Goal: Transaction & Acquisition: Purchase product/service

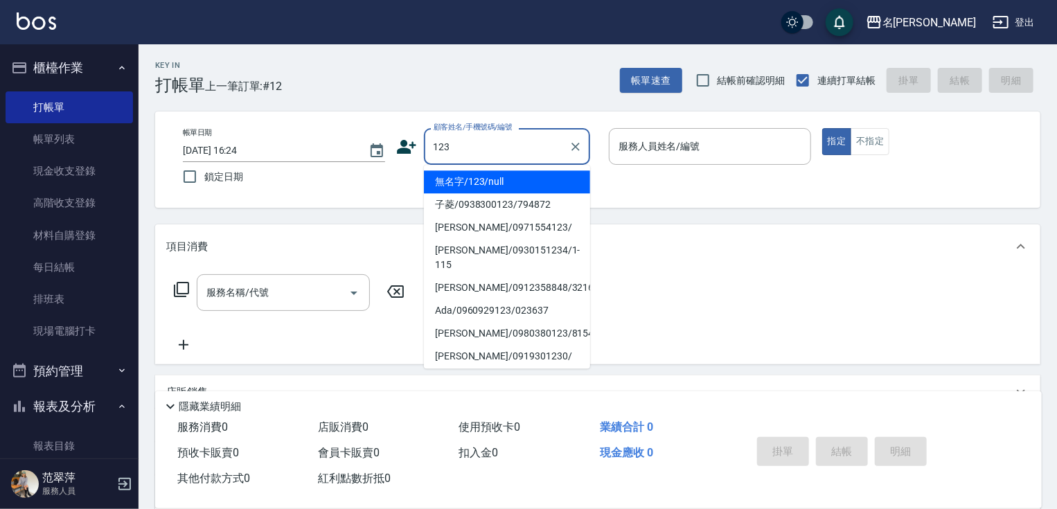
click at [504, 179] on li "無名字/123/null" at bounding box center [507, 181] width 166 height 23
type input "無名字/123/null"
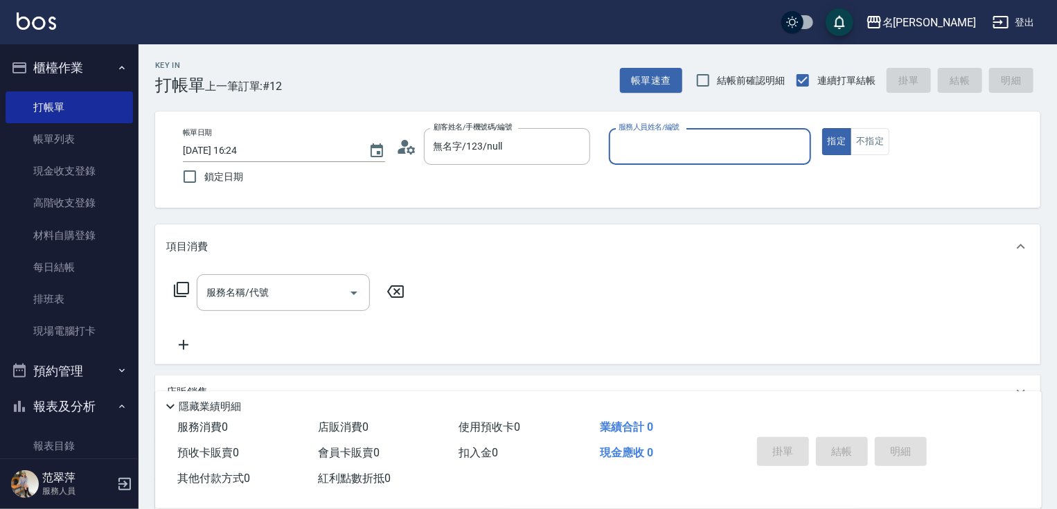
click at [680, 148] on input "服務人員姓名/編號" at bounding box center [710, 146] width 190 height 24
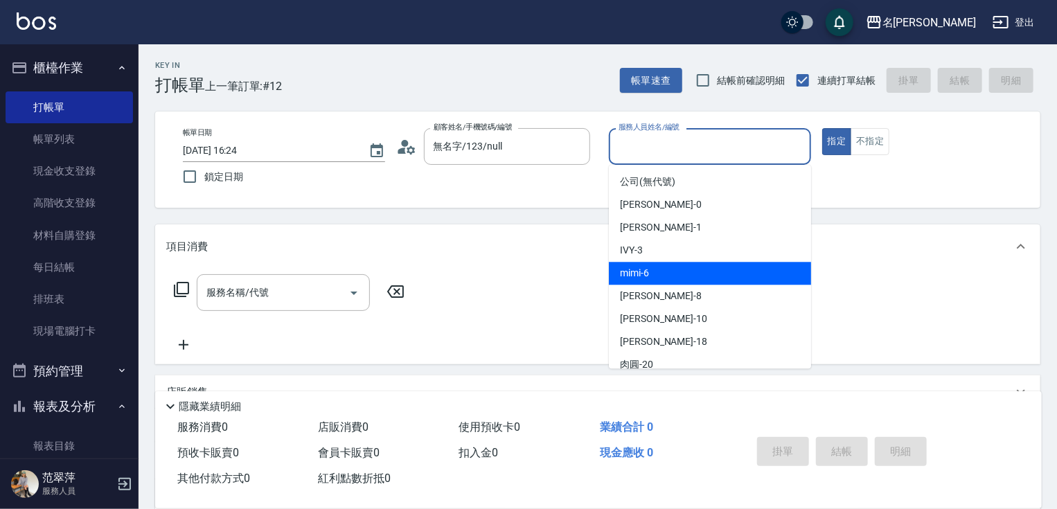
click at [656, 268] on div "mimi -6" at bounding box center [710, 273] width 202 height 23
type input "mimi-6"
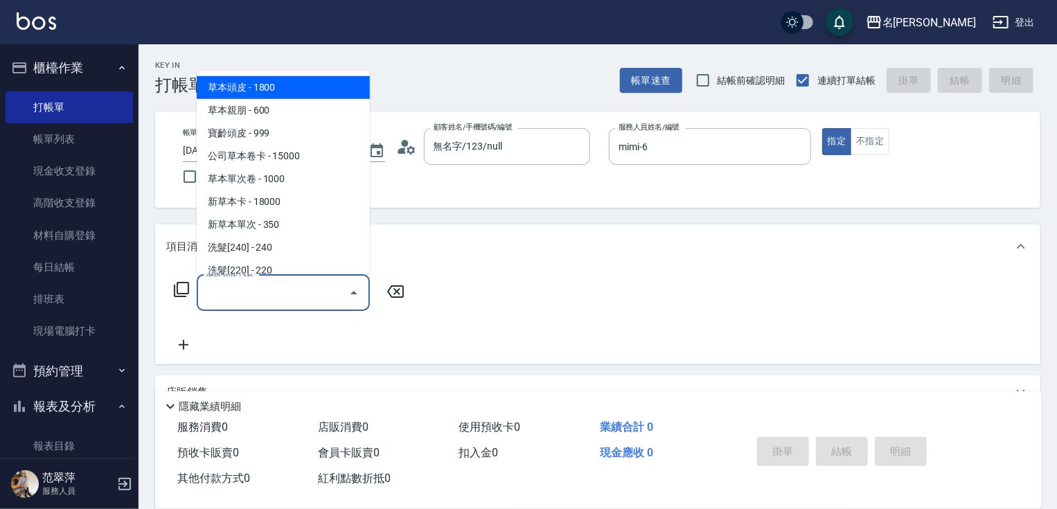
click at [302, 288] on input "服務名稱/代號" at bounding box center [273, 293] width 140 height 24
click at [183, 292] on icon at bounding box center [181, 289] width 17 height 17
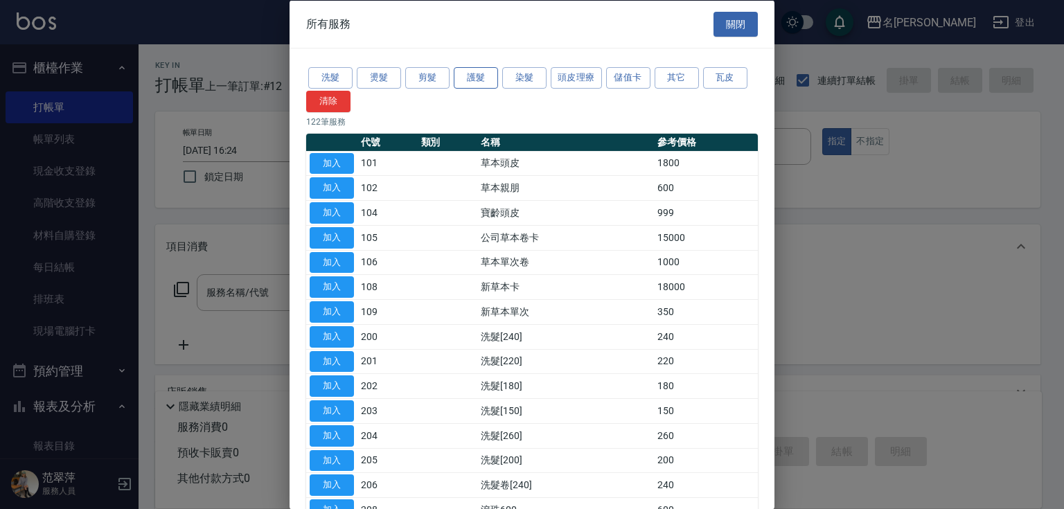
click at [484, 76] on button "護髮" at bounding box center [476, 77] width 44 height 21
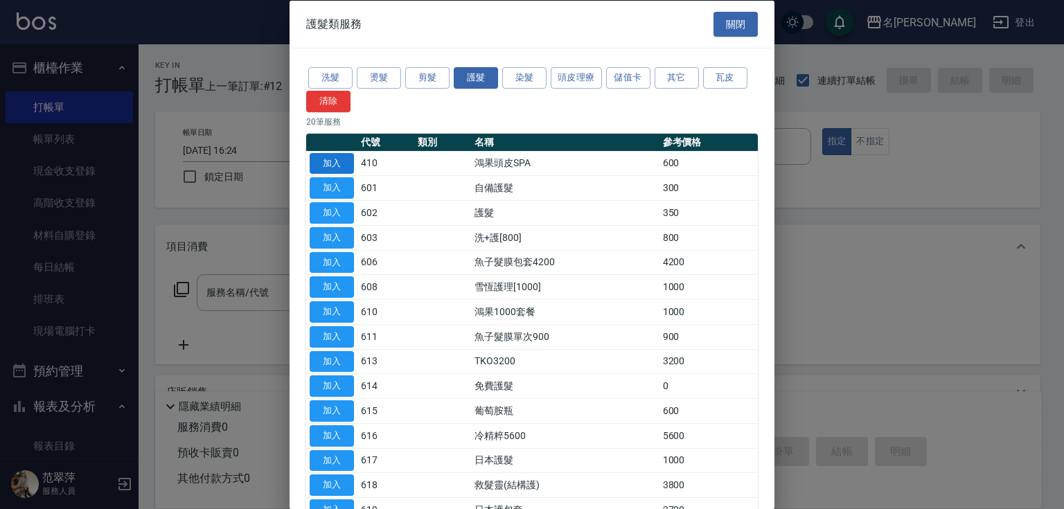
click at [341, 162] on button "加入" at bounding box center [332, 162] width 44 height 21
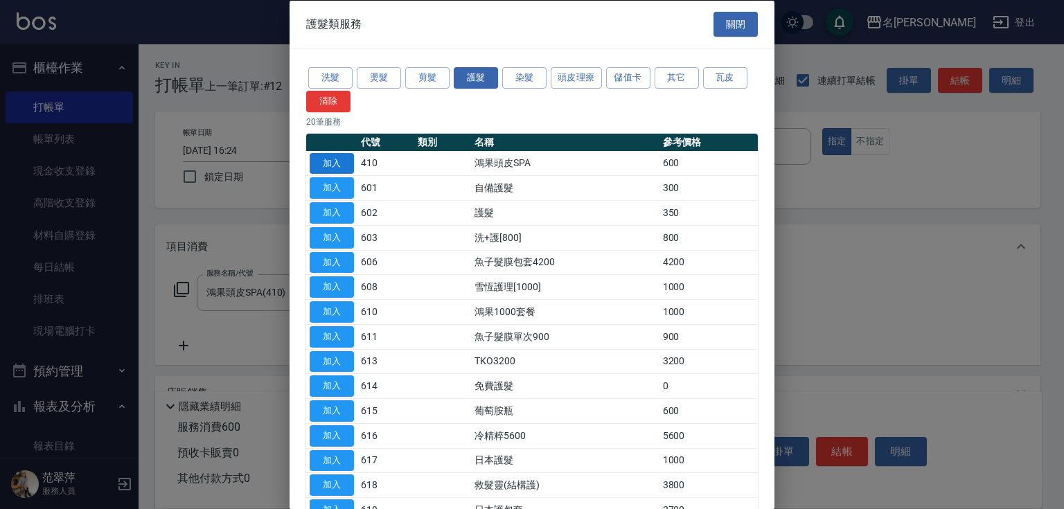
type input "鴻果頭皮SPA(410)"
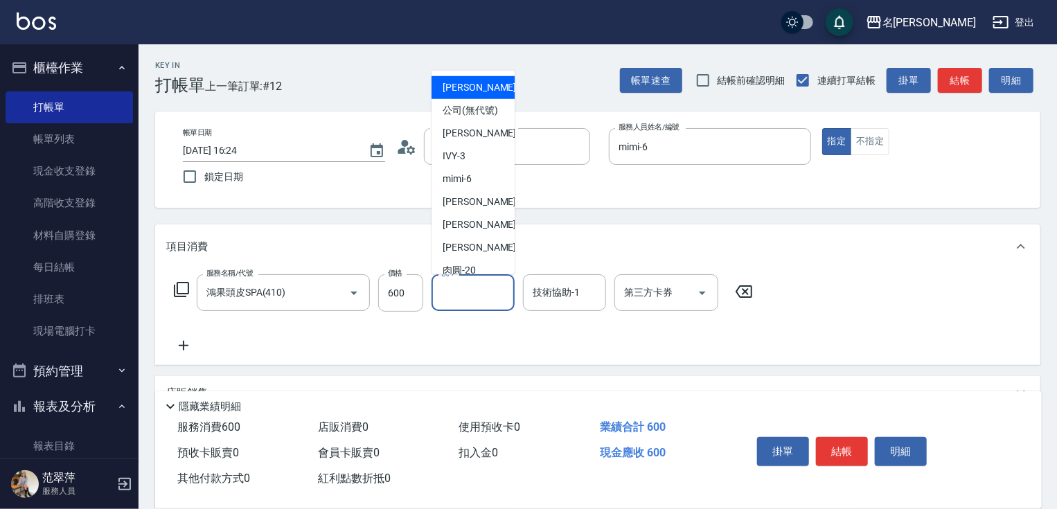
click at [468, 296] on input "洗-1" at bounding box center [473, 293] width 71 height 24
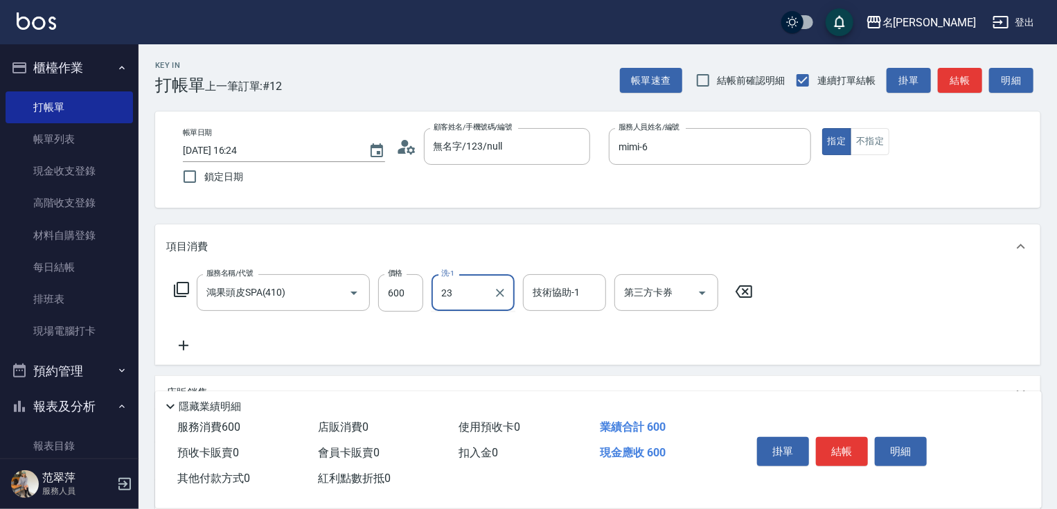
type input "鴨肉-23"
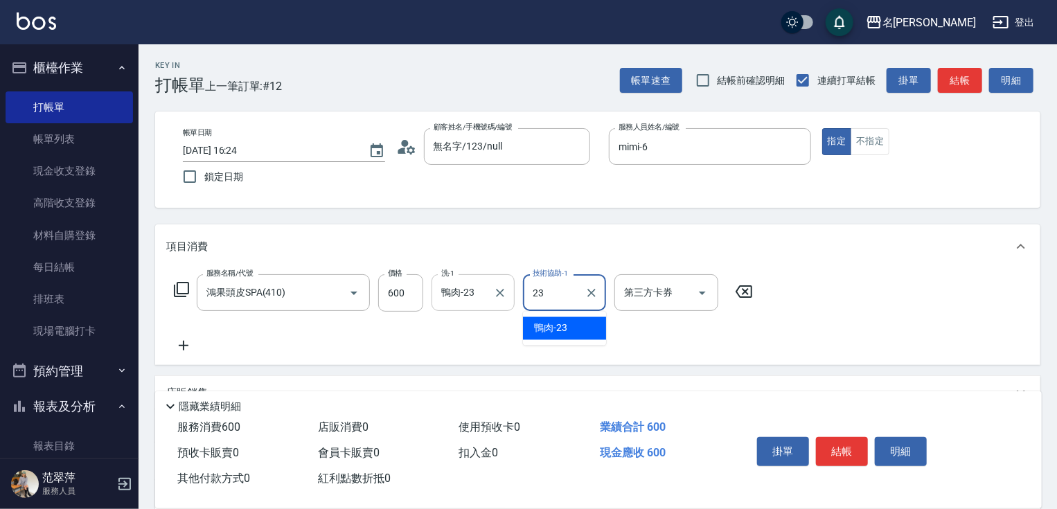
type input "鴨肉-23"
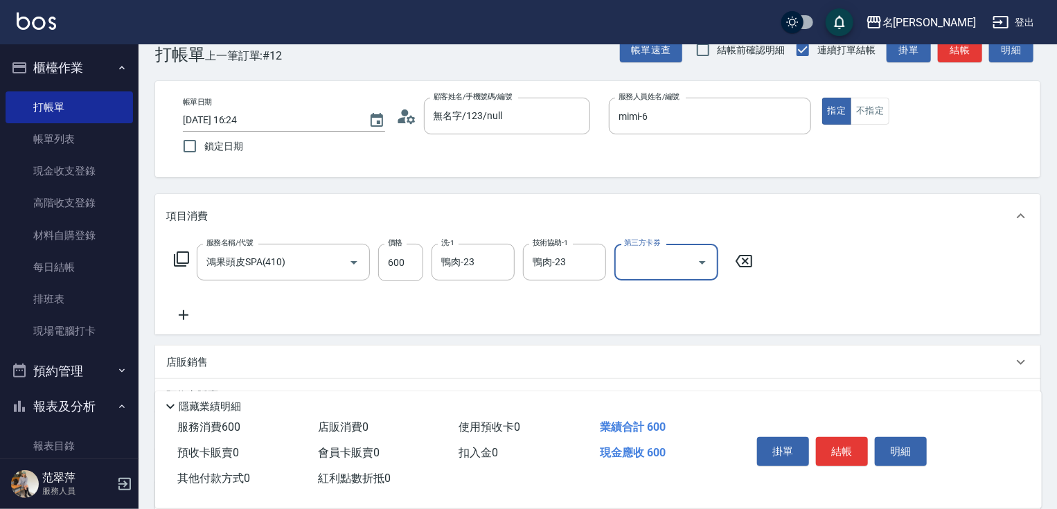
scroll to position [55, 0]
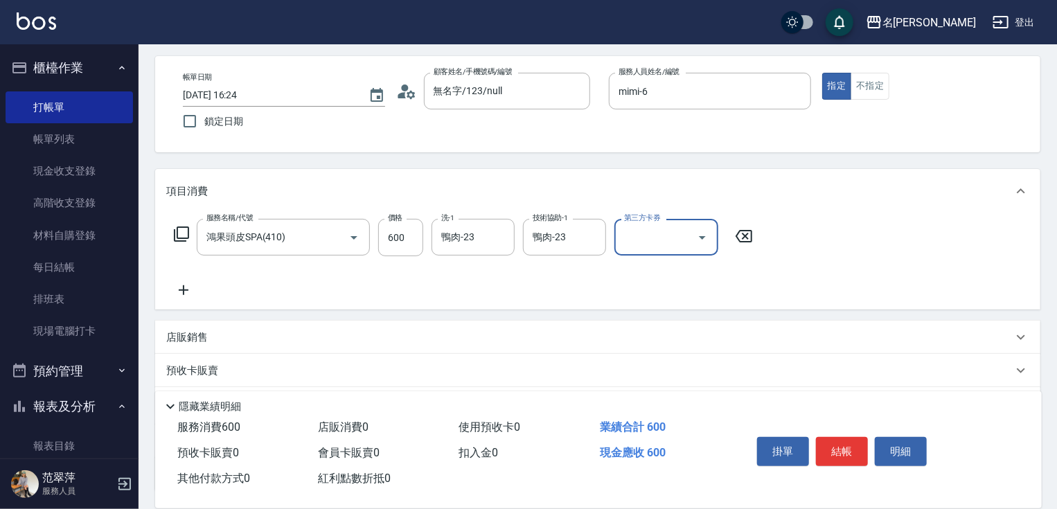
click at [177, 291] on icon at bounding box center [183, 290] width 35 height 17
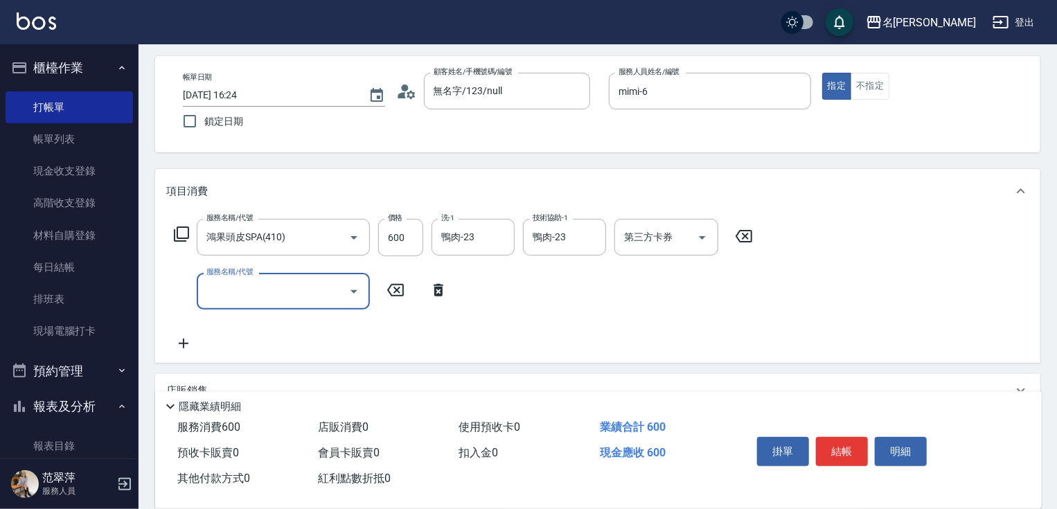
click at [223, 289] on input "服務名稱/代號" at bounding box center [273, 291] width 140 height 24
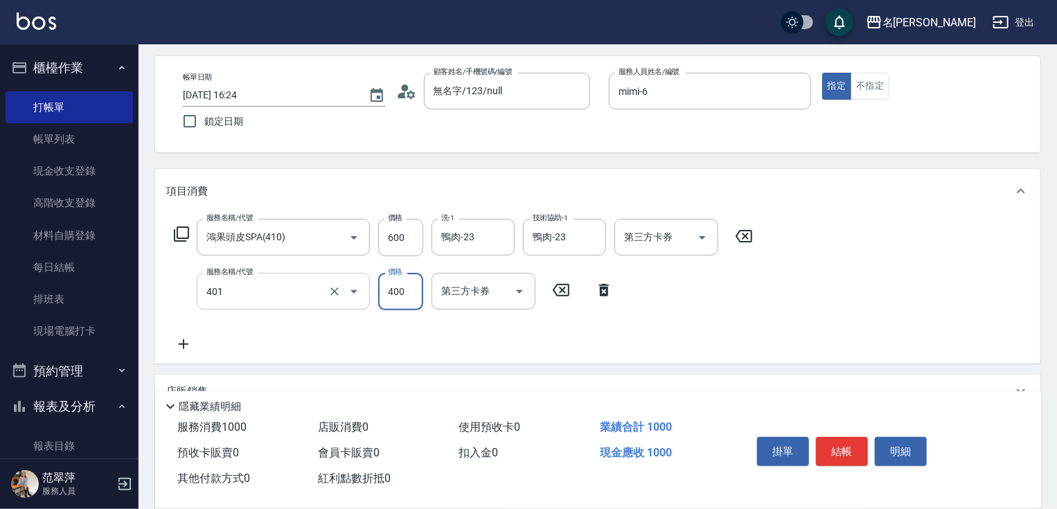
type input "剪髮(400)(401)"
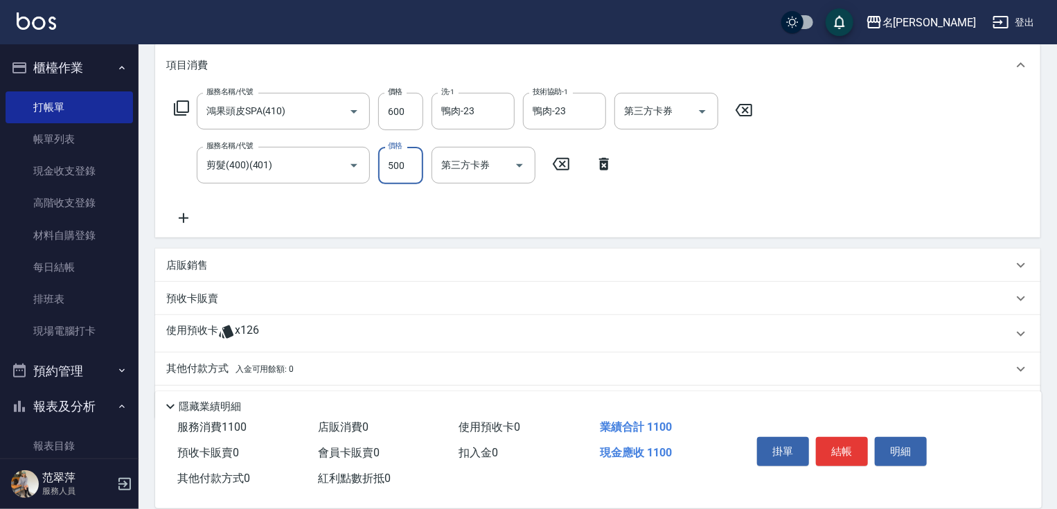
scroll to position [222, 0]
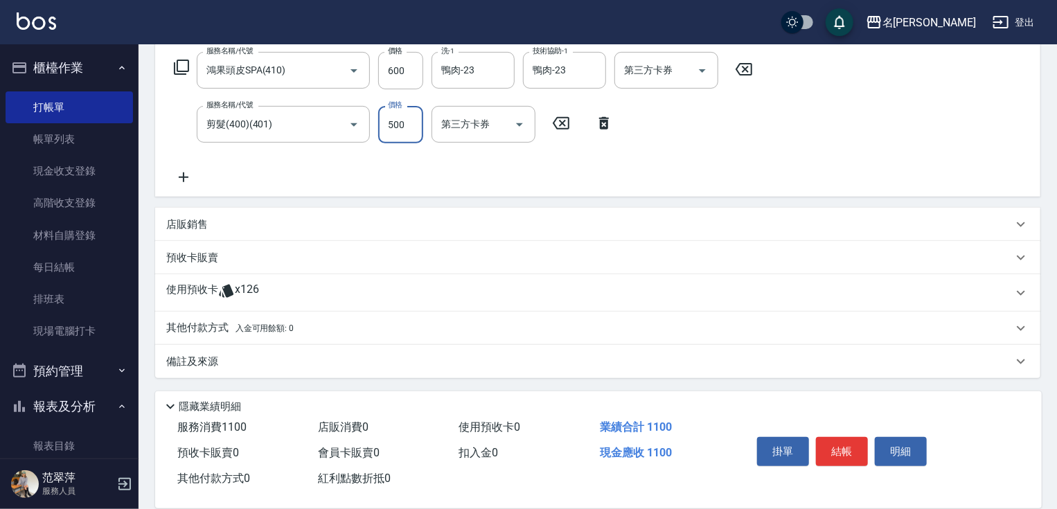
type input "500"
click at [182, 175] on icon at bounding box center [183, 177] width 35 height 17
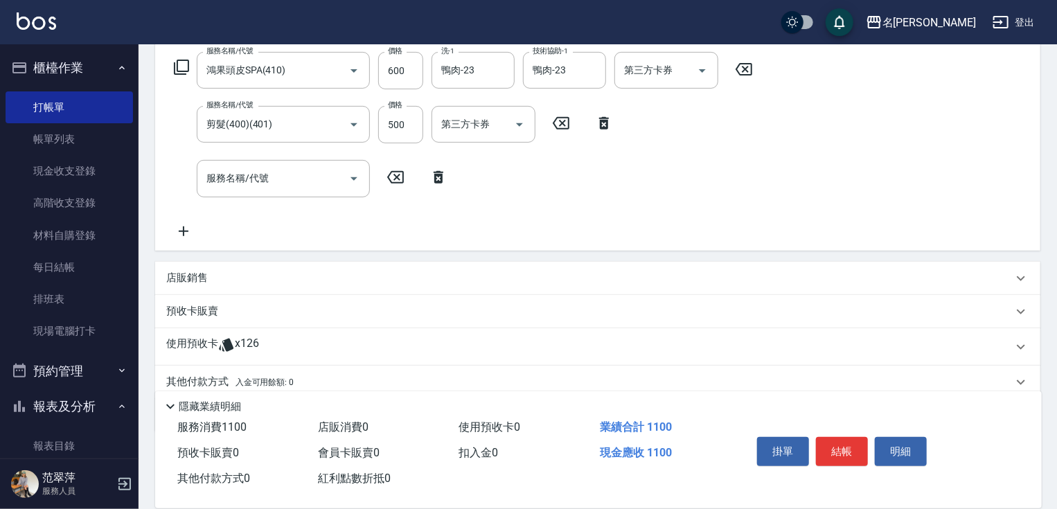
click at [179, 64] on icon at bounding box center [181, 67] width 17 height 17
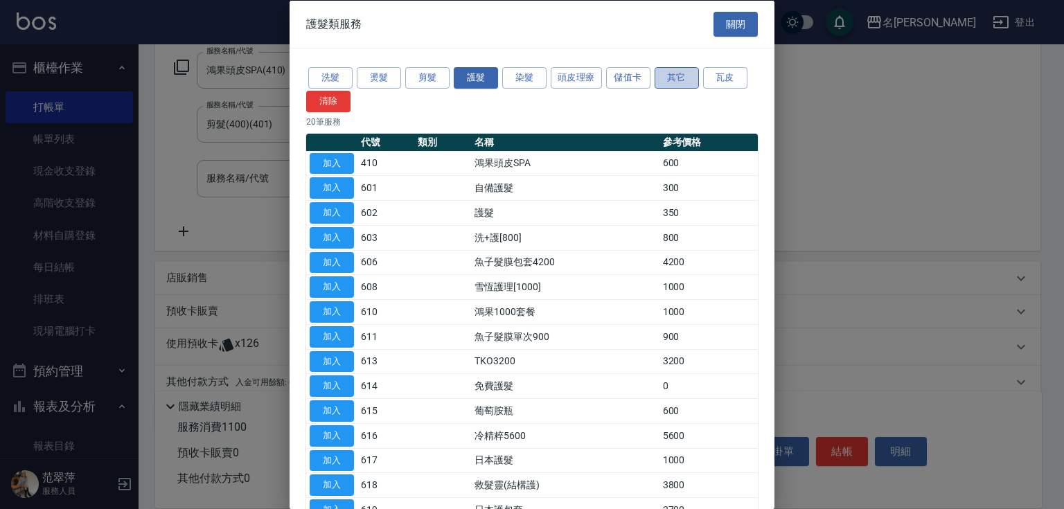
drag, startPoint x: 678, startPoint y: 71, endPoint x: 672, endPoint y: 81, distance: 11.2
click at [674, 76] on button "其它" at bounding box center [677, 77] width 44 height 21
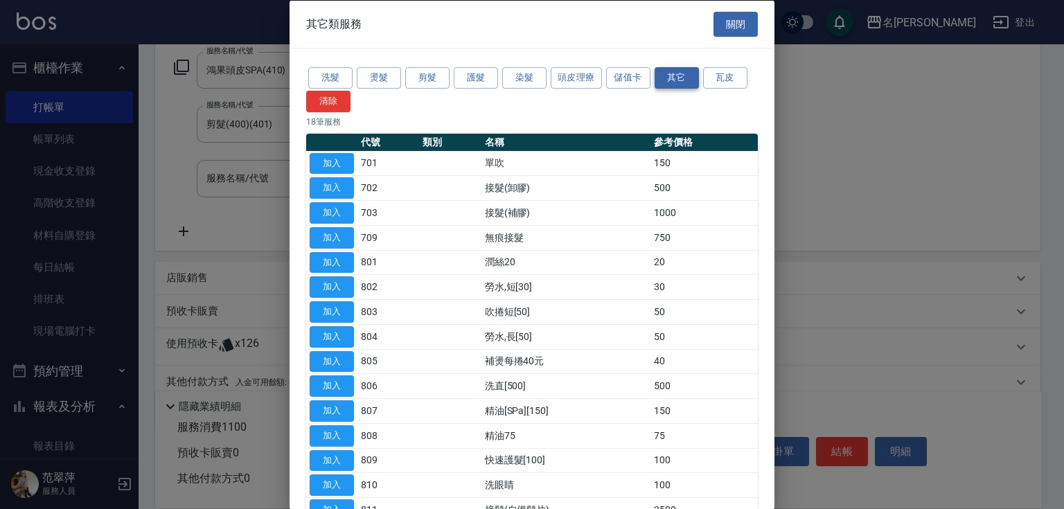
click at [673, 80] on button "其它" at bounding box center [677, 77] width 44 height 21
click at [337, 430] on button "加入" at bounding box center [332, 435] width 44 height 21
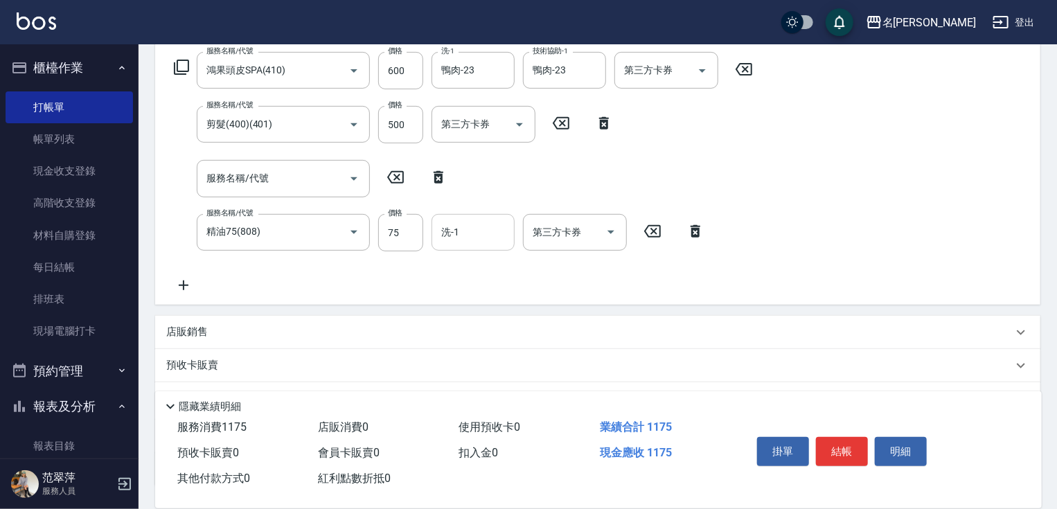
click at [470, 230] on input "洗-1" at bounding box center [473, 232] width 71 height 24
type input "鴨肉-23"
click at [833, 446] on button "結帳" at bounding box center [842, 451] width 52 height 29
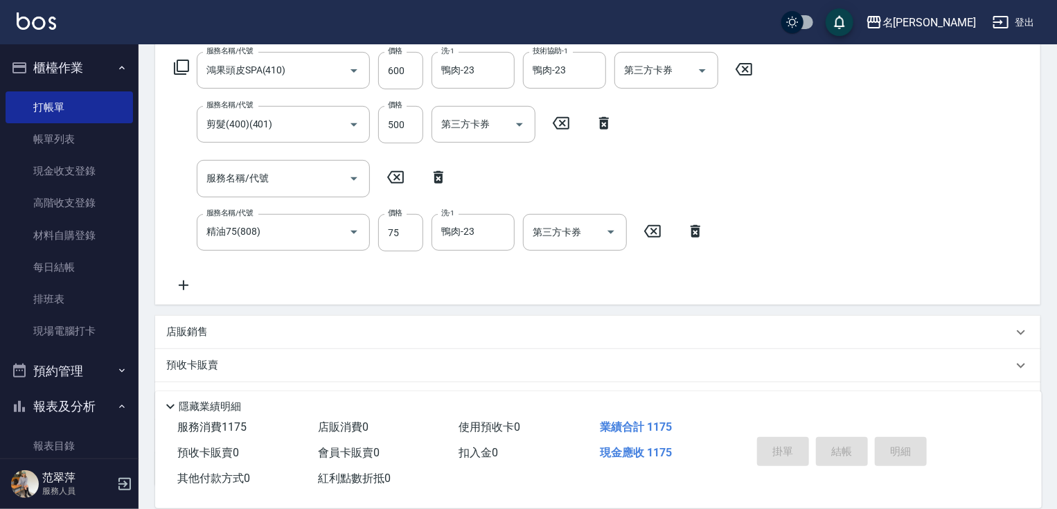
type input "2025/08/14 19:49"
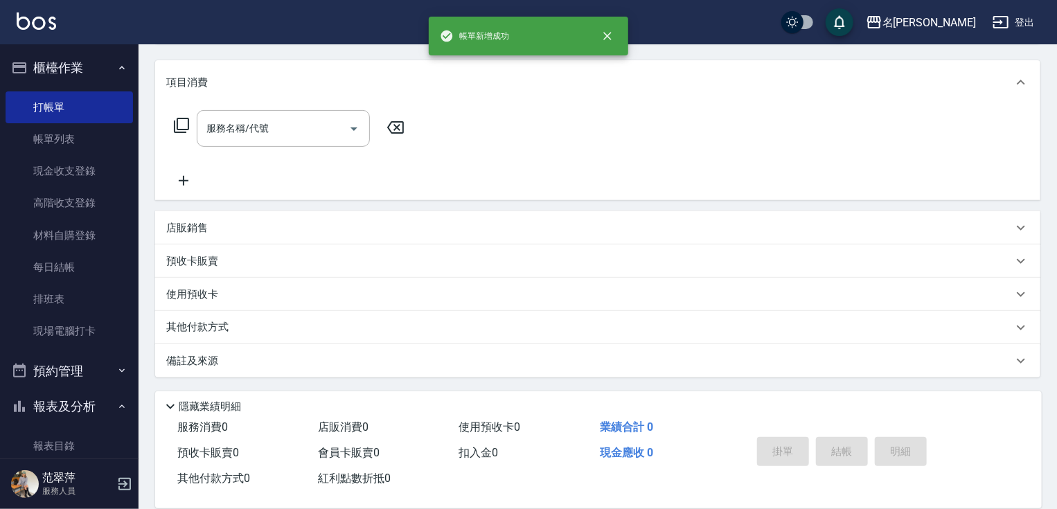
scroll to position [0, 0]
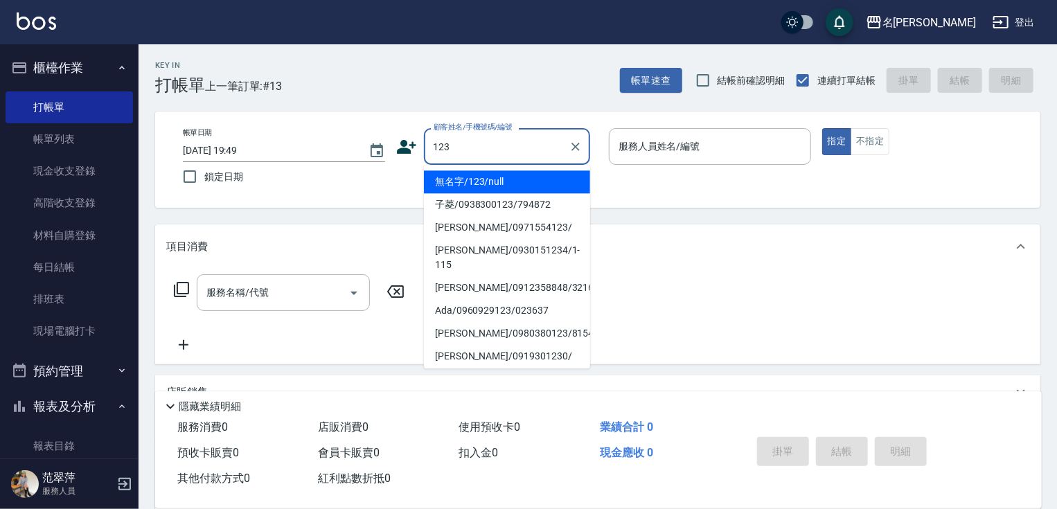
click at [513, 182] on li "無名字/123/null" at bounding box center [507, 181] width 166 height 23
type input "無名字/123/null"
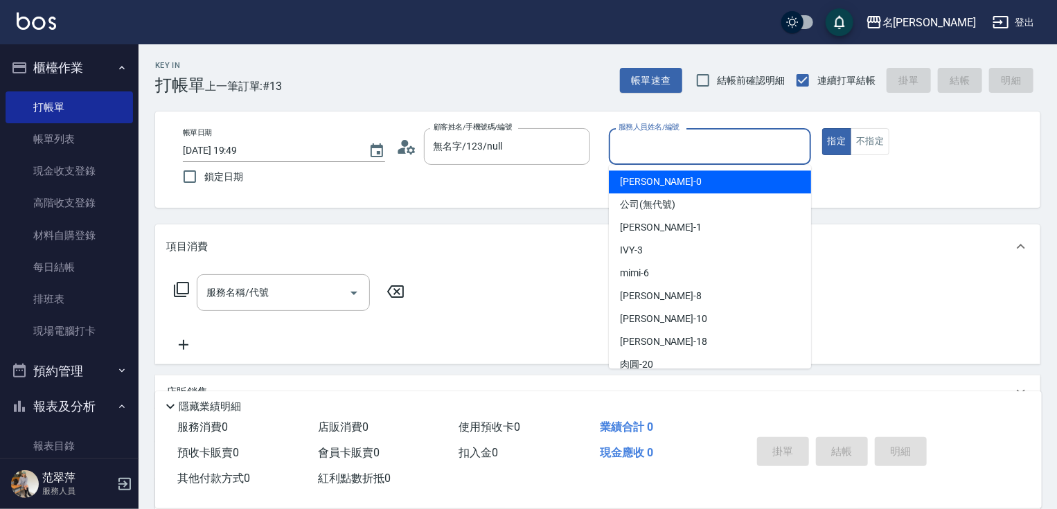
click at [671, 148] on input "服務人員姓名/編號" at bounding box center [710, 146] width 190 height 24
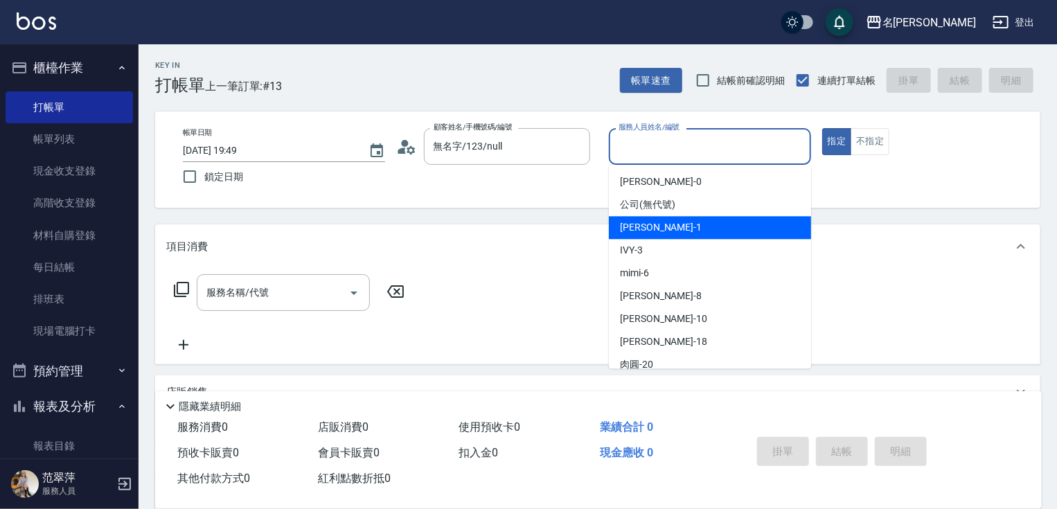
click at [671, 224] on div "Joanne -1" at bounding box center [710, 227] width 202 height 23
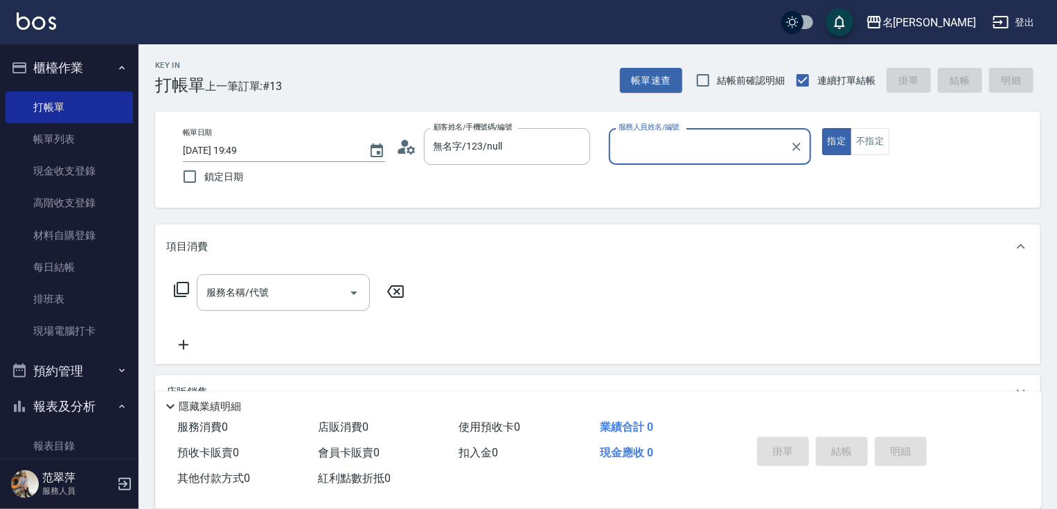
type input "Joanne-1"
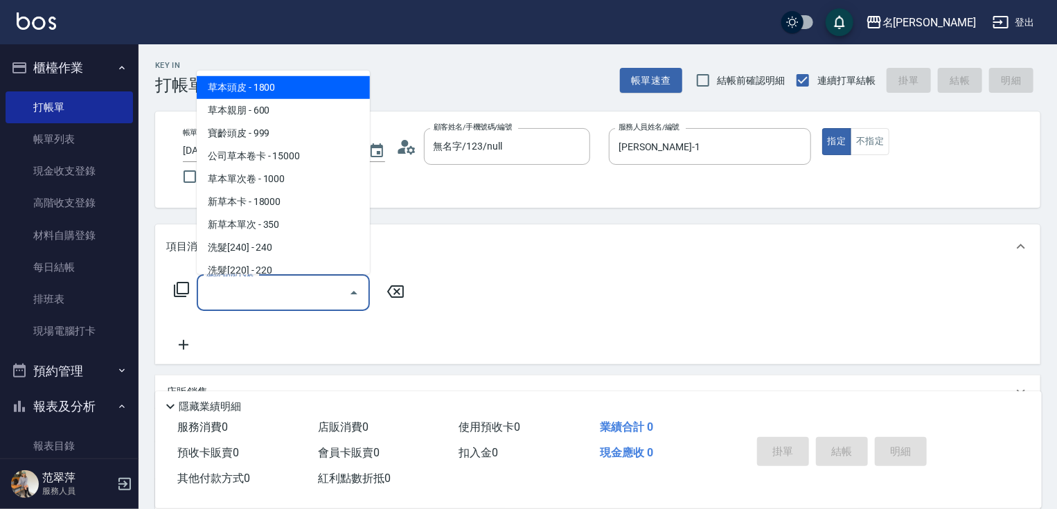
drag, startPoint x: 290, startPoint y: 283, endPoint x: 214, endPoint y: 301, distance: 77.8
click at [289, 285] on input "服務名稱/代號" at bounding box center [273, 293] width 140 height 24
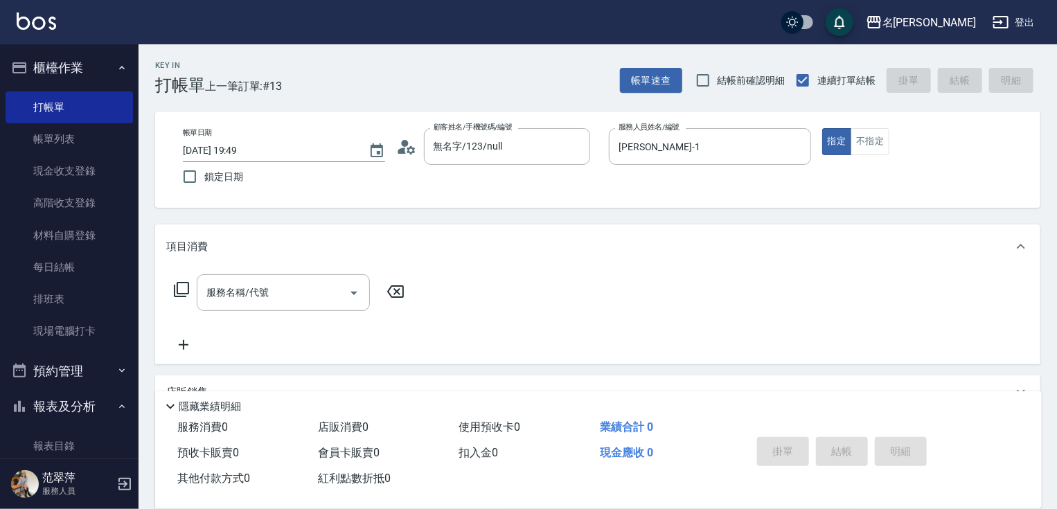
click at [181, 284] on icon at bounding box center [181, 289] width 17 height 17
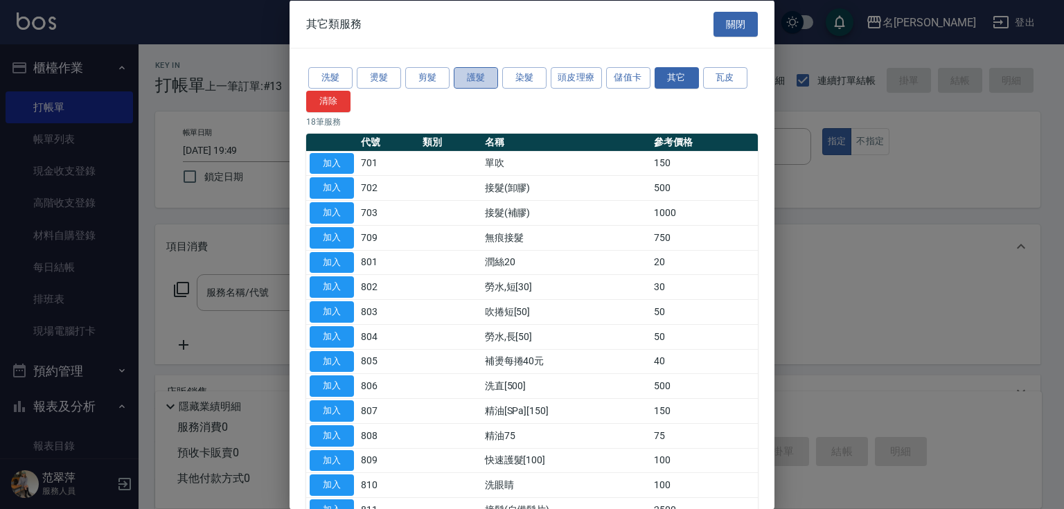
click at [483, 74] on button "護髮" at bounding box center [476, 77] width 44 height 21
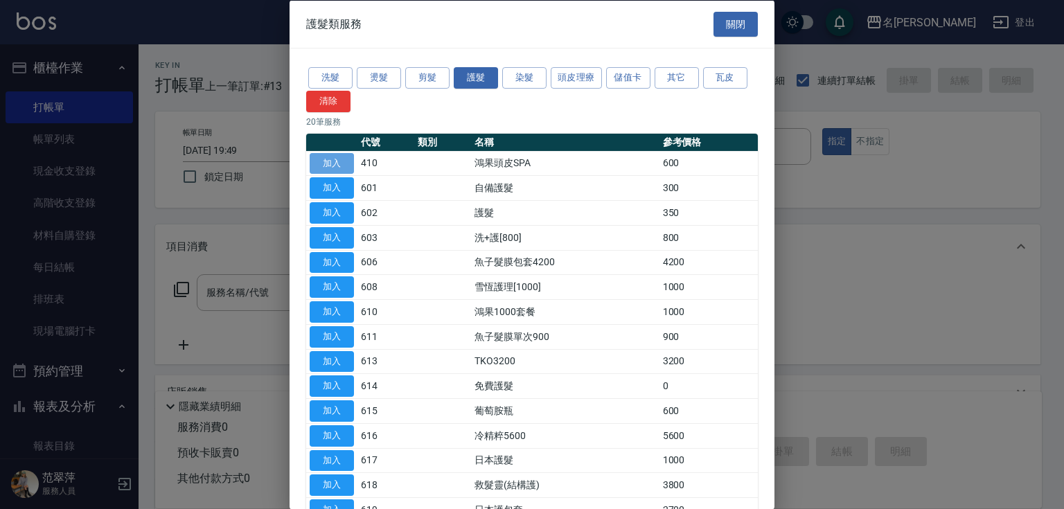
click at [327, 160] on button "加入" at bounding box center [332, 162] width 44 height 21
type input "鴻果頭皮SPA(410)"
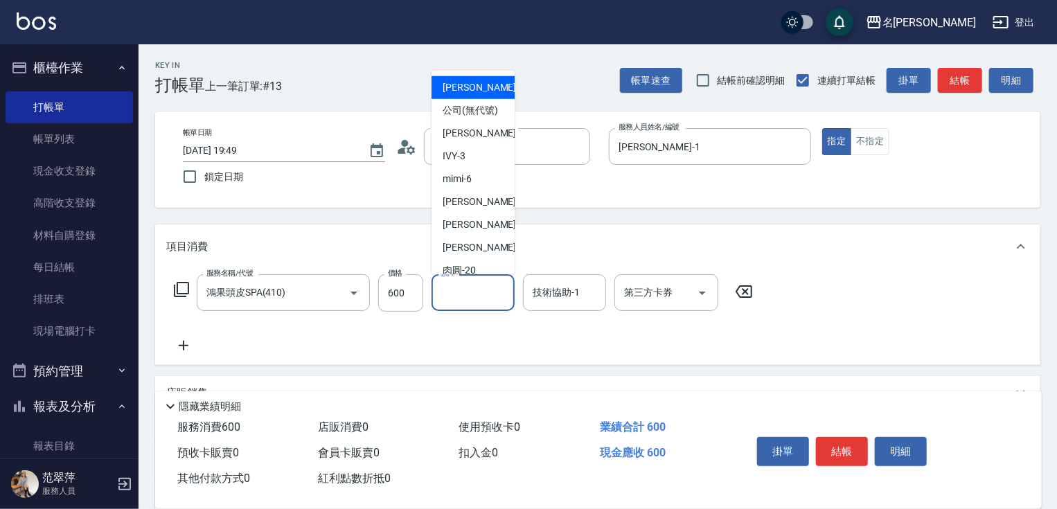
click at [463, 291] on input "洗-1" at bounding box center [473, 293] width 71 height 24
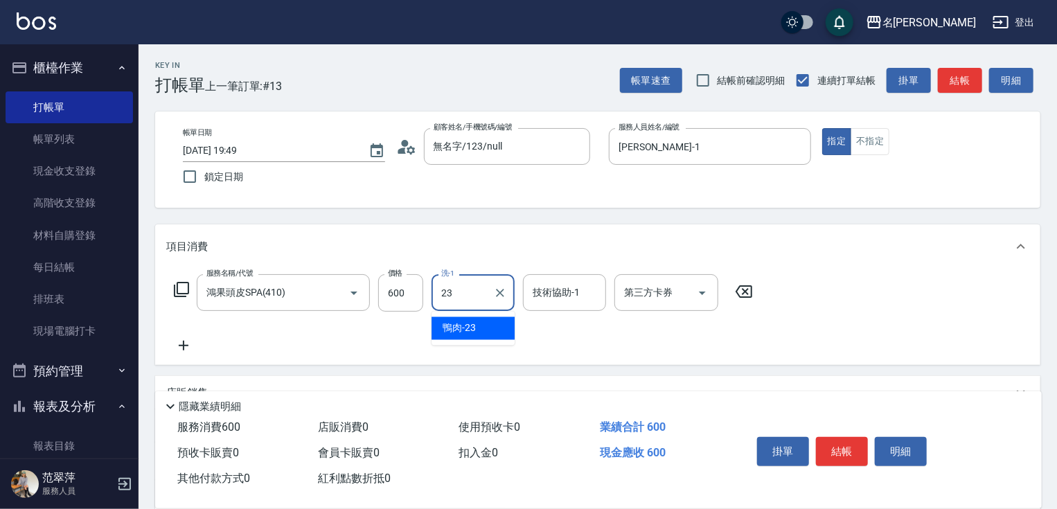
type input "鴨肉-23"
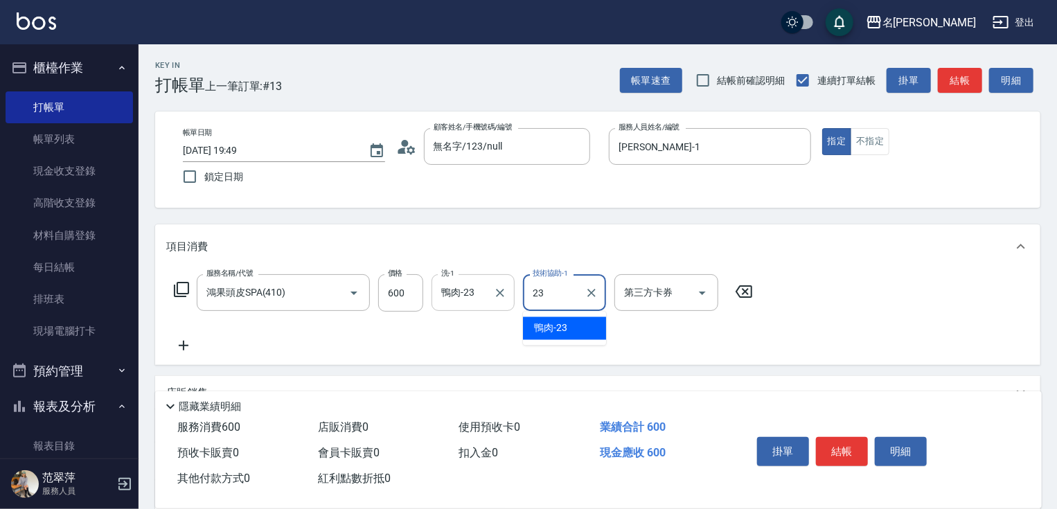
type input "鴨肉-23"
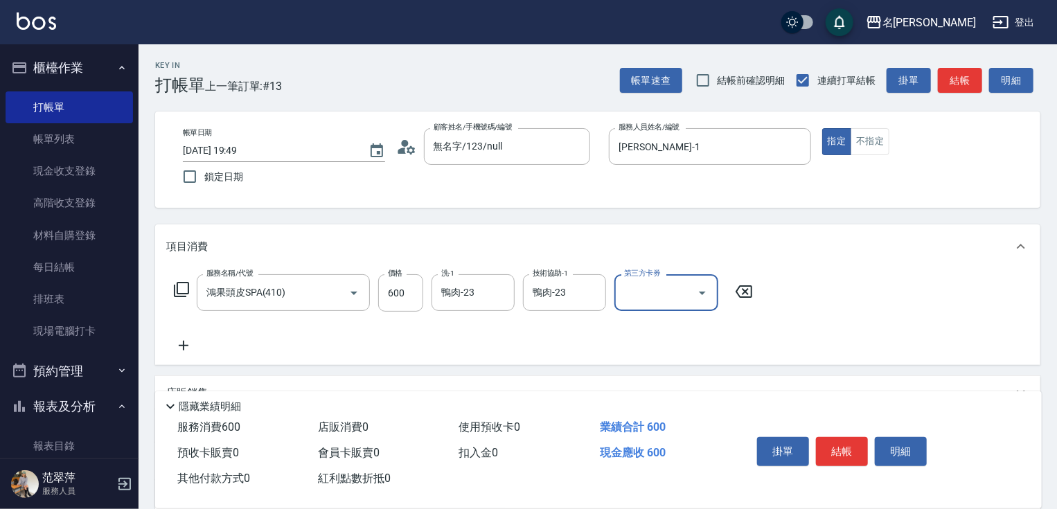
click at [180, 346] on icon at bounding box center [183, 345] width 35 height 17
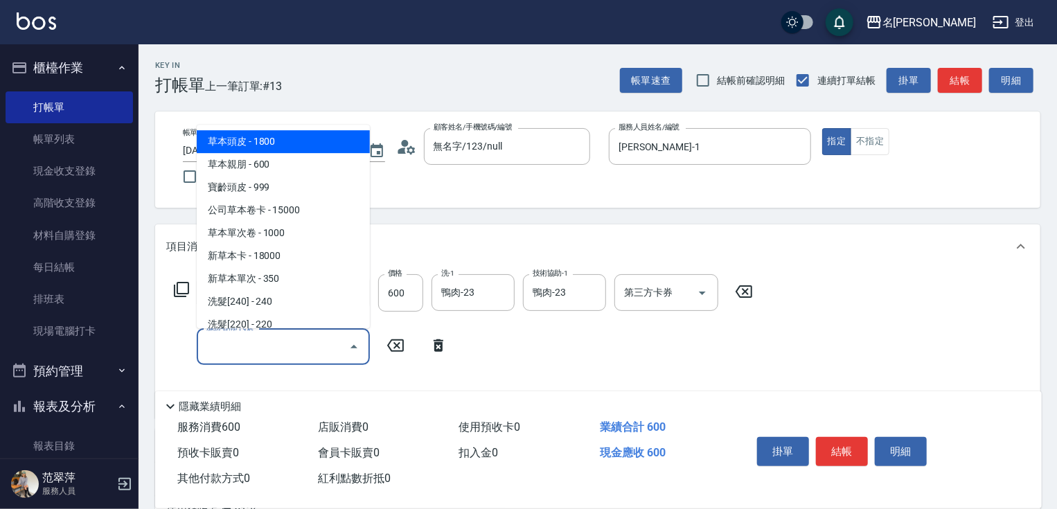
click at [213, 349] on input "服務名稱/代號" at bounding box center [273, 347] width 140 height 24
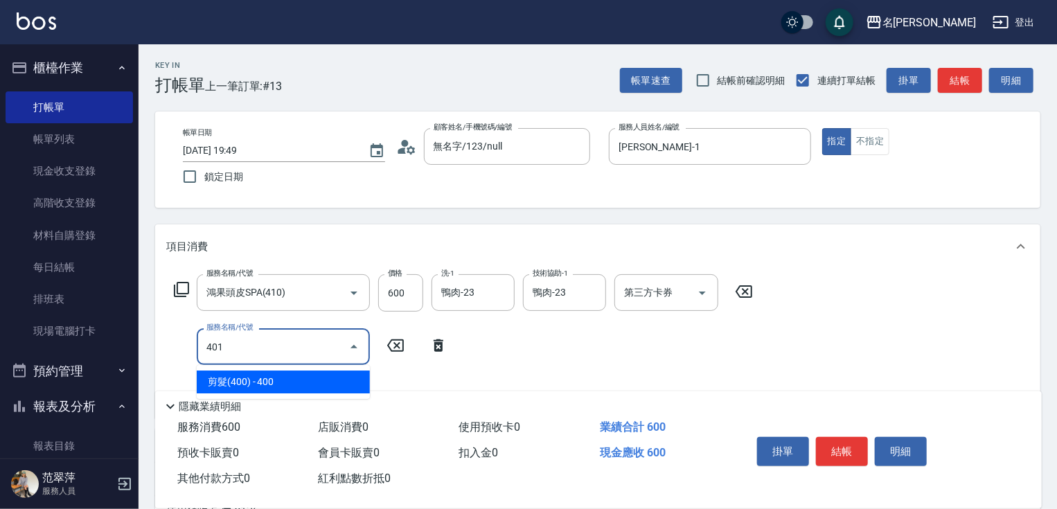
type input "剪髮(400)(401)"
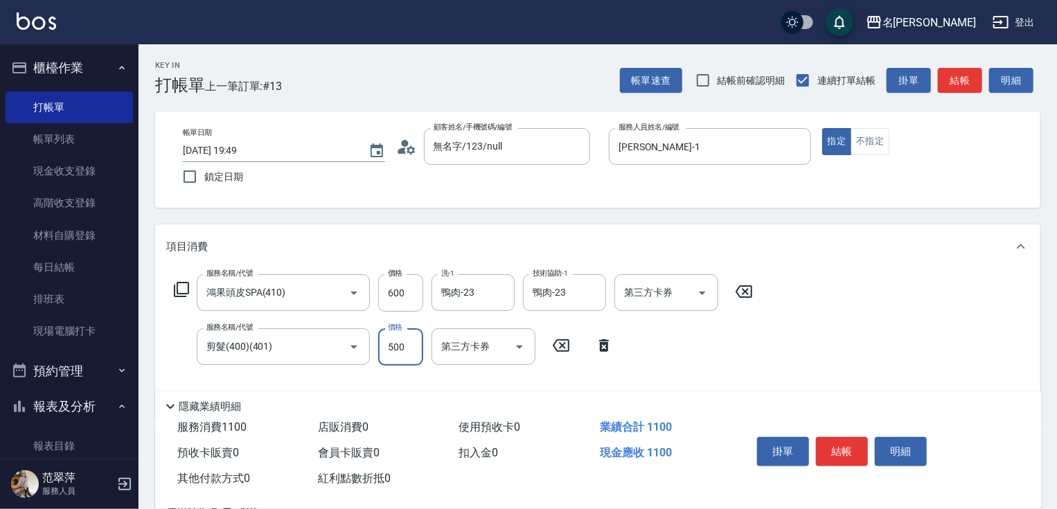
scroll to position [104, 0]
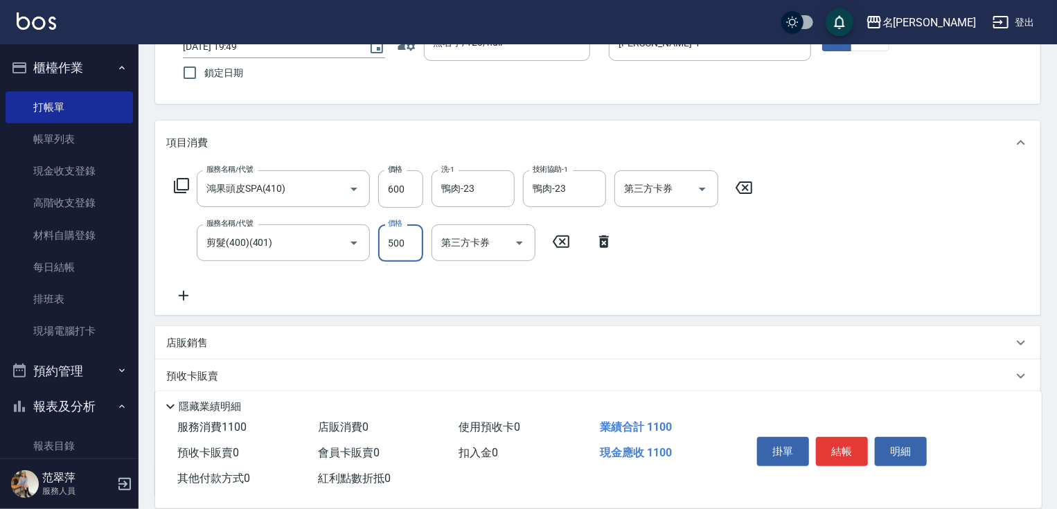
type input "500"
click at [175, 290] on icon at bounding box center [183, 296] width 35 height 17
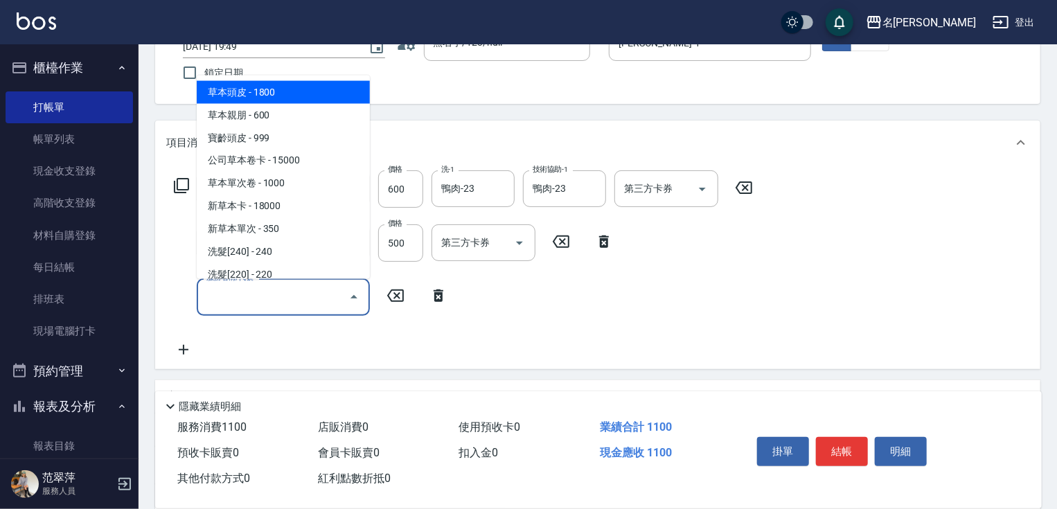
click at [224, 299] on input "服務名稱/代號" at bounding box center [273, 297] width 140 height 24
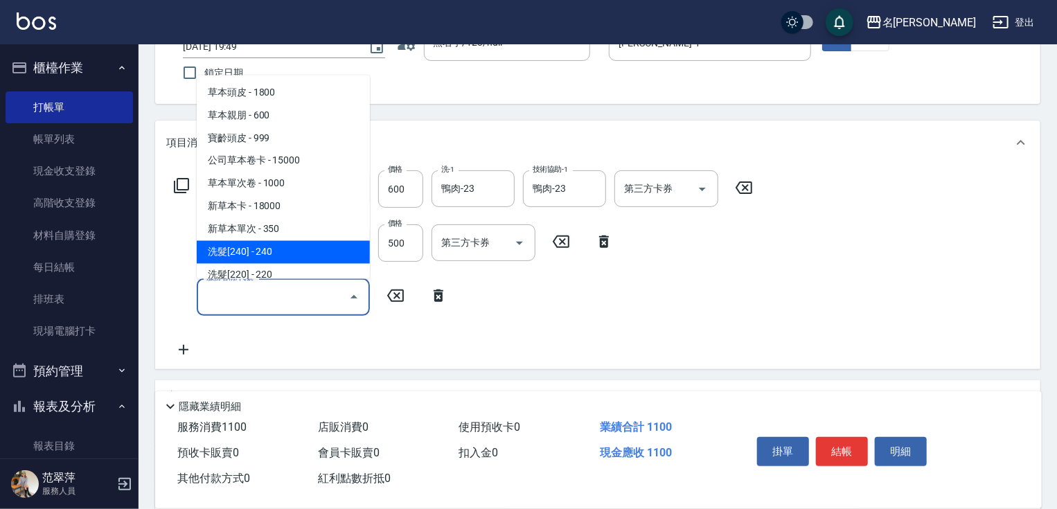
click at [173, 186] on icon at bounding box center [181, 185] width 17 height 17
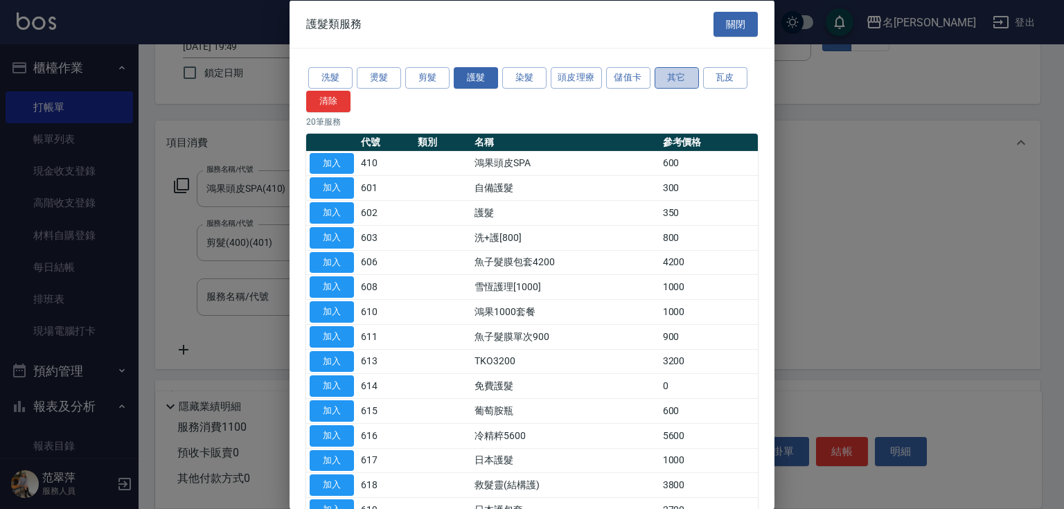
click at [671, 80] on button "其它" at bounding box center [677, 77] width 44 height 21
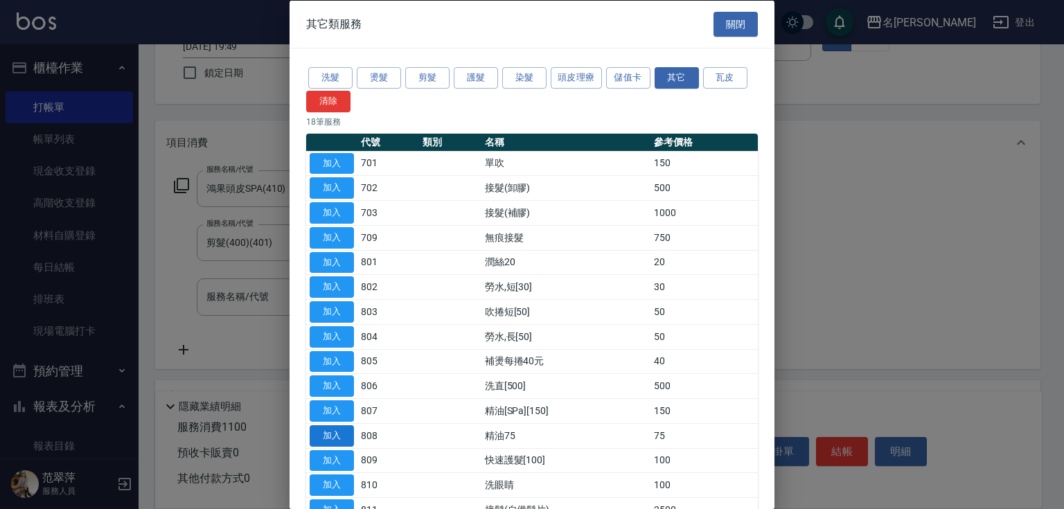
click at [337, 432] on button "加入" at bounding box center [332, 435] width 44 height 21
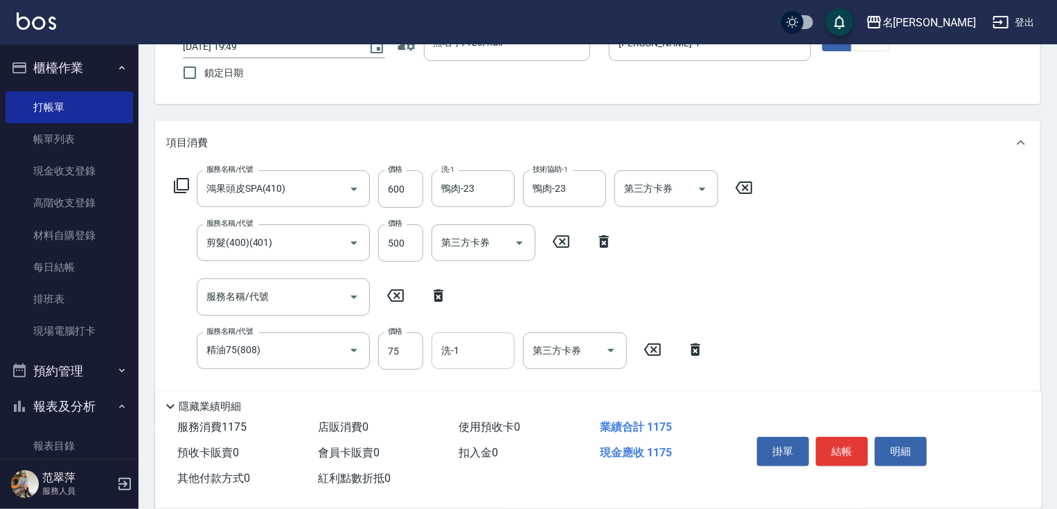
click at [482, 358] on input "洗-1" at bounding box center [473, 351] width 71 height 24
type input "鴨肉-23"
click at [843, 443] on button "結帳" at bounding box center [842, 451] width 52 height 29
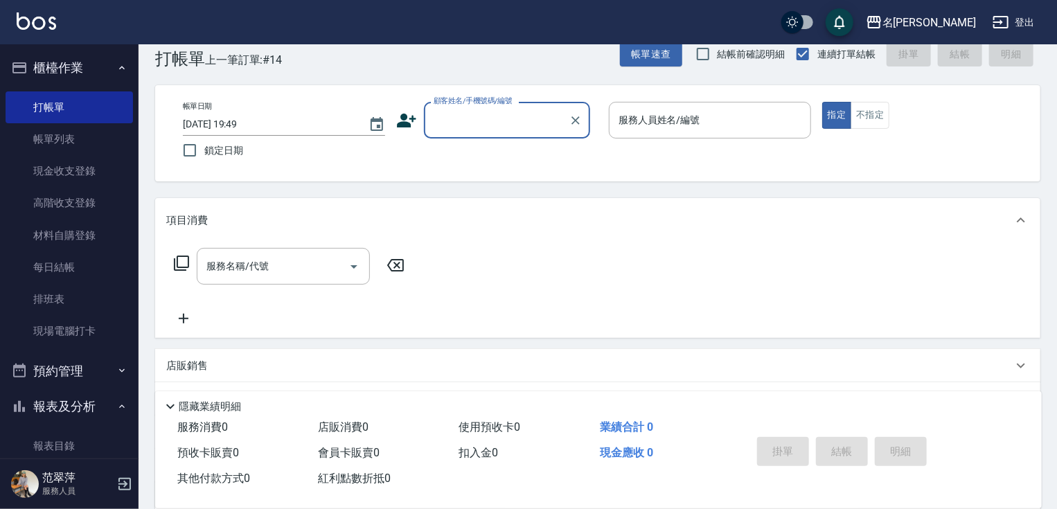
scroll to position [0, 0]
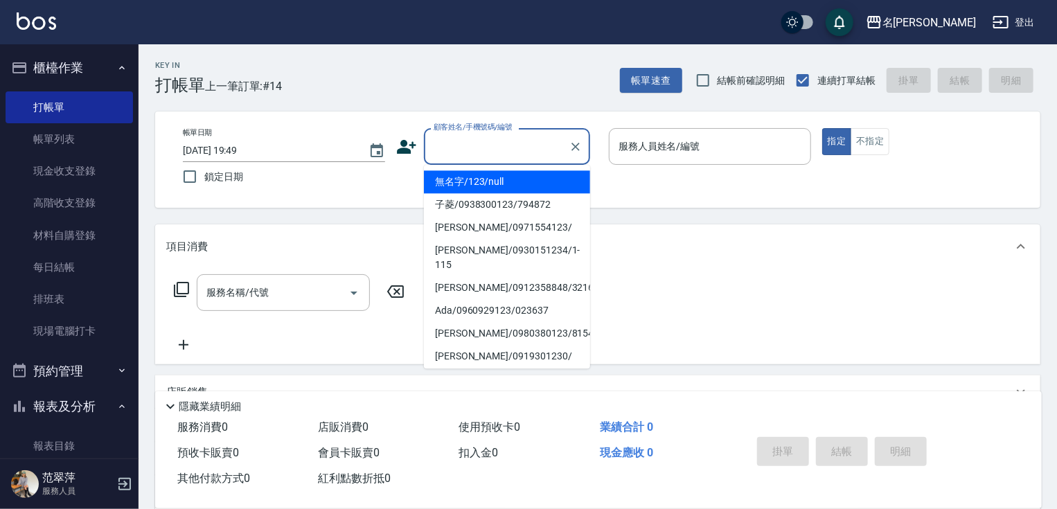
drag, startPoint x: 466, startPoint y: 146, endPoint x: 461, endPoint y: 139, distance: 8.7
click at [465, 146] on input "顧客姓名/手機號碼/編號" at bounding box center [496, 146] width 133 height 24
click at [477, 177] on li "無名字/123/null" at bounding box center [507, 181] width 166 height 23
type input "無名字/123/null"
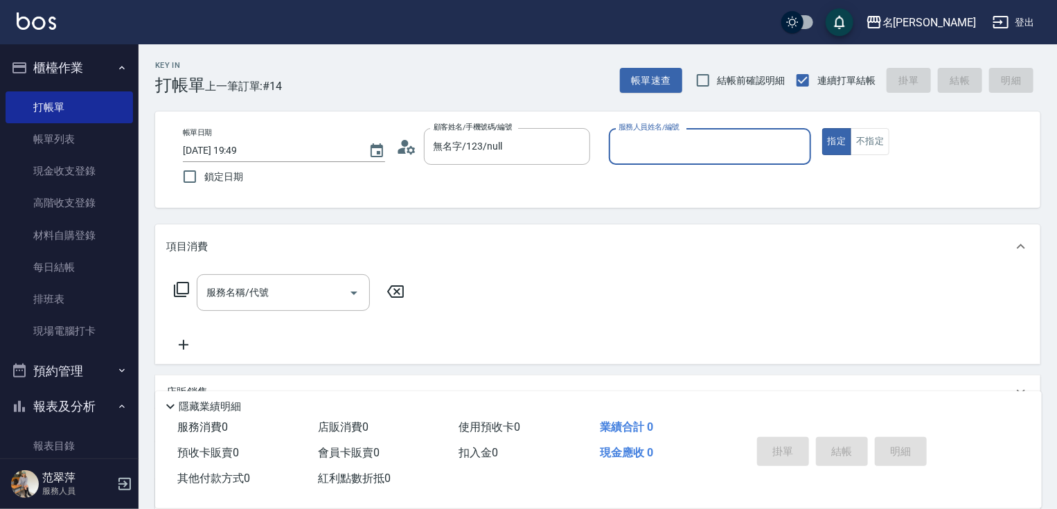
click at [635, 155] on input "服務人員姓名/編號" at bounding box center [710, 146] width 190 height 24
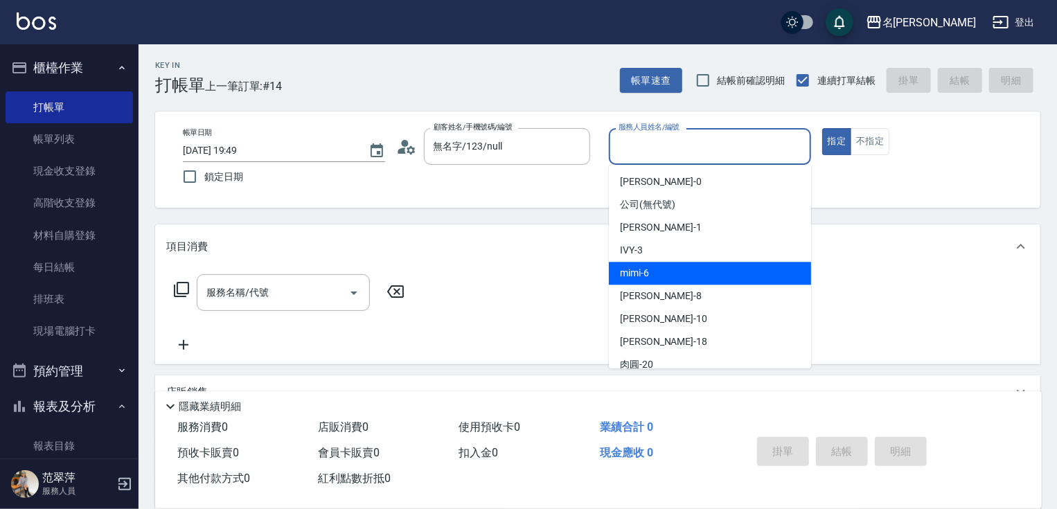
click at [649, 267] on span "mimi -6" at bounding box center [634, 273] width 29 height 15
type input "mimi-6"
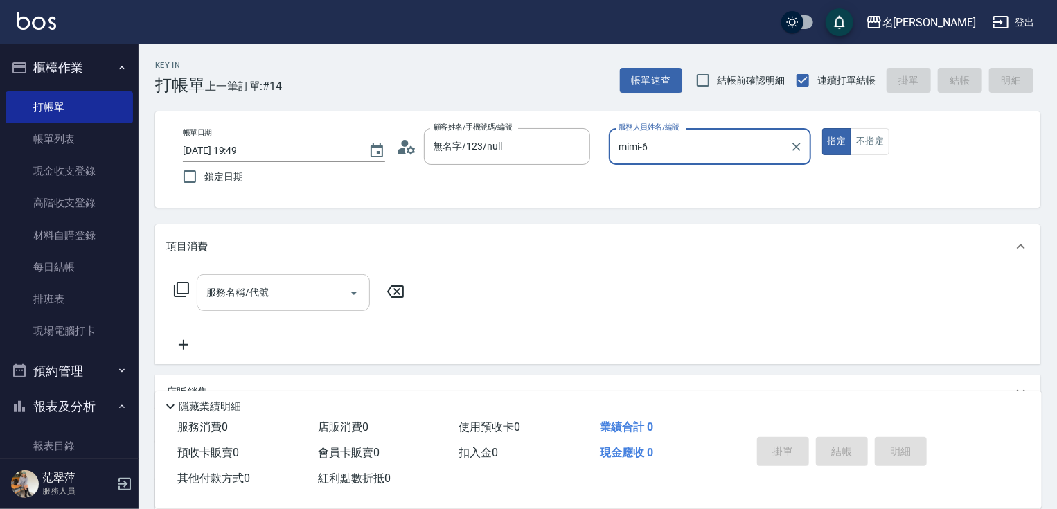
click at [263, 283] on input "服務名稱/代號" at bounding box center [273, 293] width 140 height 24
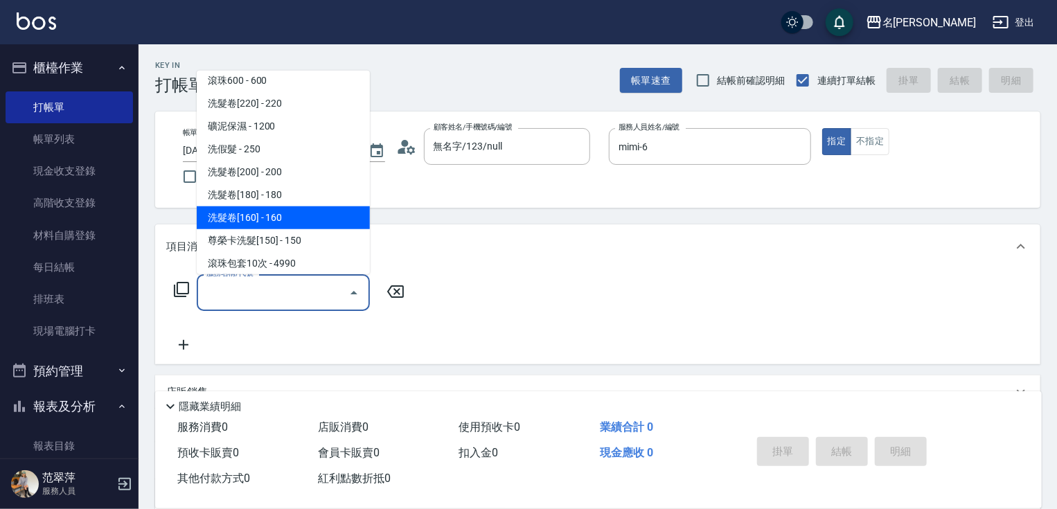
scroll to position [243, 0]
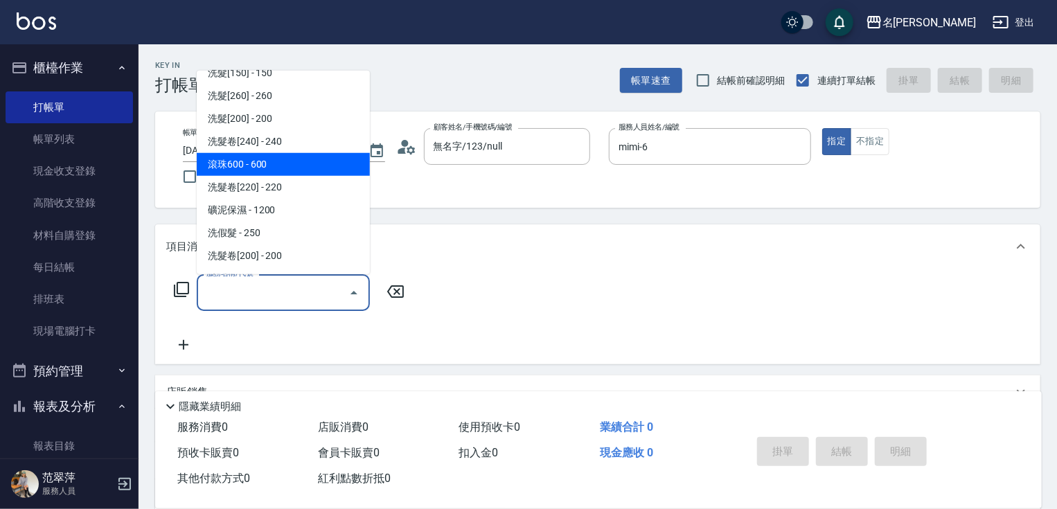
click at [256, 161] on span "滾珠600 - 600" at bounding box center [283, 164] width 173 height 23
type input "滾珠600(208)"
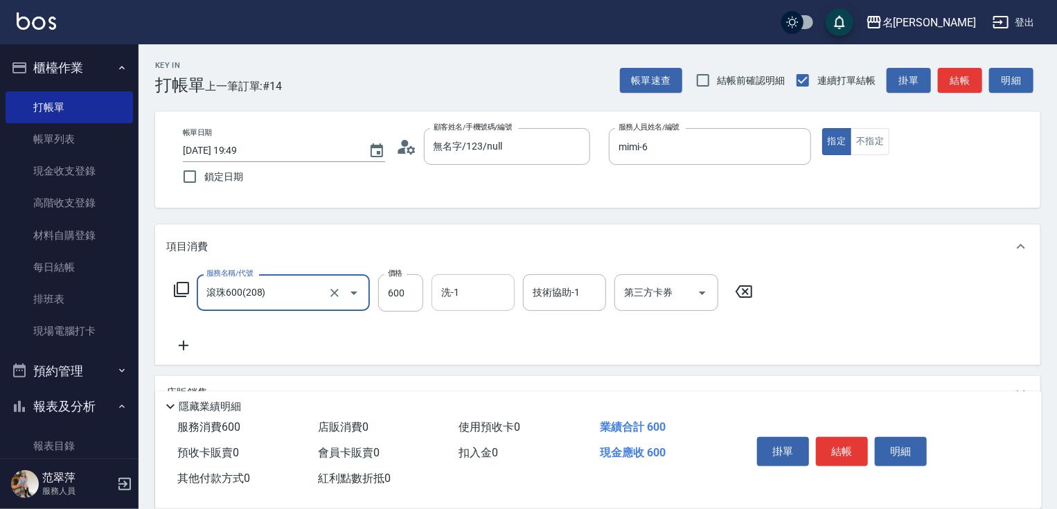
click at [470, 297] on input "洗-1" at bounding box center [473, 293] width 71 height 24
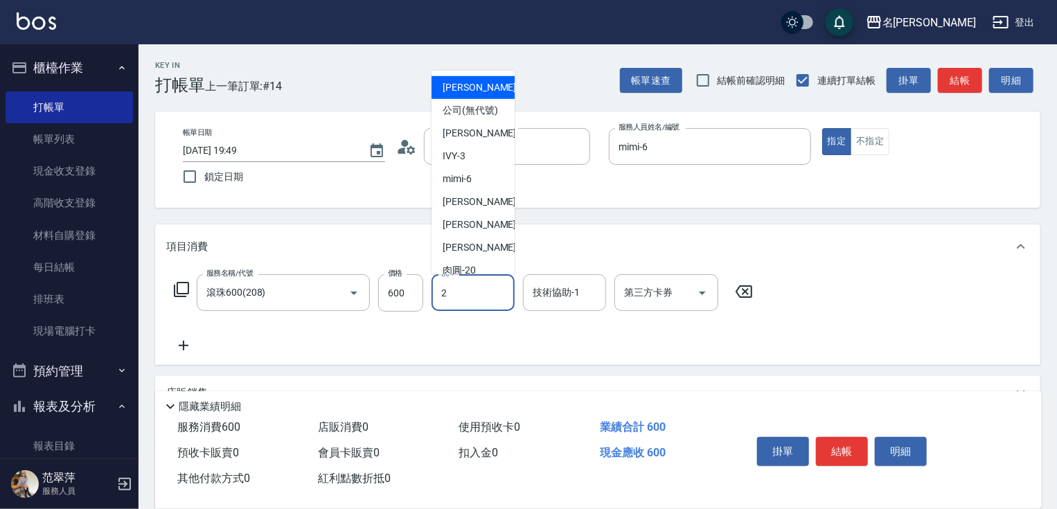
type input "2"
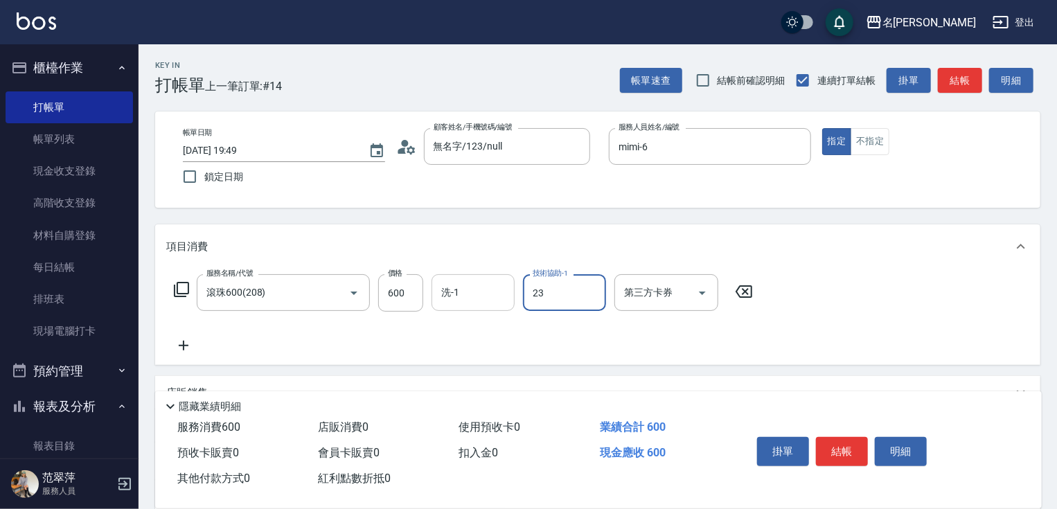
type input "鴨肉-23"
click at [467, 297] on input "洗-1" at bounding box center [473, 293] width 71 height 24
type input "鴨肉-23"
click at [185, 343] on icon at bounding box center [183, 345] width 35 height 17
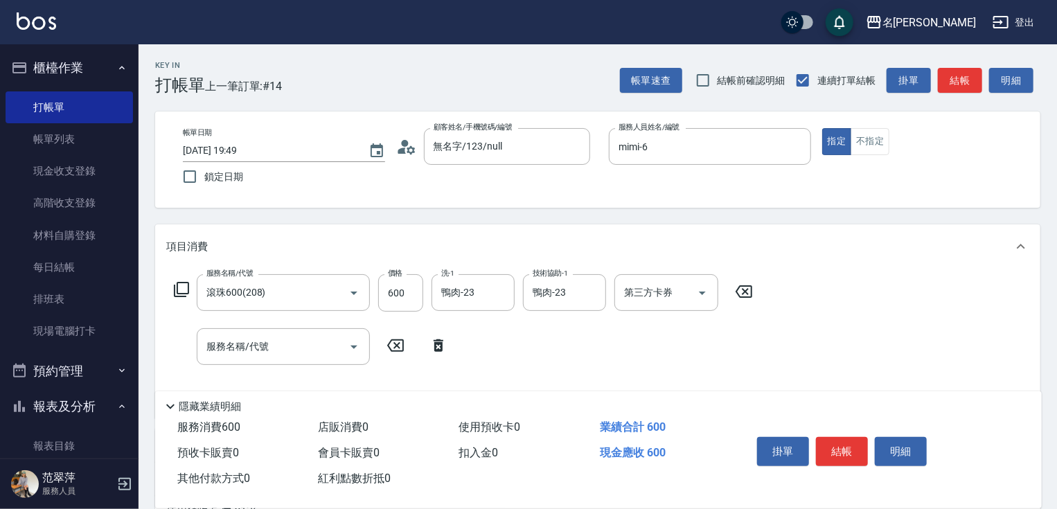
click at [178, 293] on icon at bounding box center [181, 289] width 15 height 15
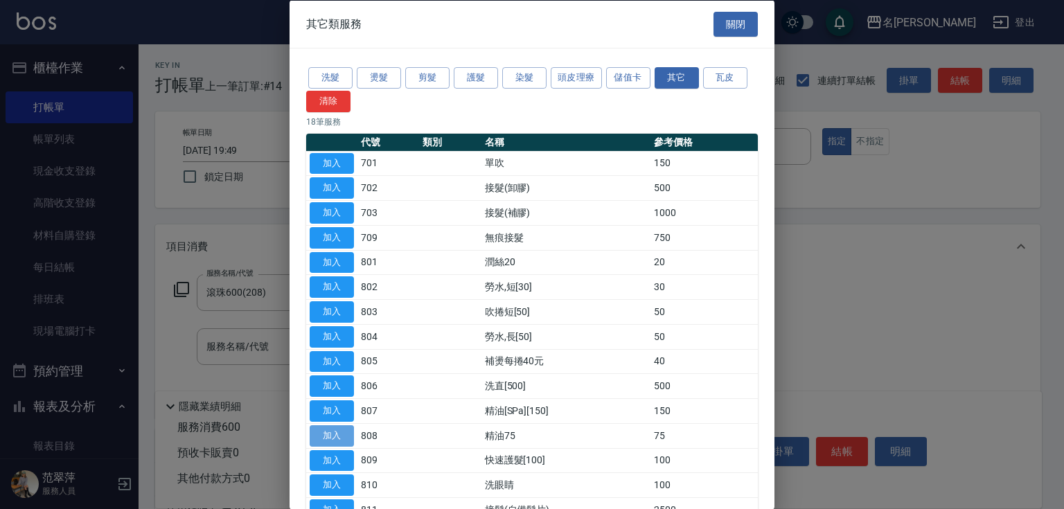
click at [328, 432] on button "加入" at bounding box center [332, 435] width 44 height 21
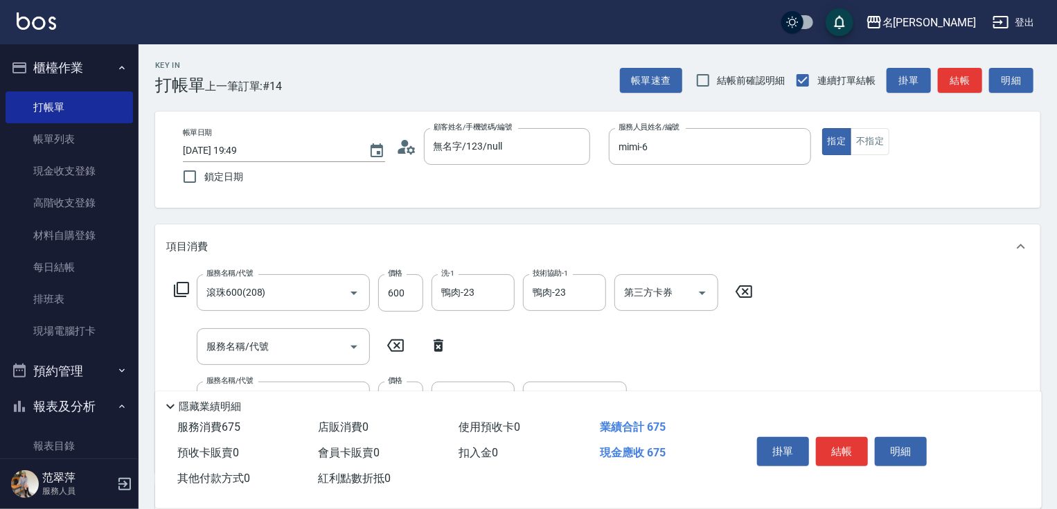
scroll to position [148, 0]
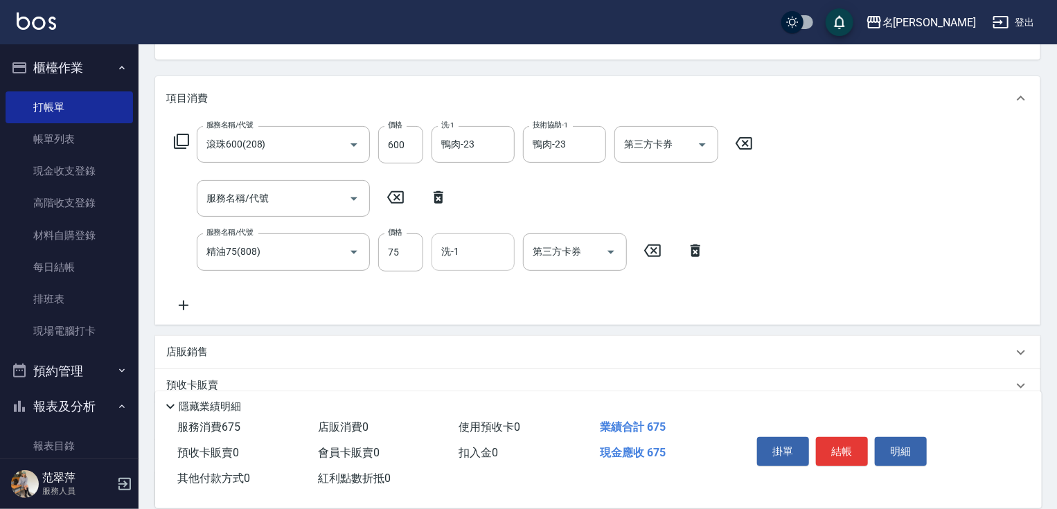
click at [469, 254] on input "洗-1" at bounding box center [473, 252] width 71 height 24
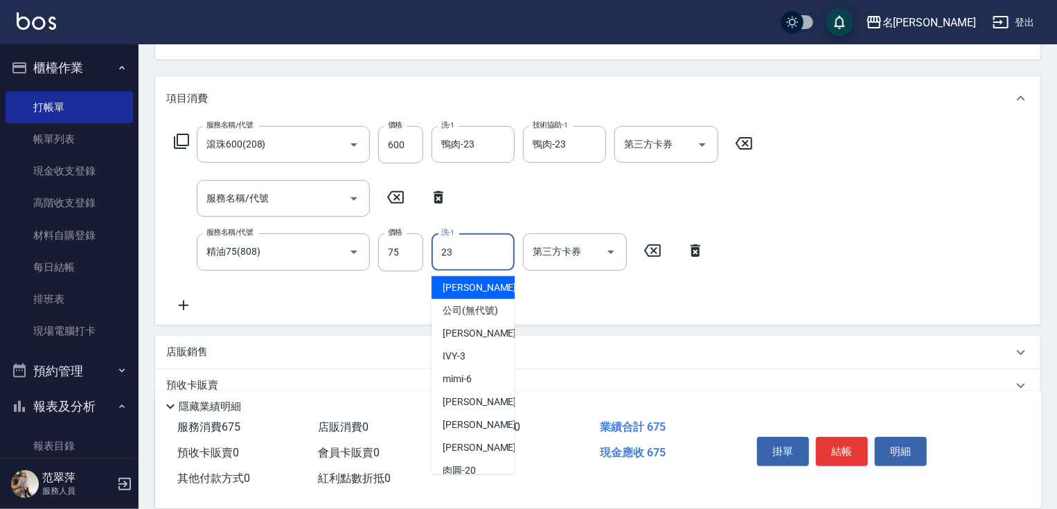
type input "鴨肉-23"
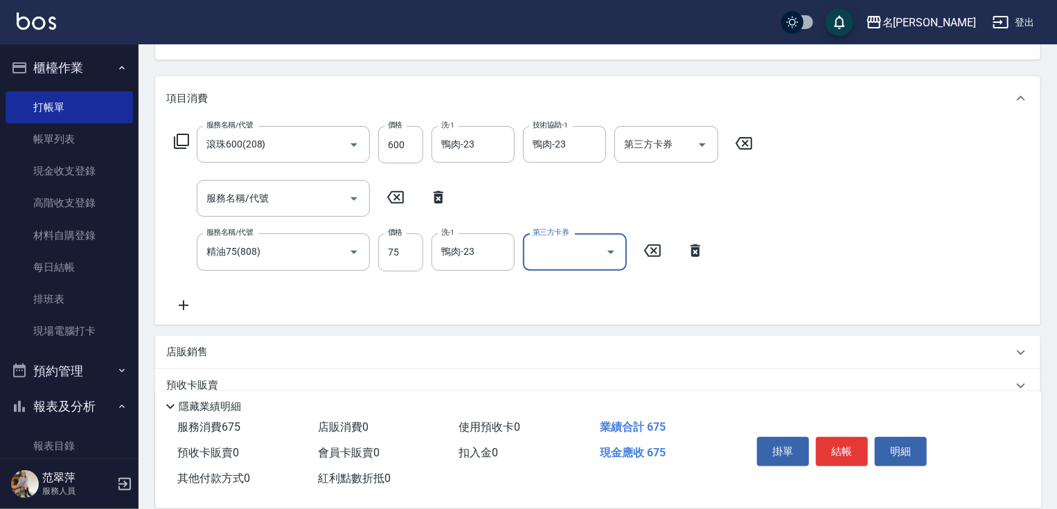
click at [188, 356] on p "店販銷售" at bounding box center [187, 352] width 42 height 15
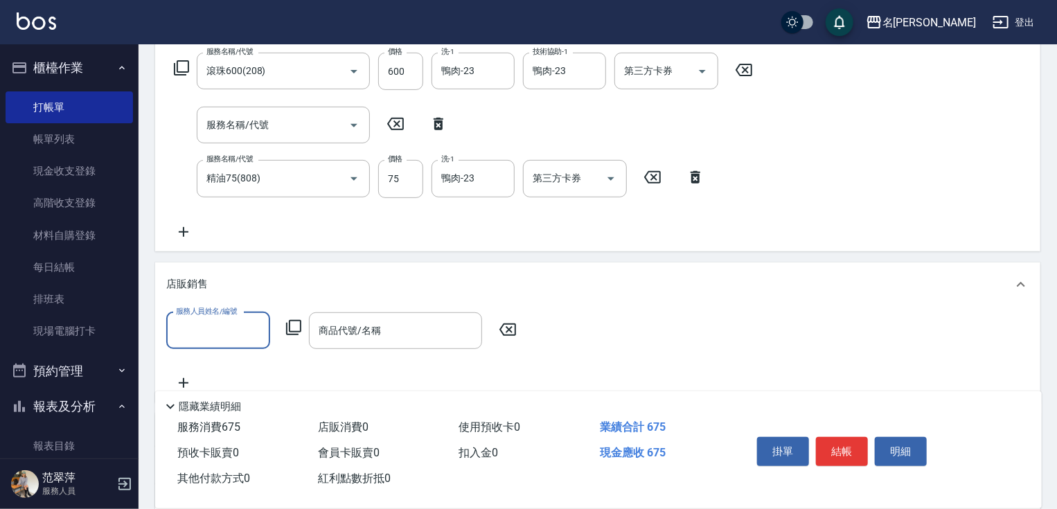
scroll to position [330, 0]
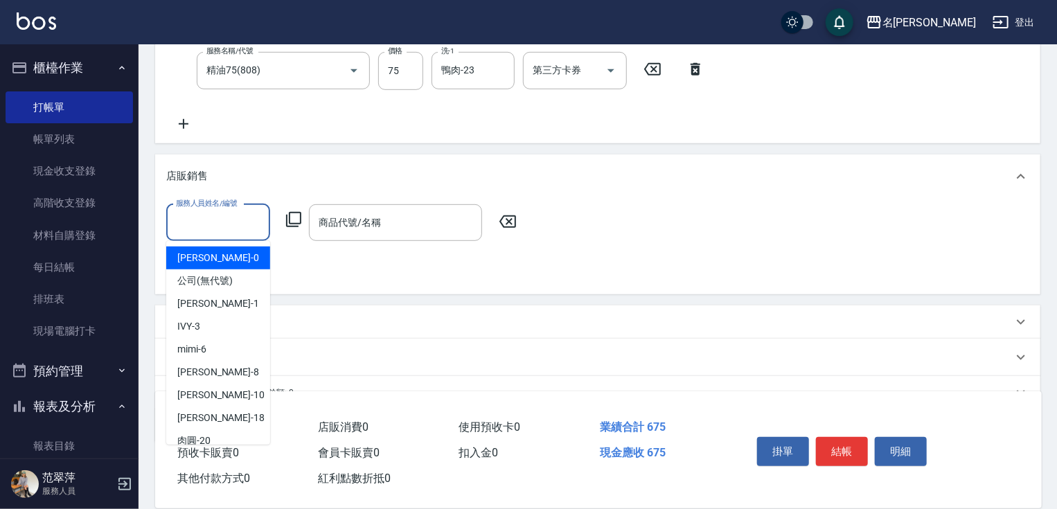
click at [215, 228] on input "服務人員姓名/編號" at bounding box center [218, 223] width 91 height 24
drag, startPoint x: 222, startPoint y: 324, endPoint x: 268, endPoint y: 247, distance: 89.5
click at [225, 321] on div "IVY -3" at bounding box center [218, 326] width 104 height 23
type input "IVY-3"
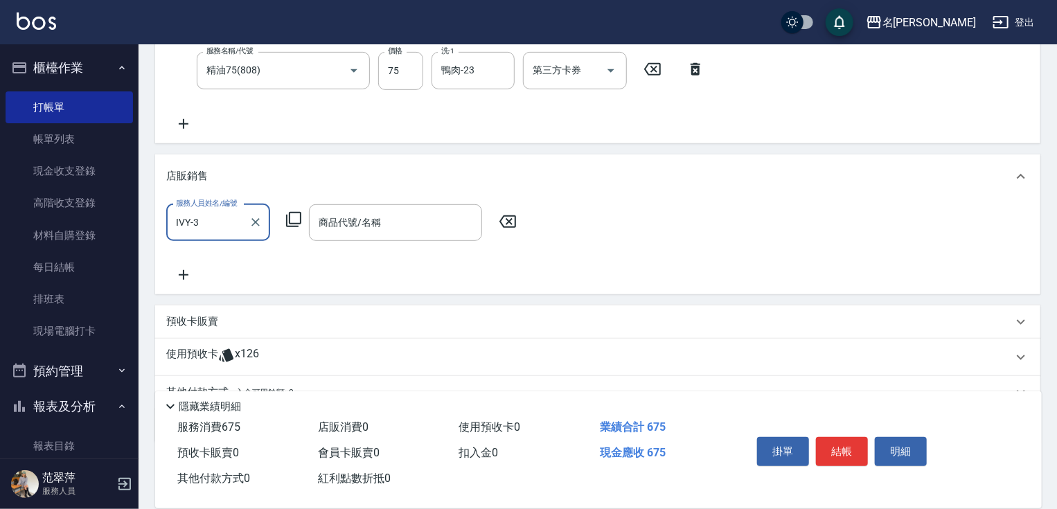
click at [296, 218] on icon at bounding box center [293, 219] width 17 height 17
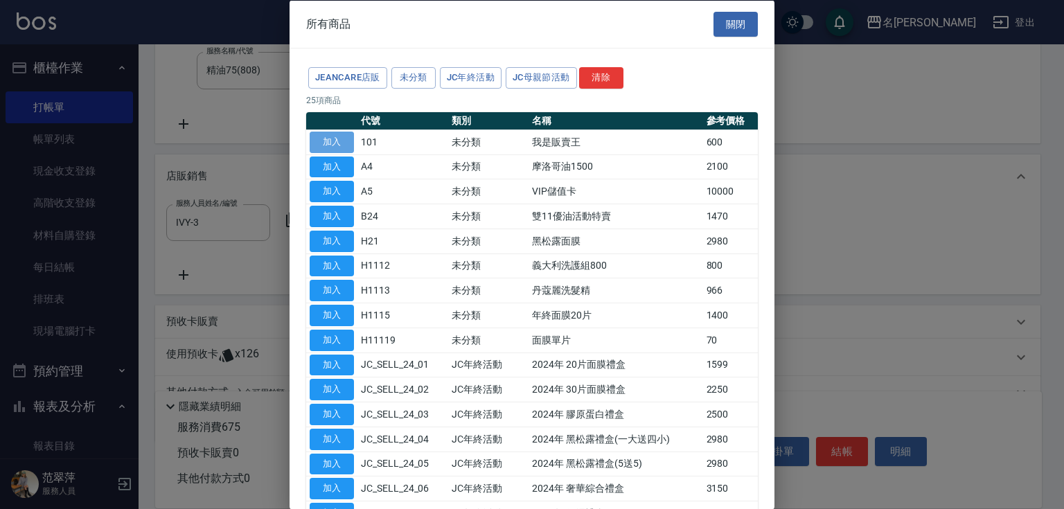
click at [324, 141] on button "加入" at bounding box center [332, 141] width 44 height 21
type input "我是販賣王"
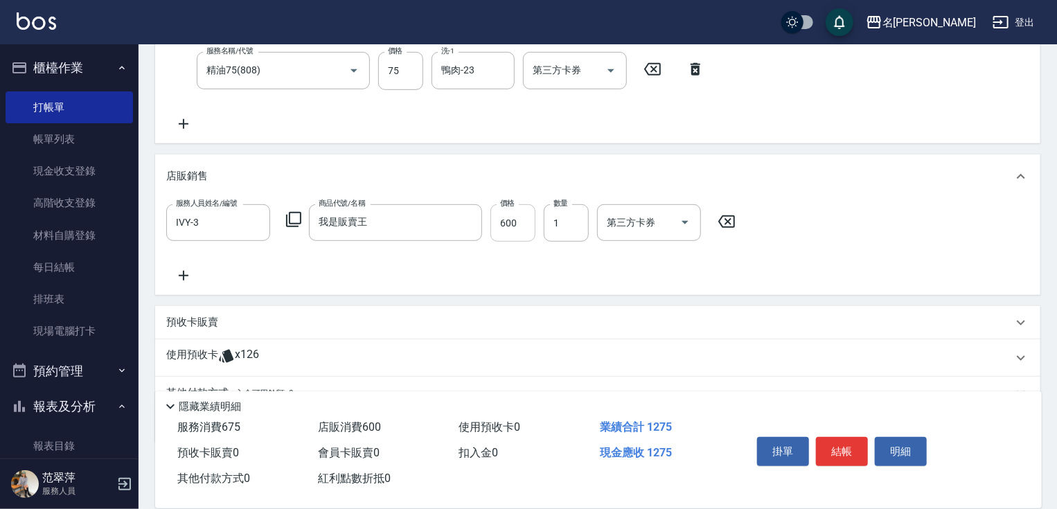
click at [523, 224] on input "600" at bounding box center [513, 222] width 45 height 37
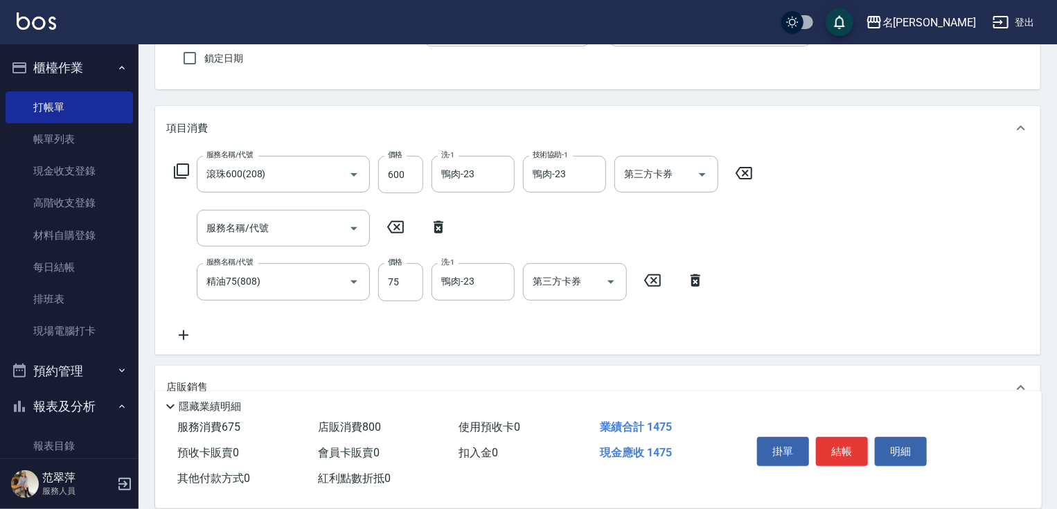
scroll to position [124, 0]
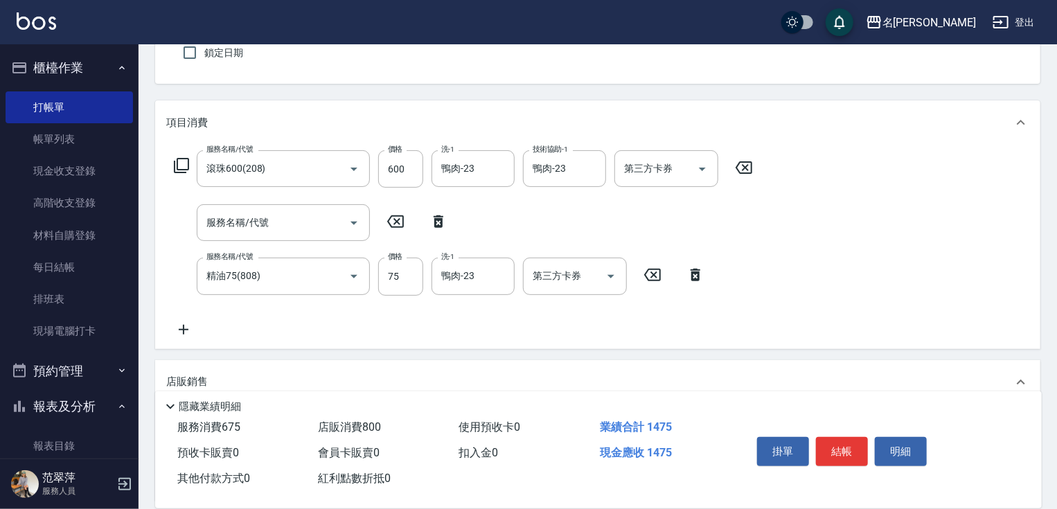
type input "800"
click at [183, 327] on icon at bounding box center [184, 330] width 10 height 10
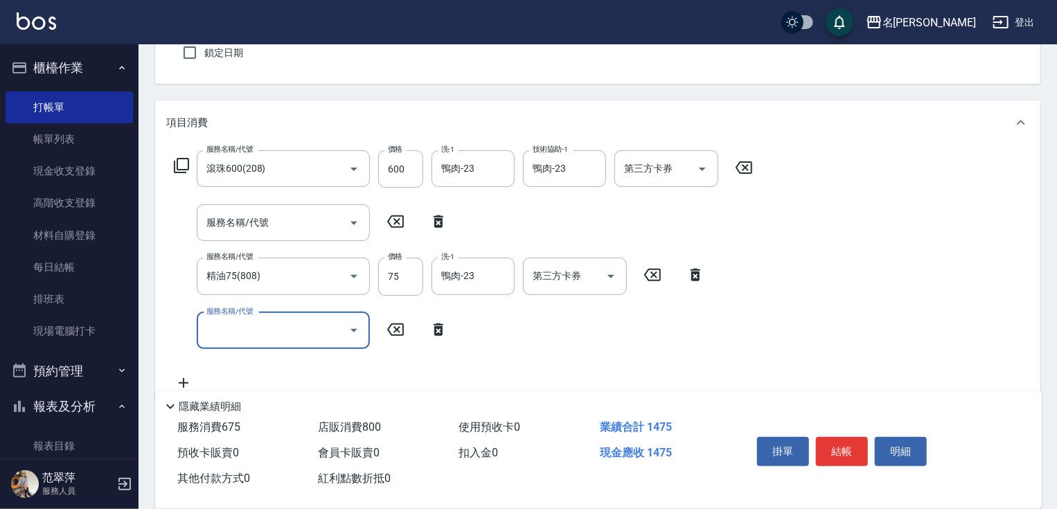
click at [240, 328] on input "服務名稱/代號" at bounding box center [273, 331] width 140 height 24
click at [183, 168] on icon at bounding box center [181, 165] width 17 height 17
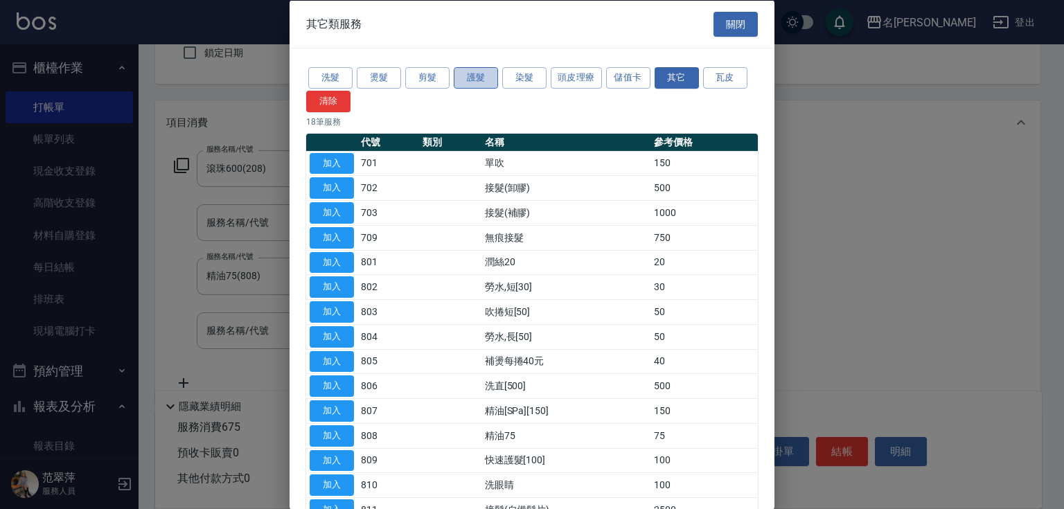
click at [467, 78] on button "護髮" at bounding box center [476, 77] width 44 height 21
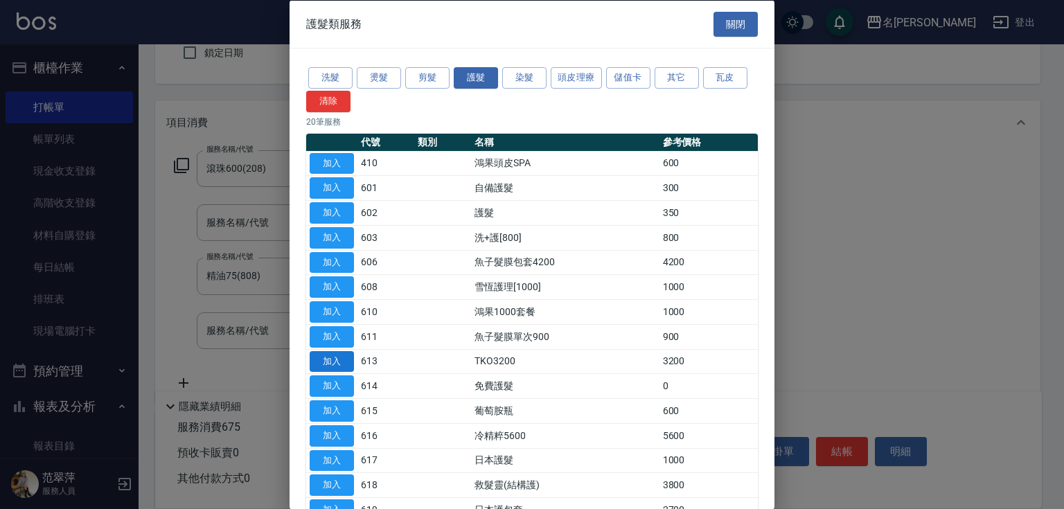
click at [335, 363] on button "加入" at bounding box center [332, 361] width 44 height 21
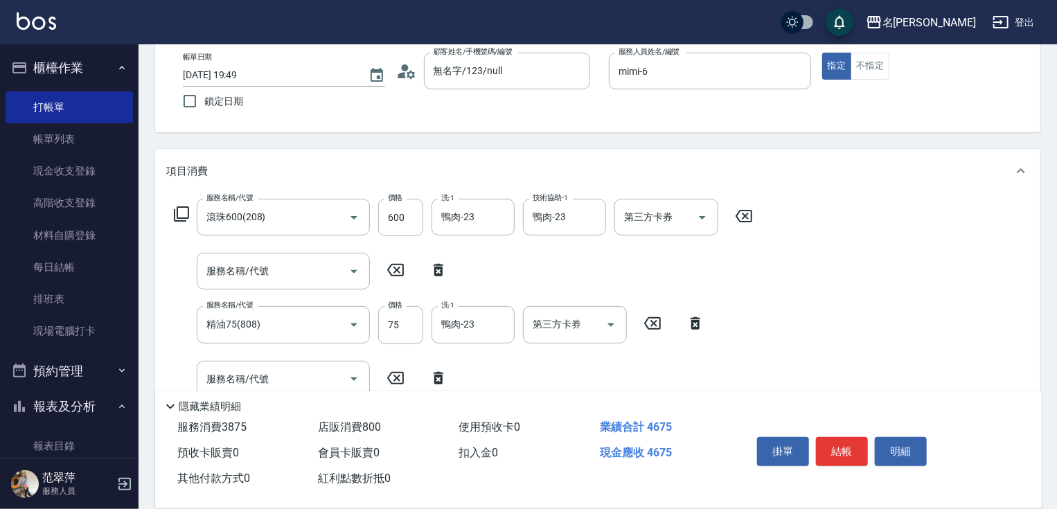
scroll to position [441, 0]
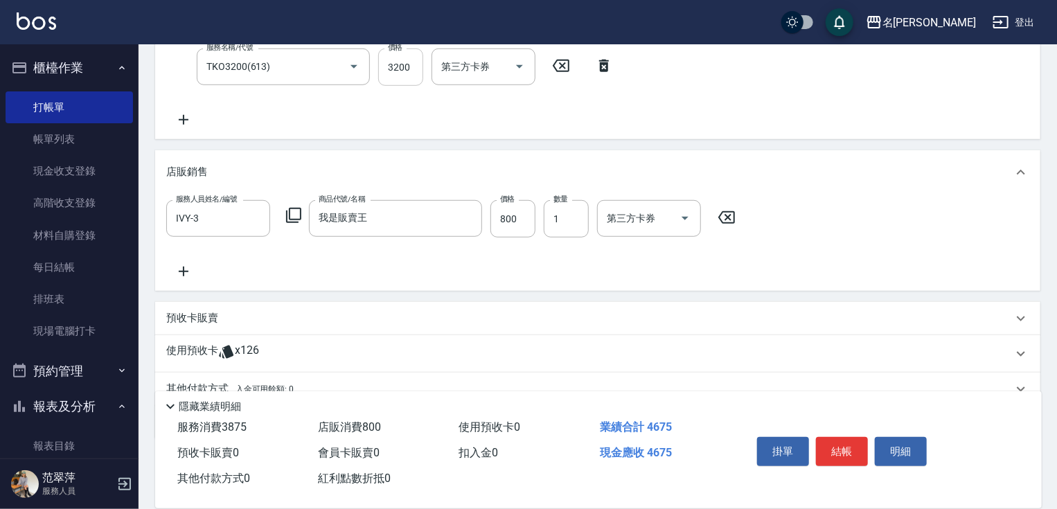
click at [415, 71] on div "Key In 打帳單 上一筆訂單:#14 帳單速查 結帳前確認明細 連續打單結帳 掛單 結帳 明細 帳單日期 2025/08/14 19:49 鎖定日期 顧客…" at bounding box center [598, 87] width 919 height 968
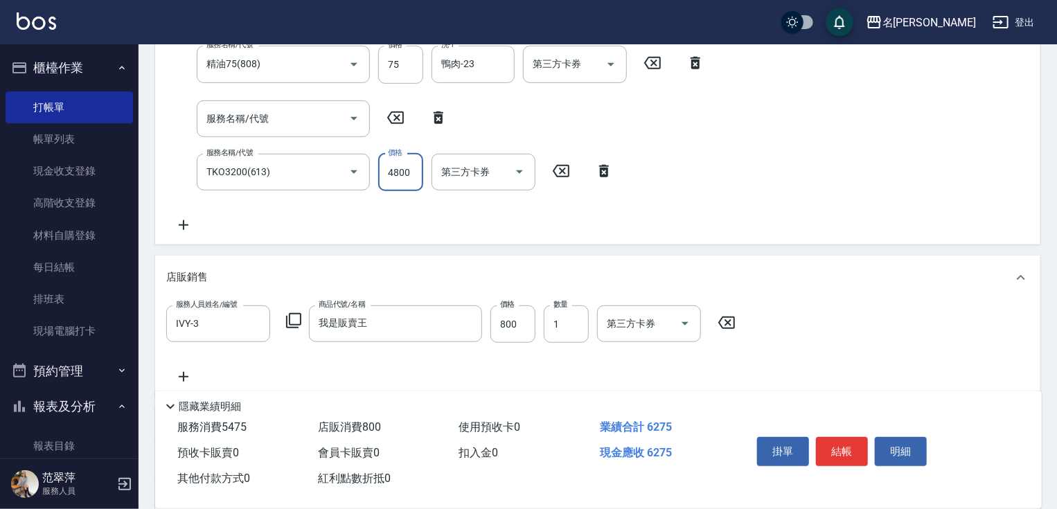
scroll to position [388, 0]
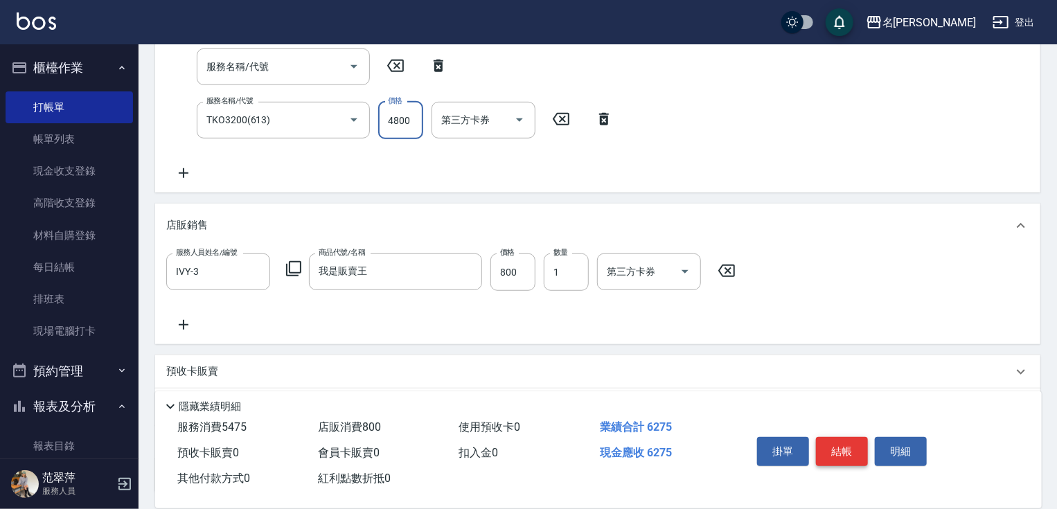
type input "4800"
click at [851, 452] on button "結帳" at bounding box center [842, 451] width 52 height 29
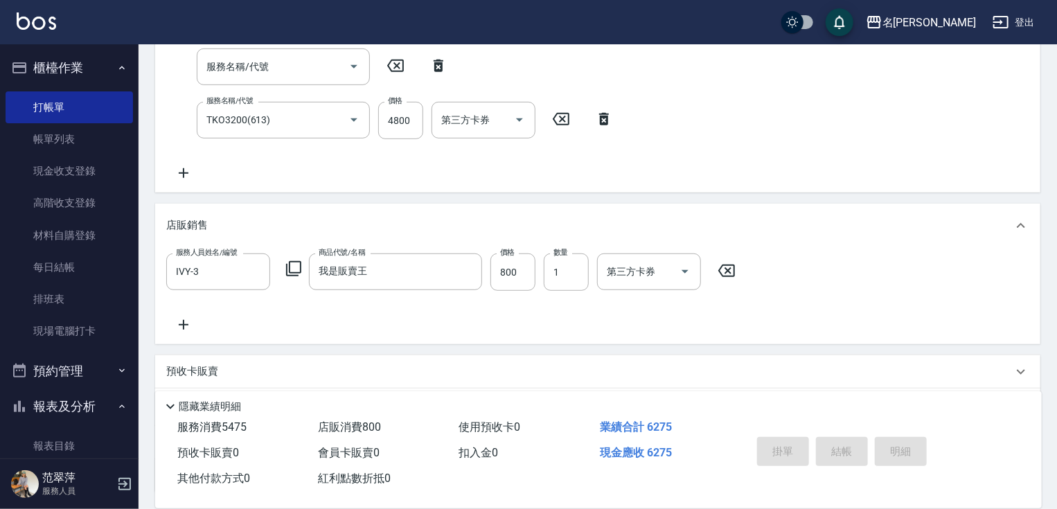
type input "2025/08/14 19:51"
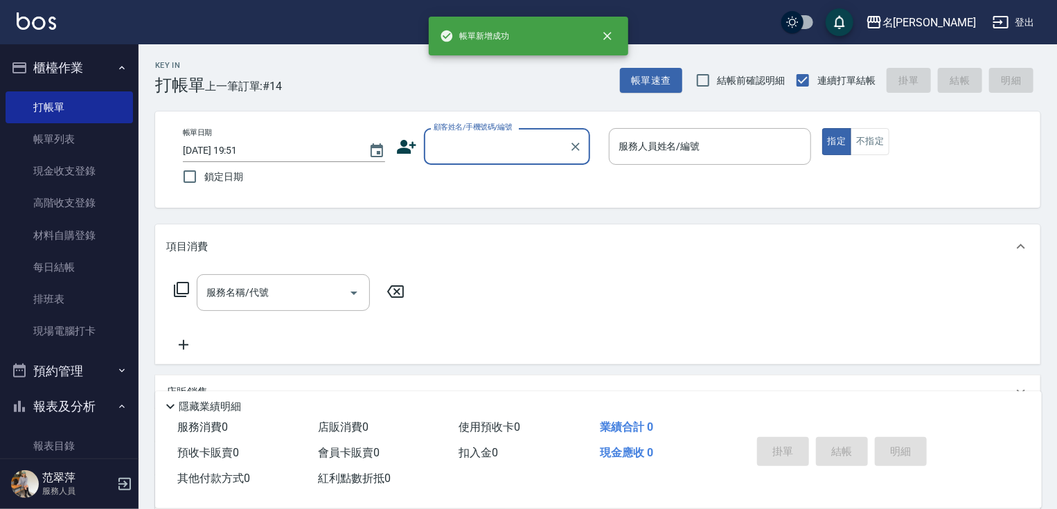
scroll to position [0, 0]
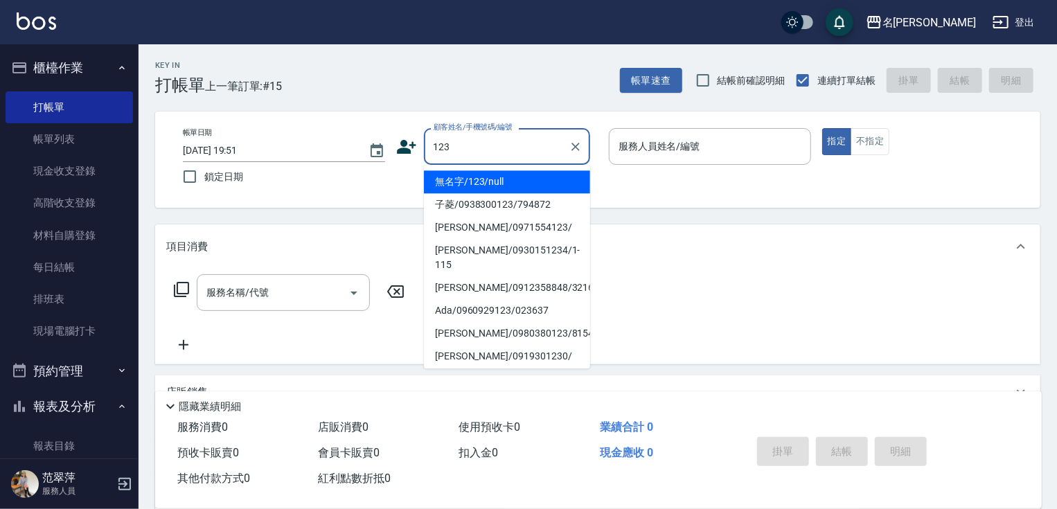
click at [499, 176] on li "無名字/123/null" at bounding box center [507, 181] width 166 height 23
type input "無名字/123/null"
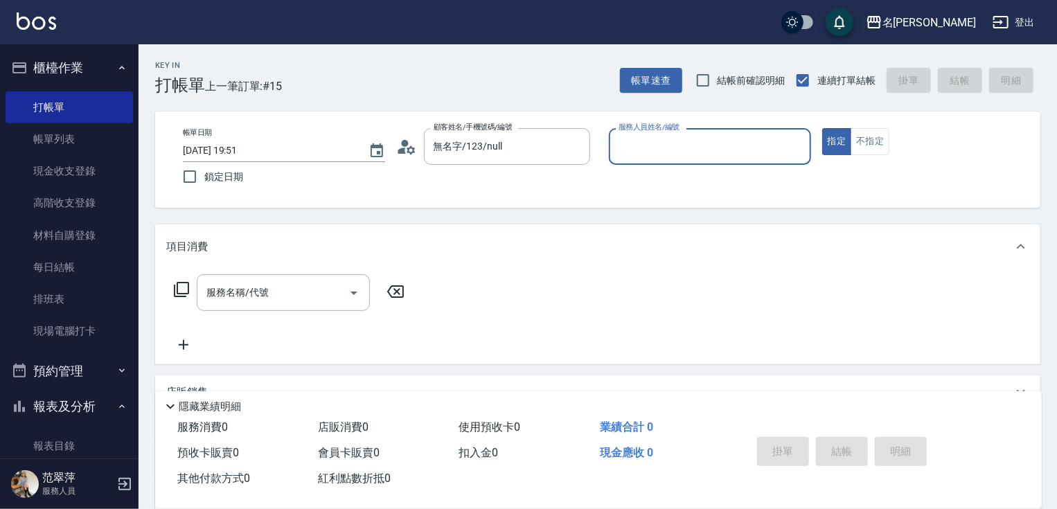
click at [701, 147] on input "服務人員姓名/編號" at bounding box center [710, 146] width 190 height 24
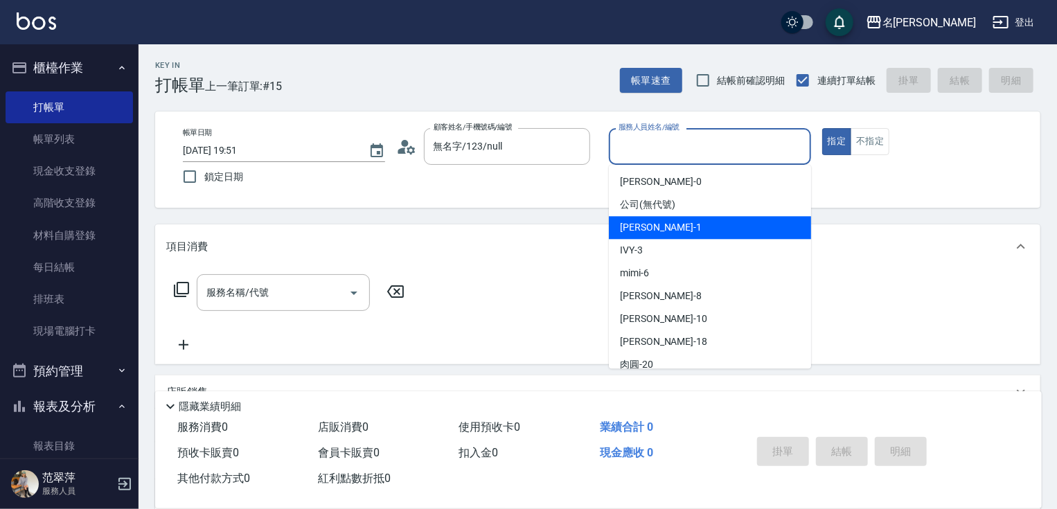
click at [660, 222] on span "Joanne -1" at bounding box center [661, 227] width 82 height 15
type input "Joanne-1"
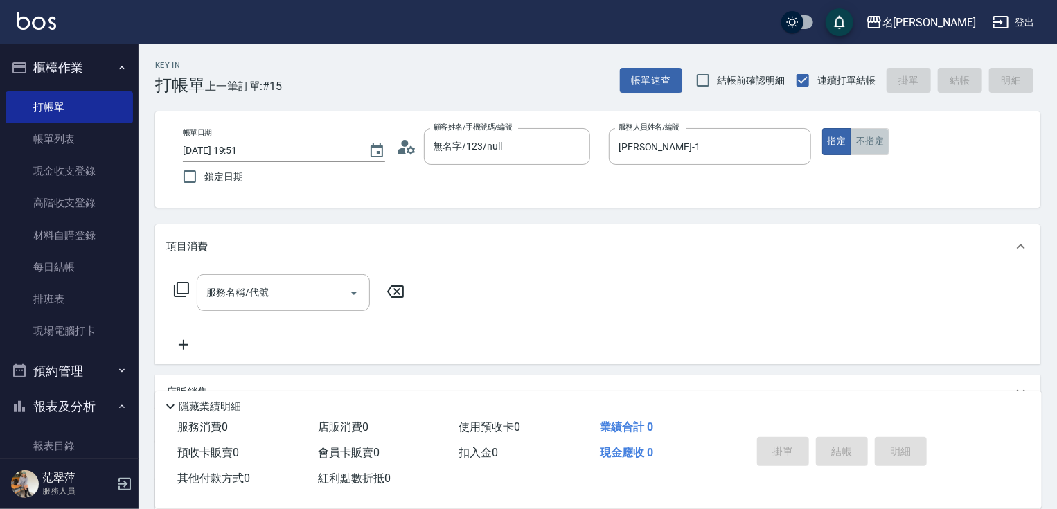
drag, startPoint x: 874, startPoint y: 147, endPoint x: 580, endPoint y: 143, distance: 293.8
click at [873, 147] on button "不指定" at bounding box center [870, 141] width 39 height 27
click at [279, 288] on input "服務名稱/代號" at bounding box center [273, 293] width 140 height 24
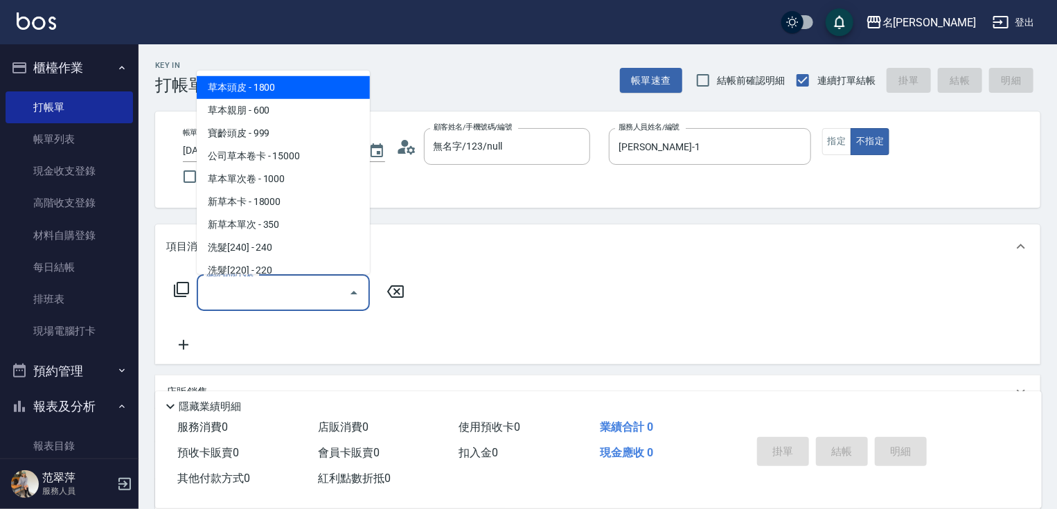
click at [183, 285] on icon at bounding box center [181, 289] width 17 height 17
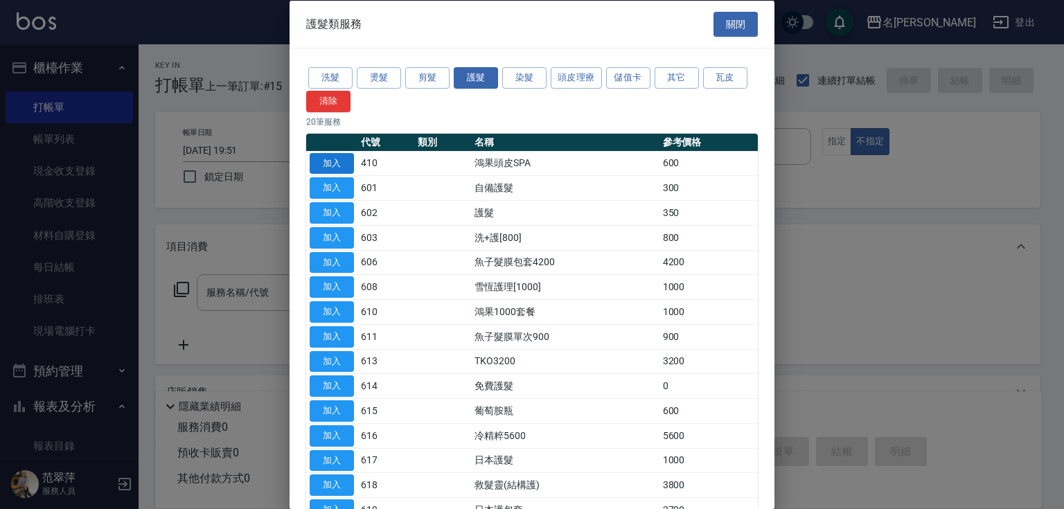
click at [328, 163] on button "加入" at bounding box center [332, 162] width 44 height 21
type input "鴻果頭皮SPA(410)"
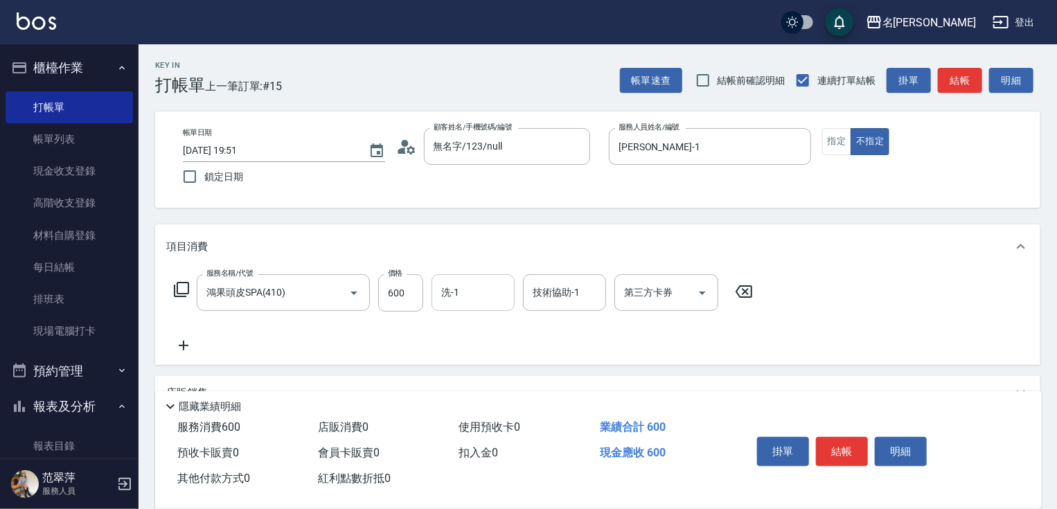
click at [488, 293] on input "洗-1" at bounding box center [473, 293] width 71 height 24
type input "小慧-18"
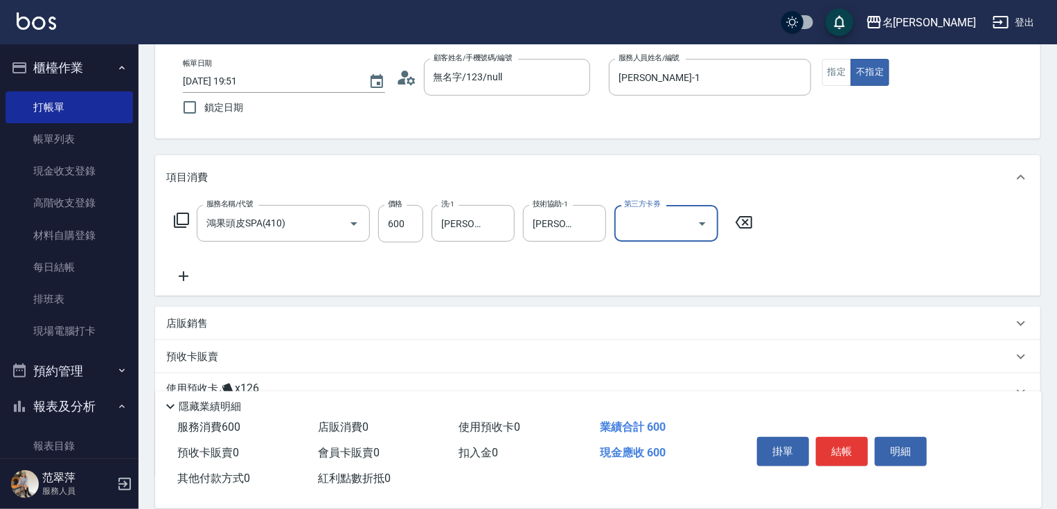
click at [182, 278] on icon at bounding box center [183, 276] width 35 height 17
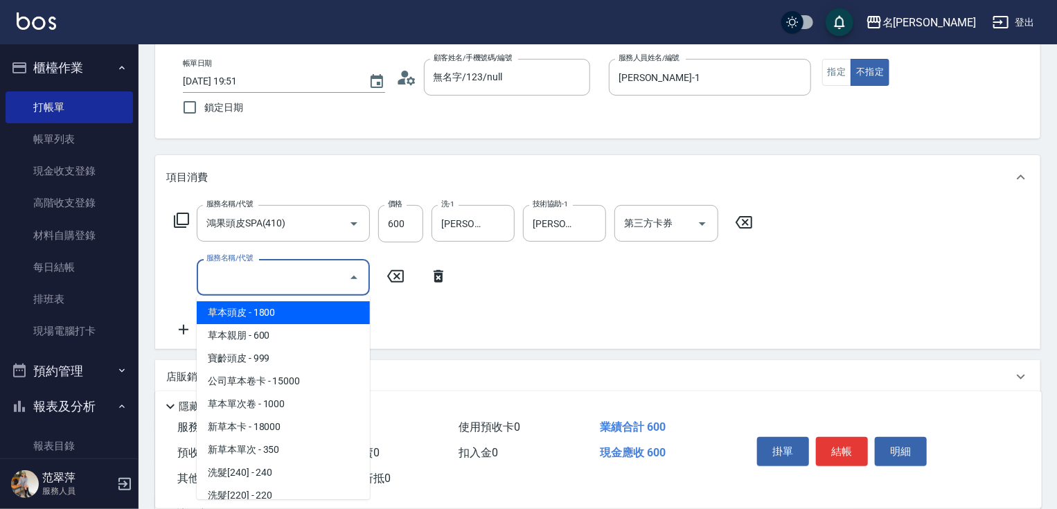
click at [237, 285] on input "服務名稱/代號" at bounding box center [273, 277] width 140 height 24
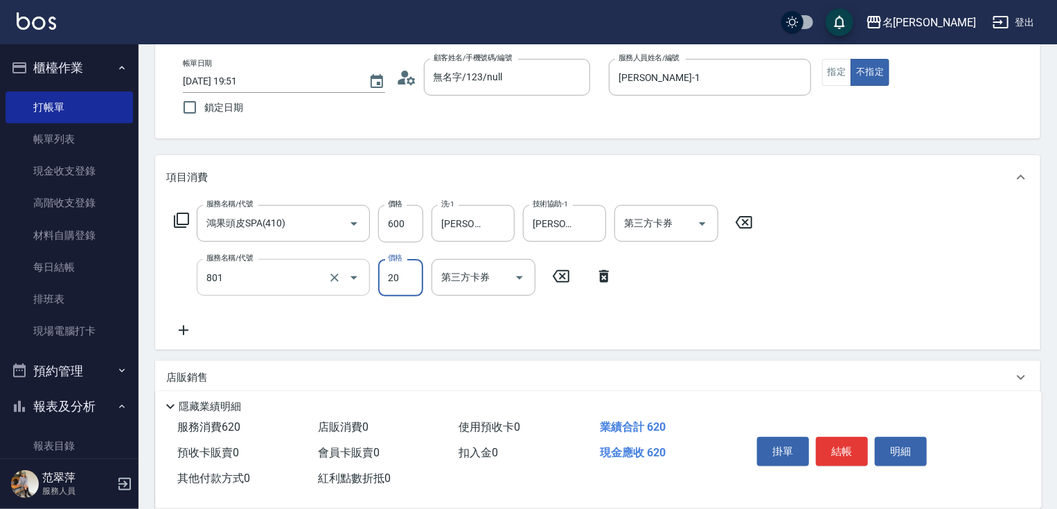
type input "潤絲20(801)"
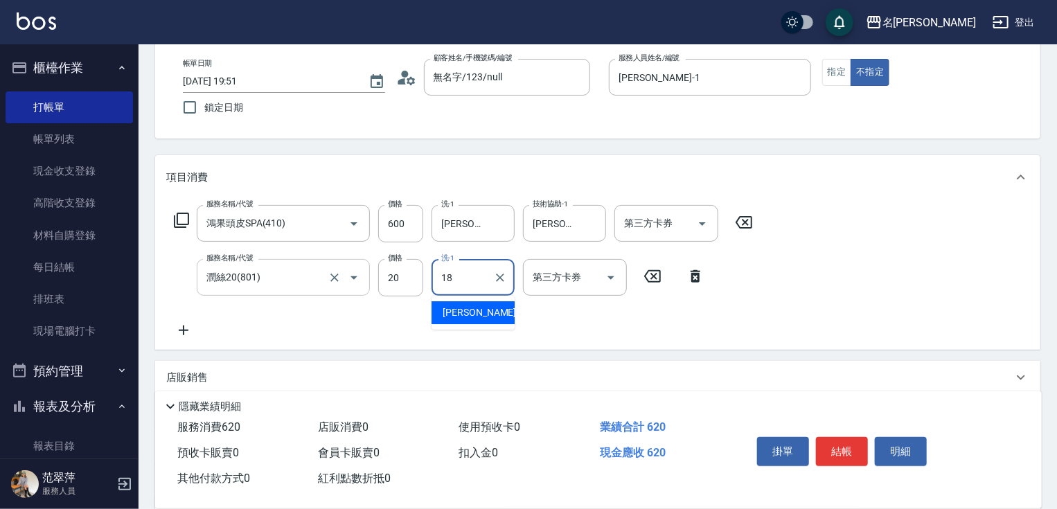
type input "小慧-18"
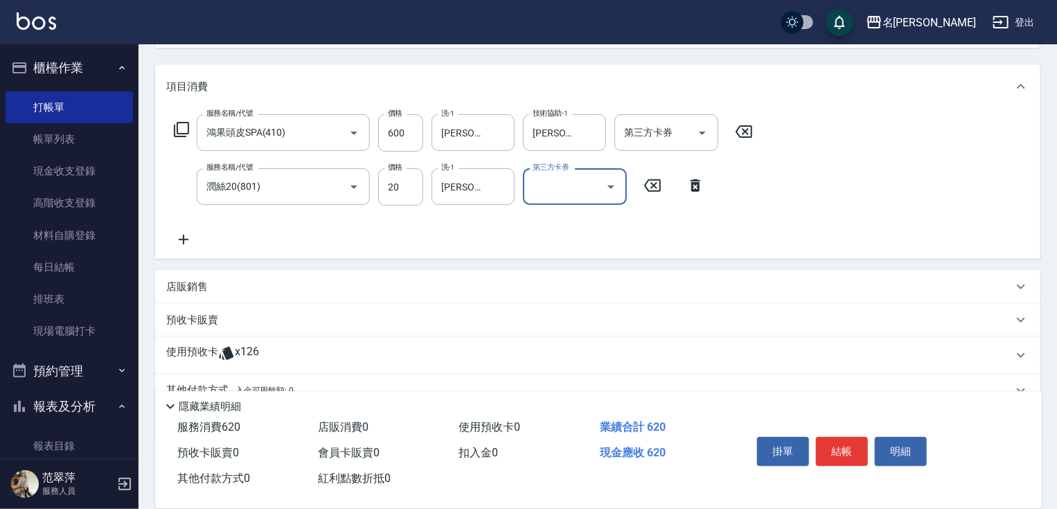
scroll to position [222, 0]
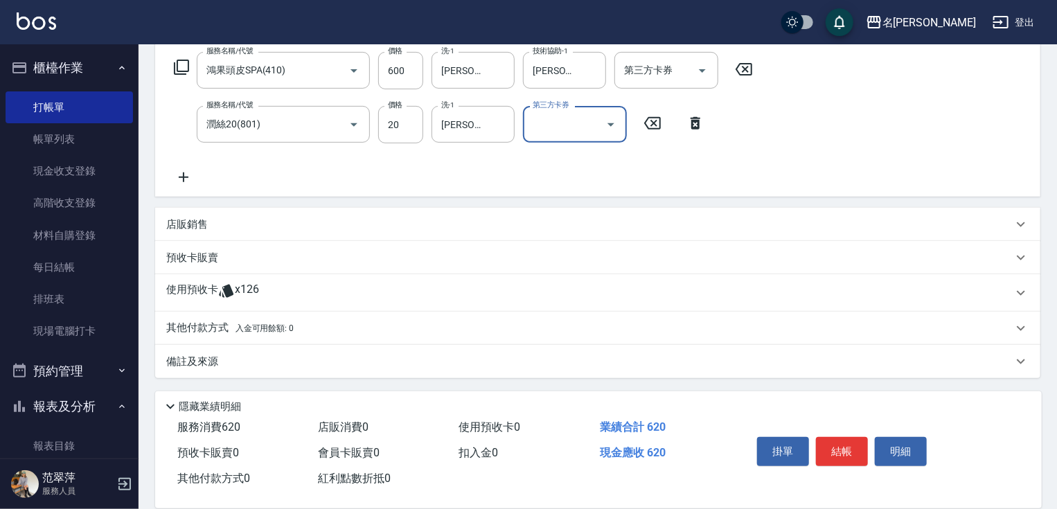
click at [205, 335] on div "其他付款方式 入金可用餘額: 0" at bounding box center [597, 328] width 885 height 33
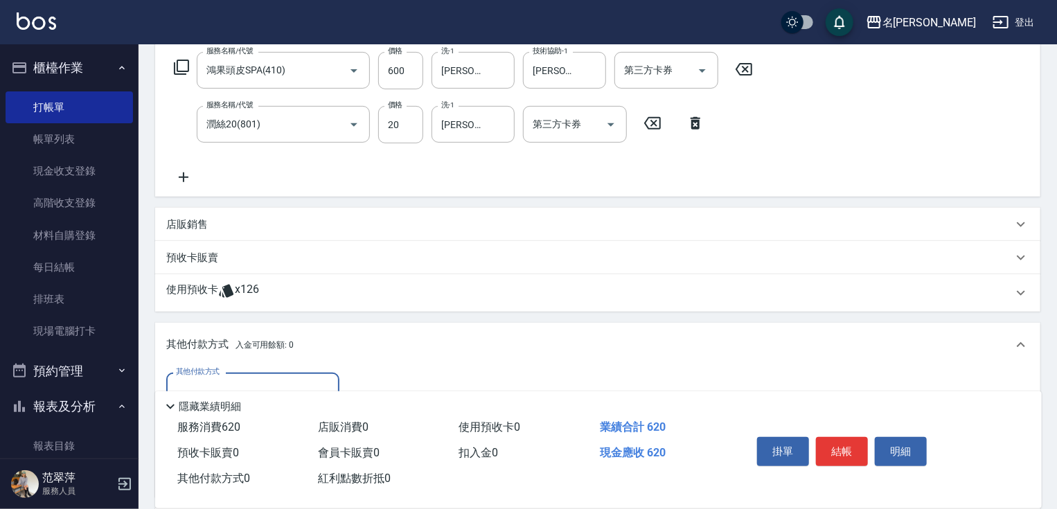
scroll to position [0, 0]
click at [263, 391] on div "隱藏業績明細" at bounding box center [598, 403] width 887 height 24
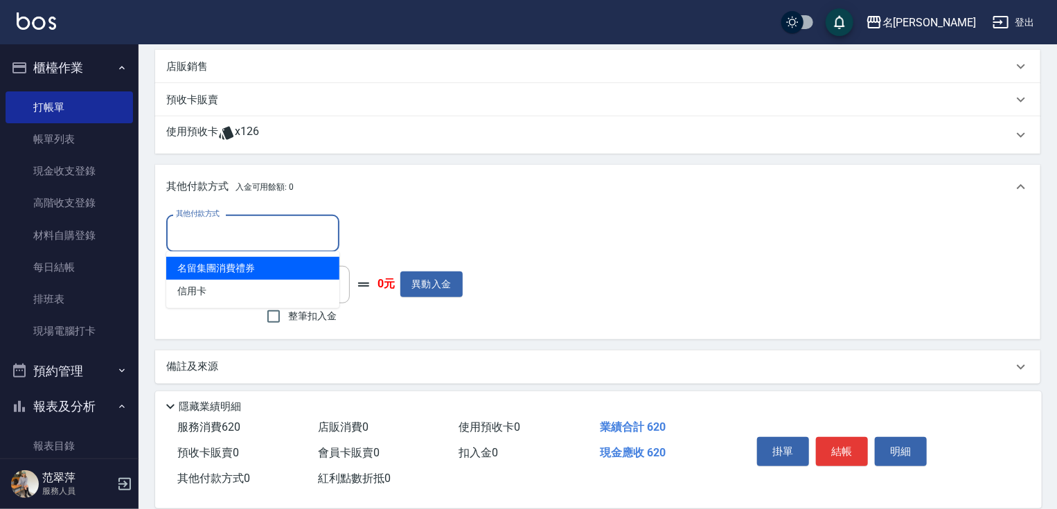
click at [253, 228] on input "其他付款方式" at bounding box center [253, 233] width 161 height 24
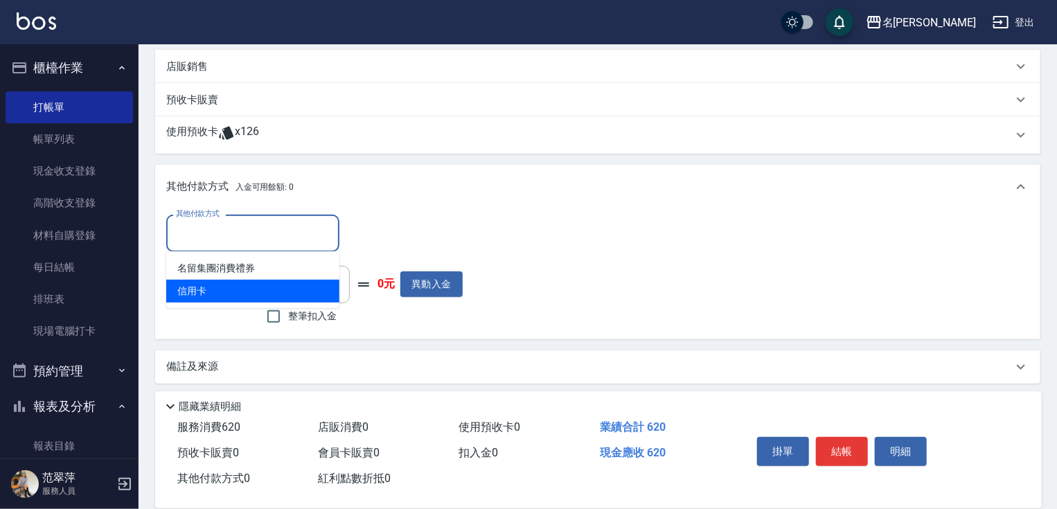
click at [245, 287] on span "信用卡" at bounding box center [252, 291] width 173 height 23
type input "信用卡"
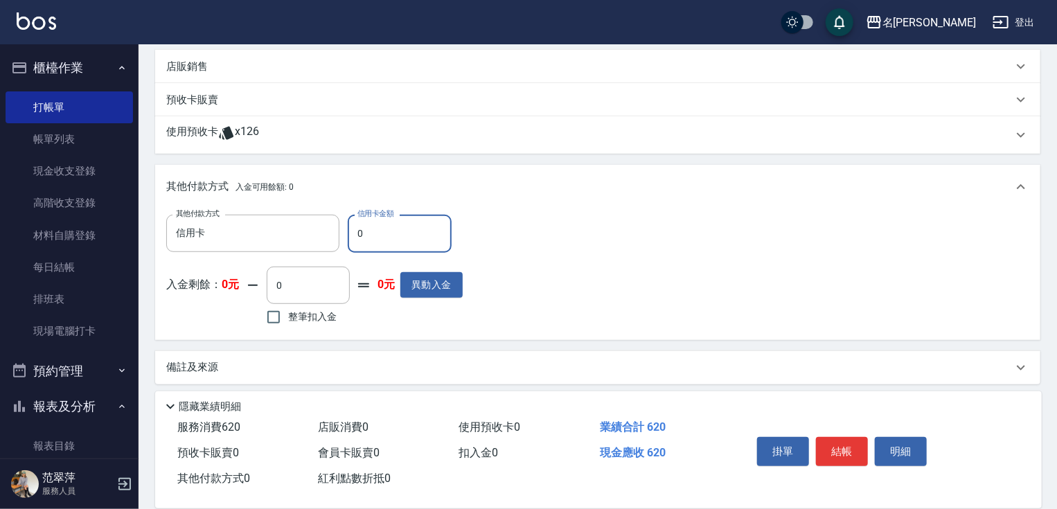
click at [353, 232] on input "0" at bounding box center [400, 233] width 104 height 37
type input "620"
click at [839, 447] on button "結帳" at bounding box center [842, 451] width 52 height 29
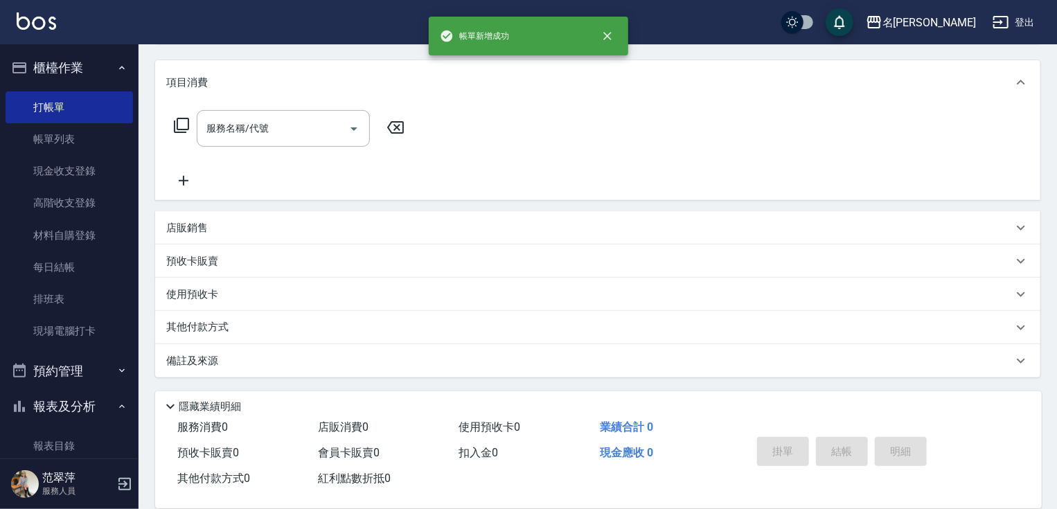
scroll to position [0, 0]
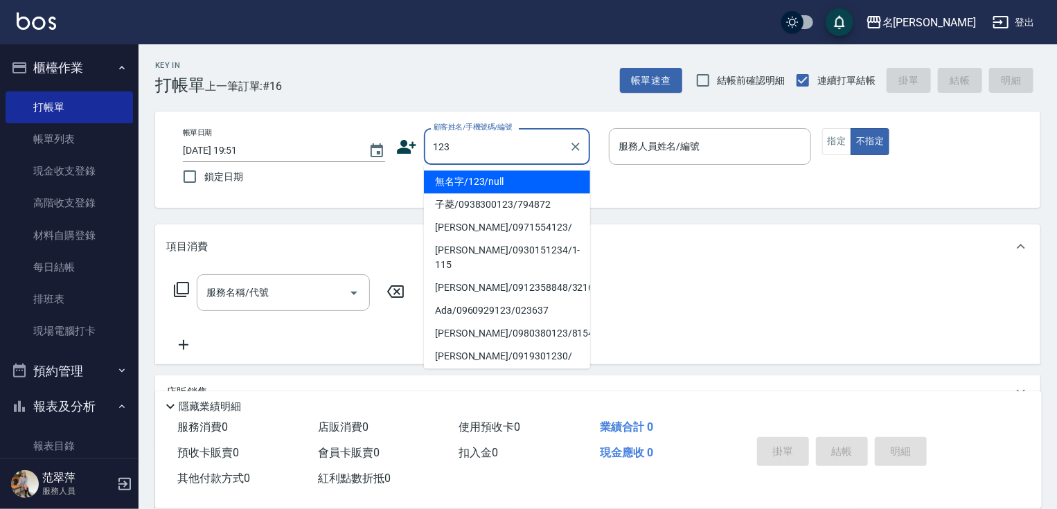
click at [475, 185] on li "無名字/123/null" at bounding box center [507, 181] width 166 height 23
type input "無名字/123/null"
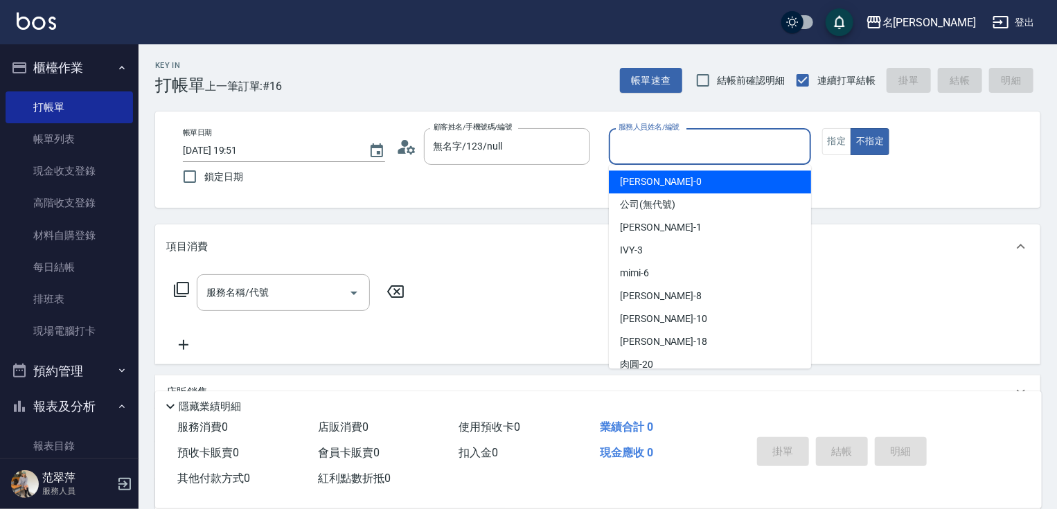
click at [635, 150] on input "服務人員姓名/編號" at bounding box center [710, 146] width 190 height 24
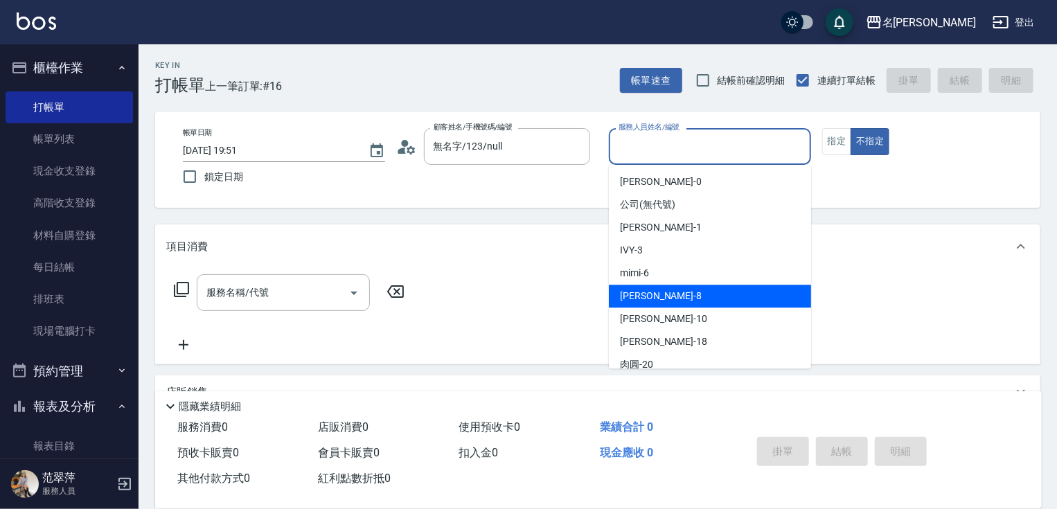
click at [665, 283] on div "mimi -6" at bounding box center [710, 273] width 202 height 23
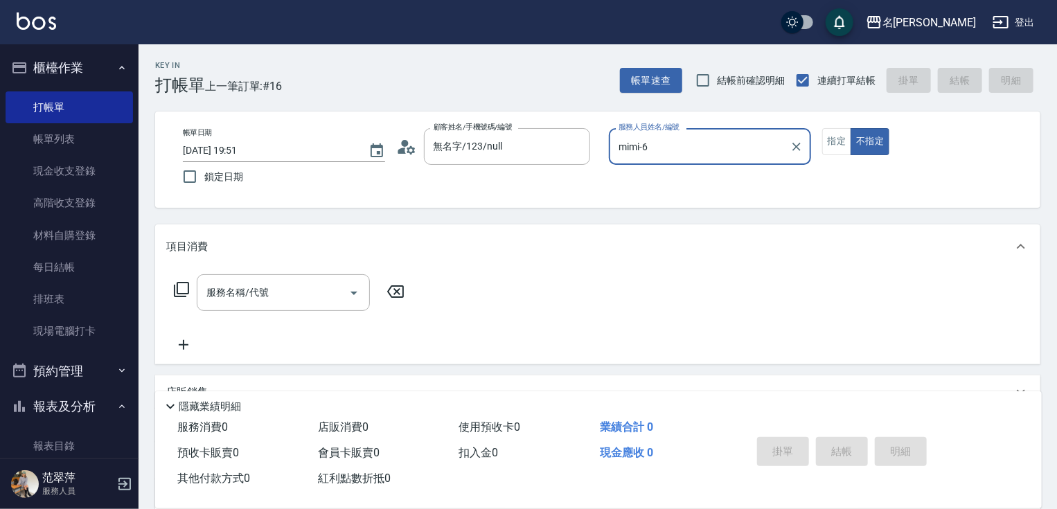
click at [665, 145] on input "mimi-6" at bounding box center [699, 146] width 169 height 24
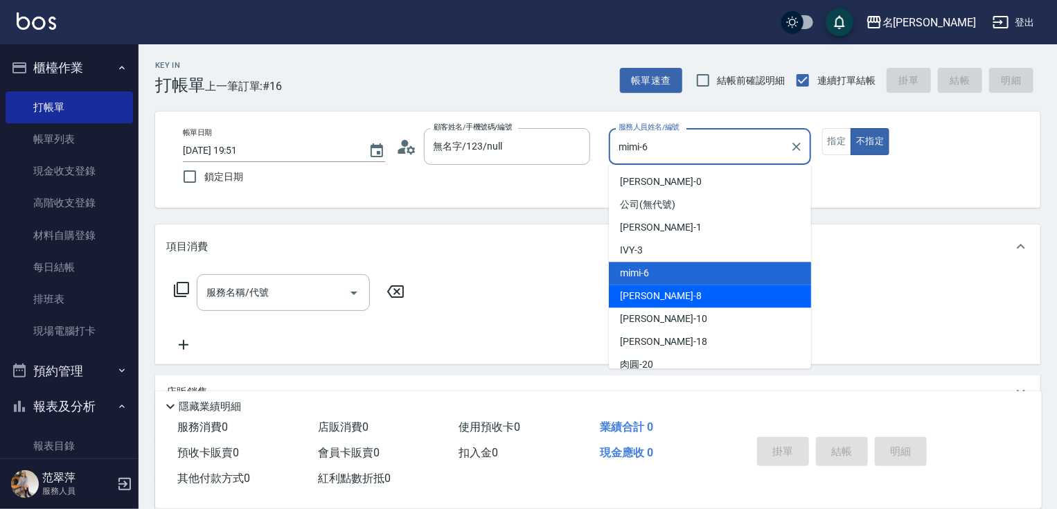
click at [655, 295] on div "曉容 -8" at bounding box center [710, 296] width 202 height 23
type input "曉容-8"
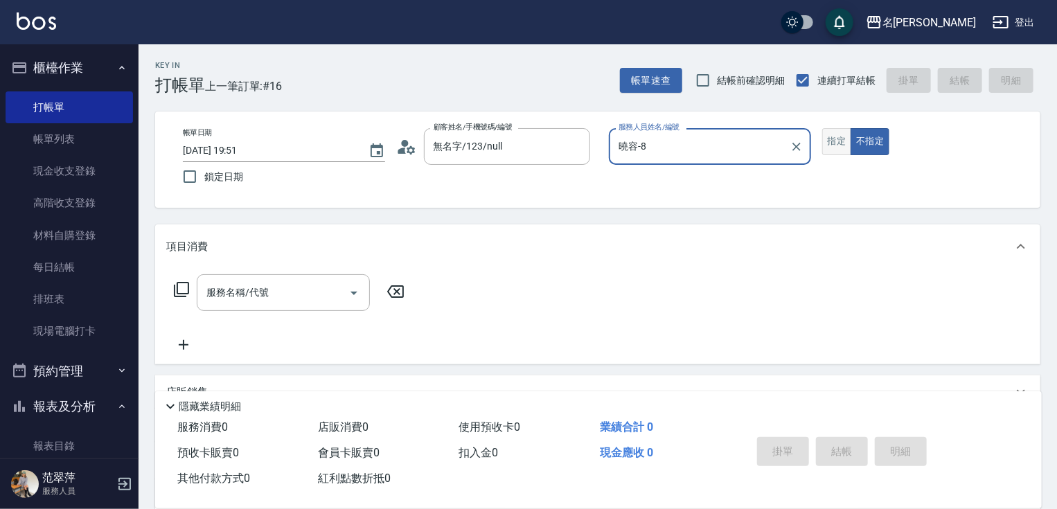
drag, startPoint x: 841, startPoint y: 144, endPoint x: 828, endPoint y: 148, distance: 13.6
click at [840, 145] on button "指定" at bounding box center [837, 141] width 30 height 27
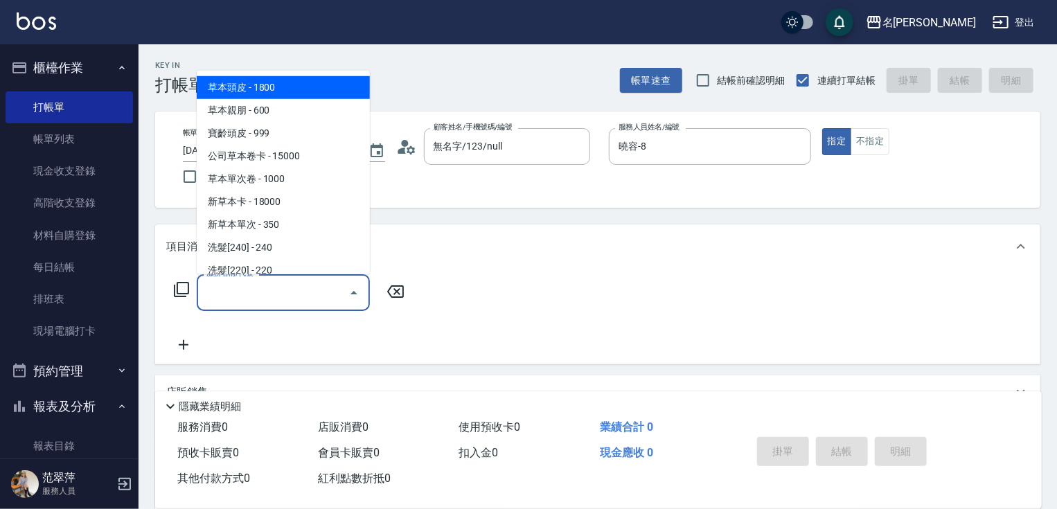
click at [263, 294] on input "服務名稱/代號" at bounding box center [273, 293] width 140 height 24
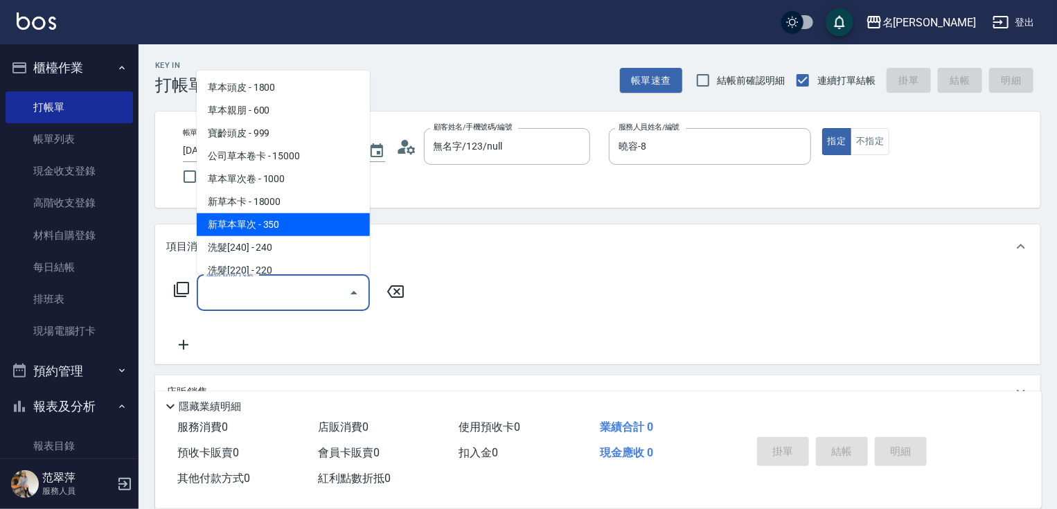
click at [282, 224] on span "新草本單次 - 350" at bounding box center [283, 224] width 173 height 23
type input "新草本單次(109)"
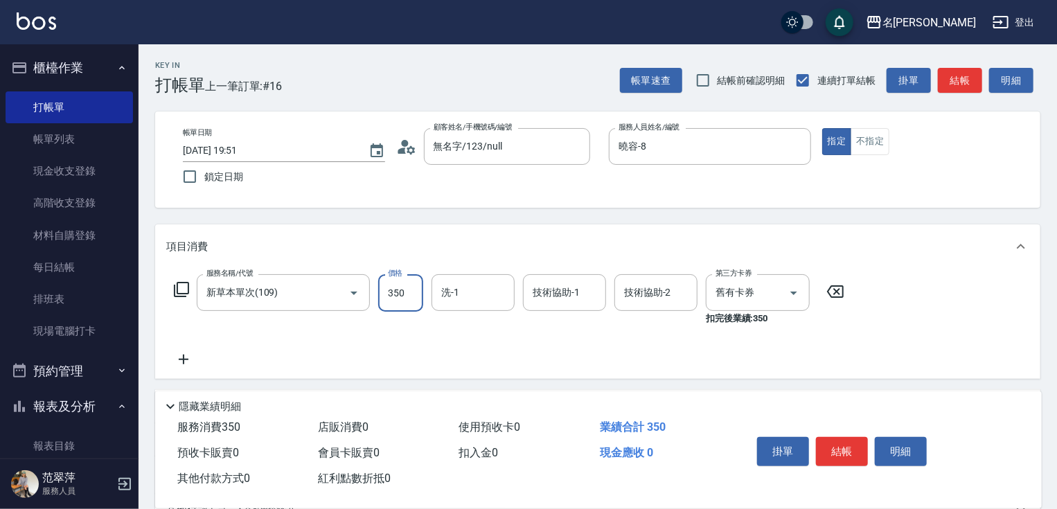
click at [394, 279] on input "350" at bounding box center [400, 292] width 45 height 37
type input "601"
type input "曉容-8"
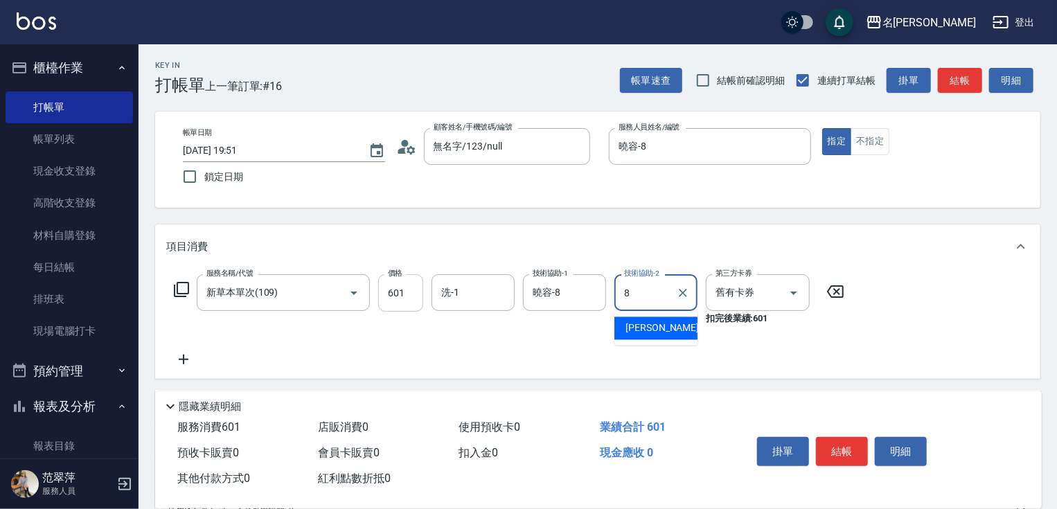
type input "曉容-8"
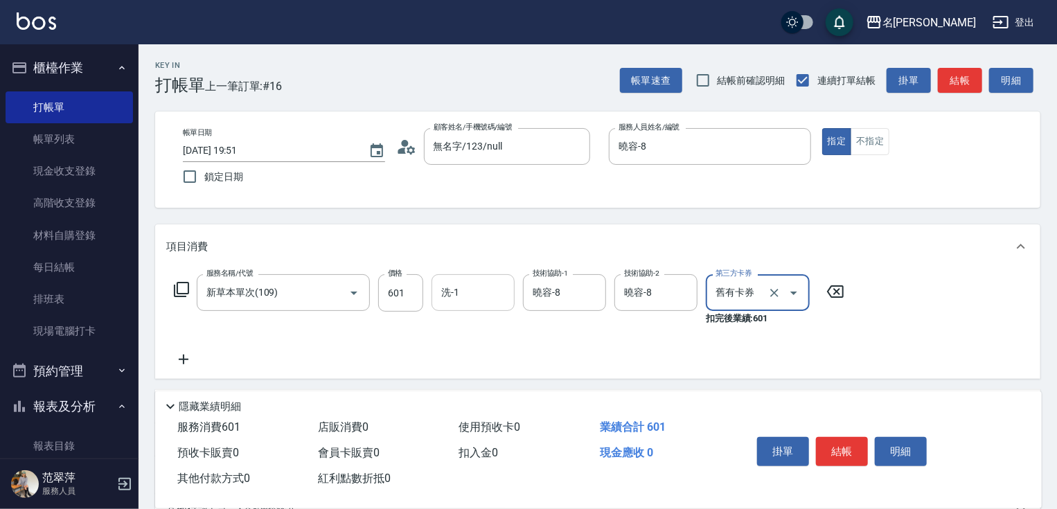
click at [473, 289] on input "洗-1" at bounding box center [473, 293] width 71 height 24
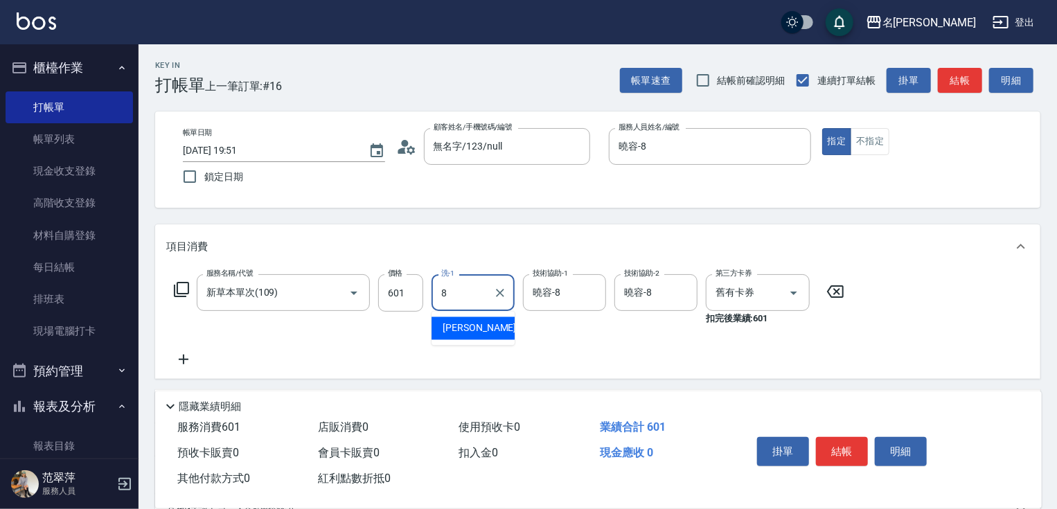
type input "曉容-8"
click at [841, 448] on button "結帳" at bounding box center [842, 451] width 52 height 29
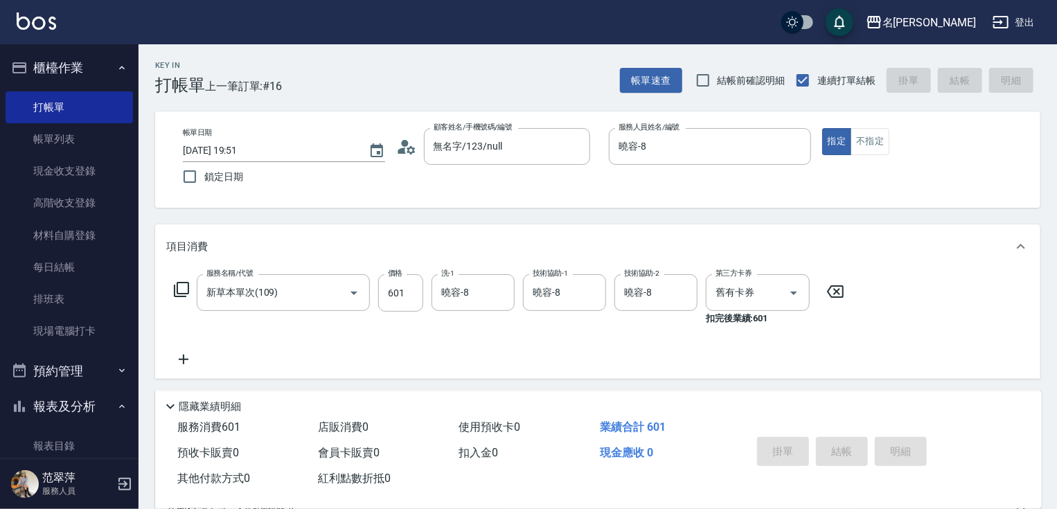
type input "2025/08/14 19:52"
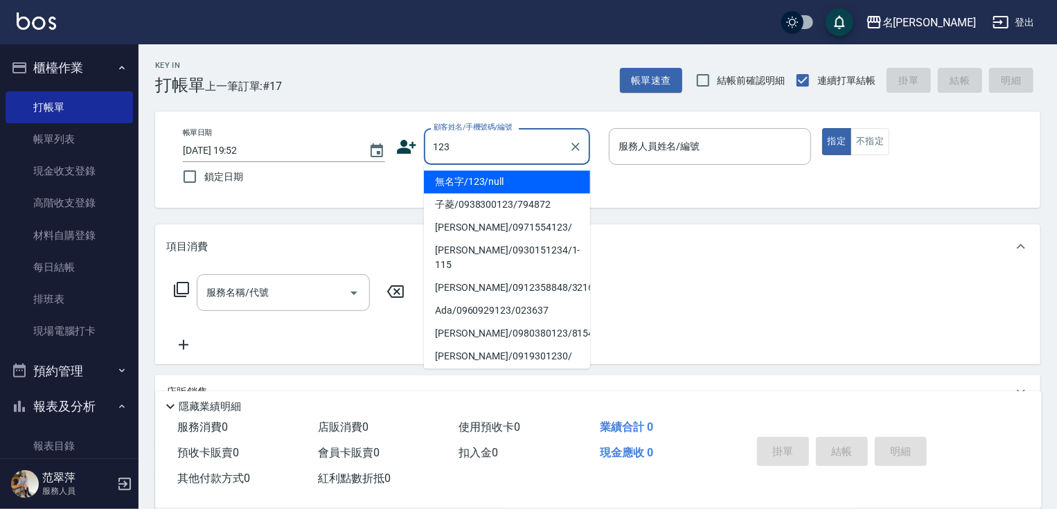
click at [504, 183] on li "無名字/123/null" at bounding box center [507, 181] width 166 height 23
type input "無名字/123/null"
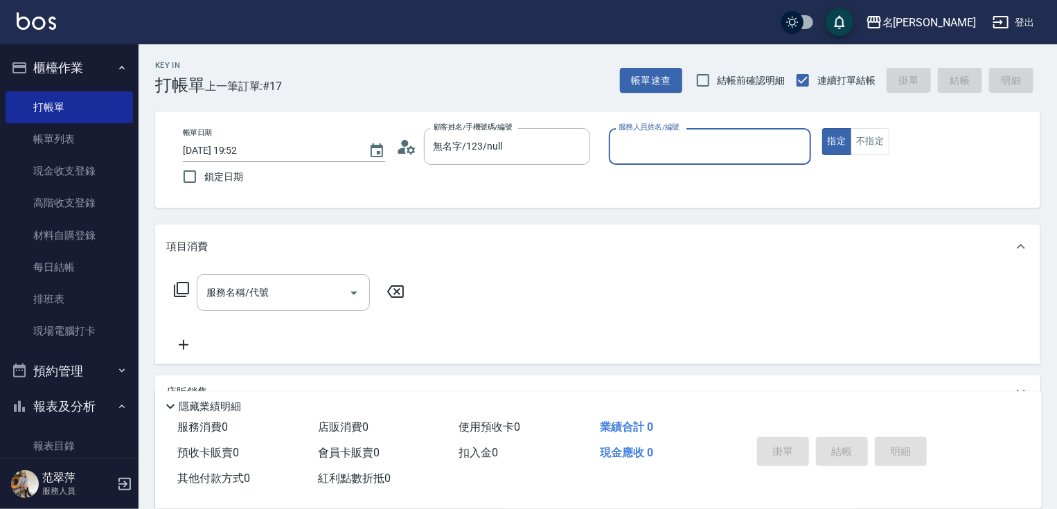
click at [671, 151] on input "服務人員姓名/編號" at bounding box center [710, 146] width 190 height 24
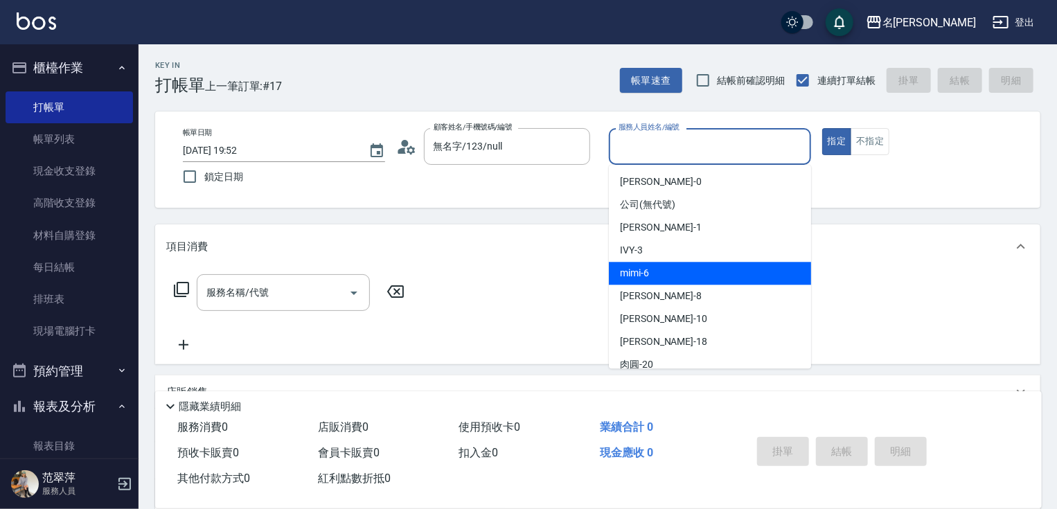
click at [650, 272] on div "mimi -6" at bounding box center [710, 273] width 202 height 23
type input "mimi-6"
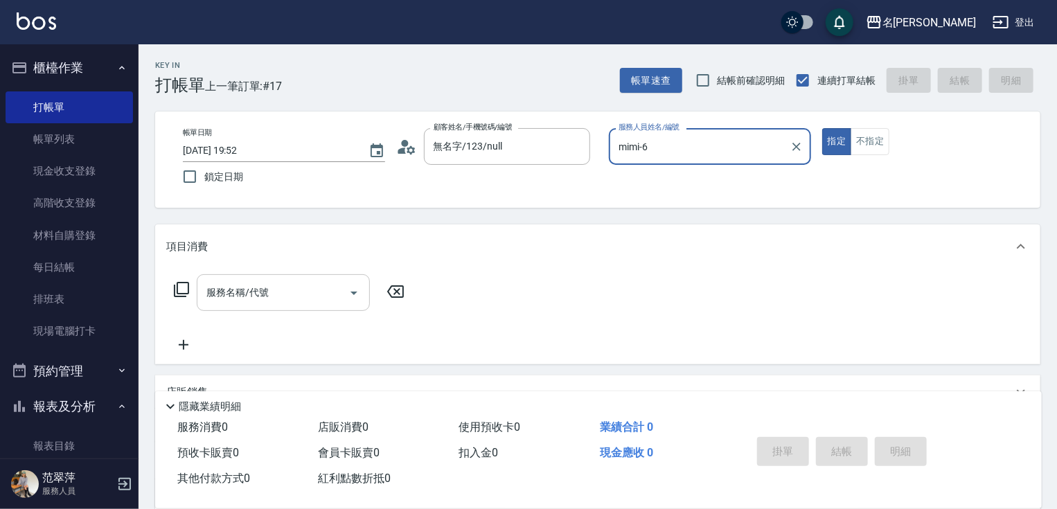
click at [298, 298] on input "服務名稱/代號" at bounding box center [273, 293] width 140 height 24
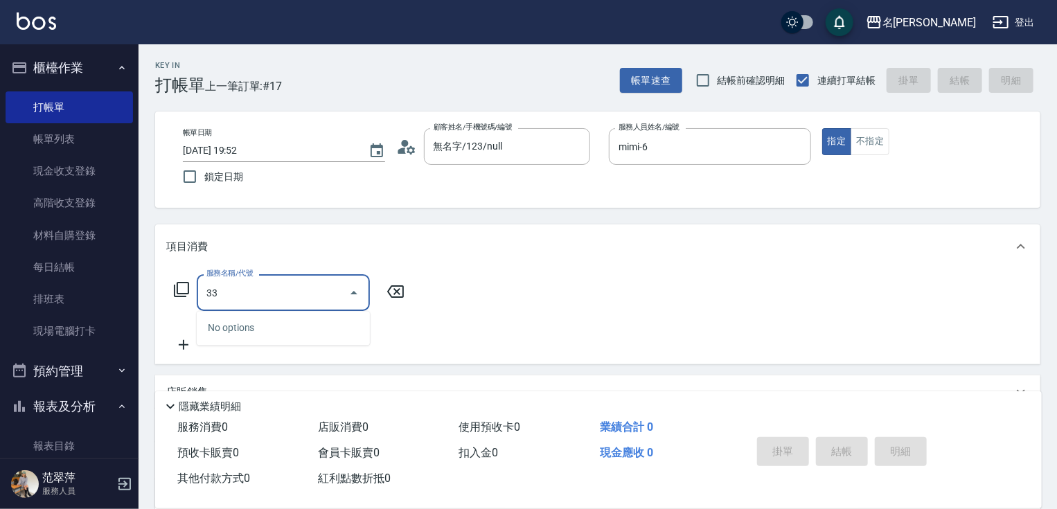
type input "3"
type input "洗髮300(233)"
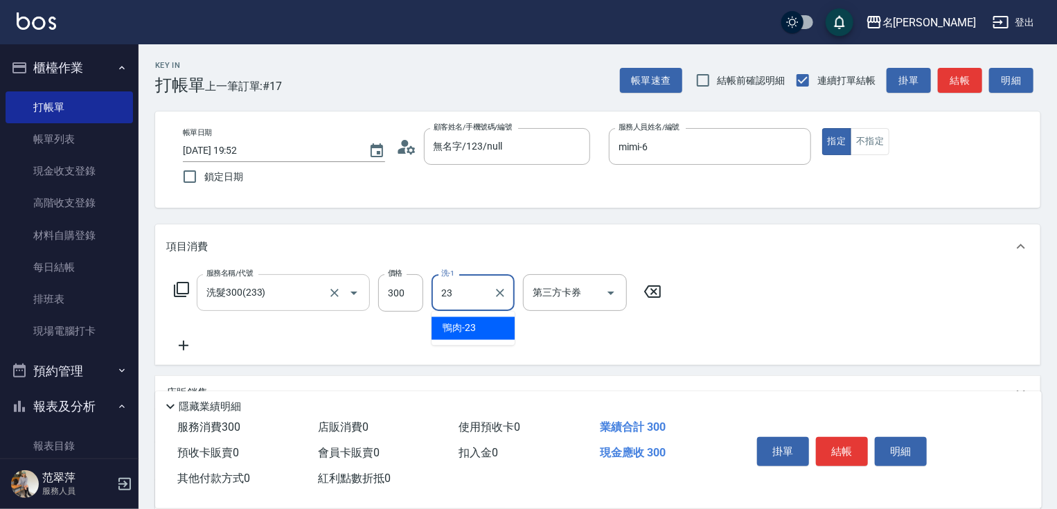
type input "鴨肉-23"
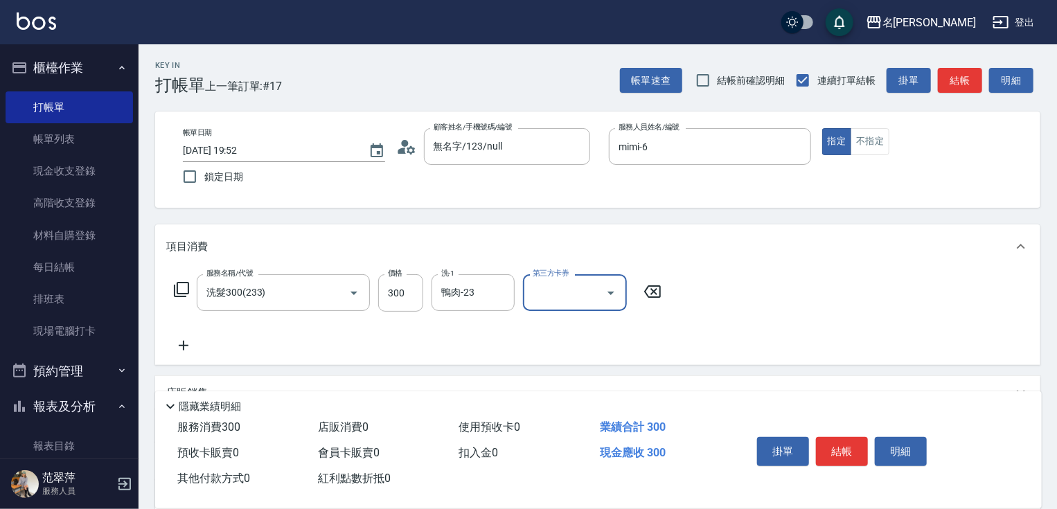
click at [187, 338] on icon at bounding box center [183, 345] width 35 height 17
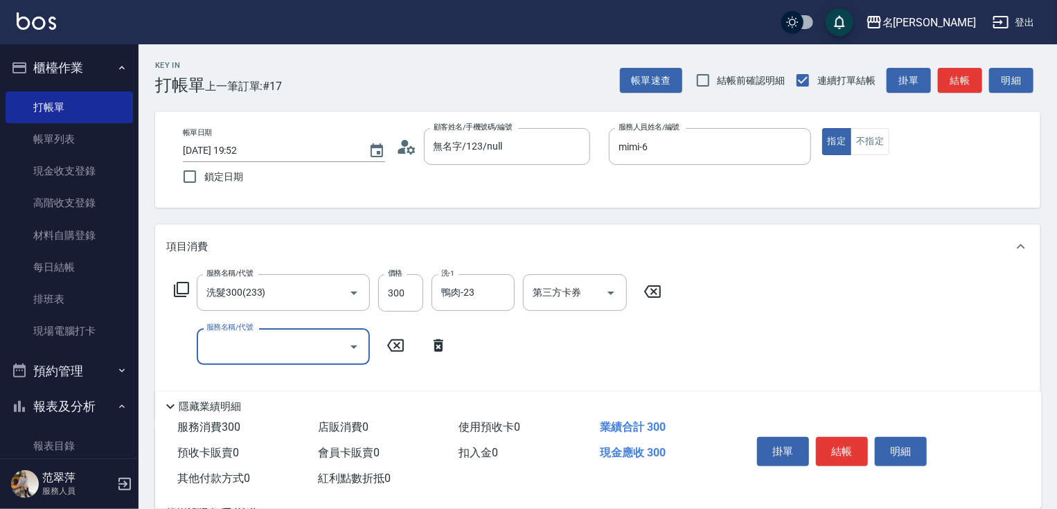
click at [228, 346] on input "服務名稱/代號" at bounding box center [273, 347] width 140 height 24
type input "剪髮(400)(401)"
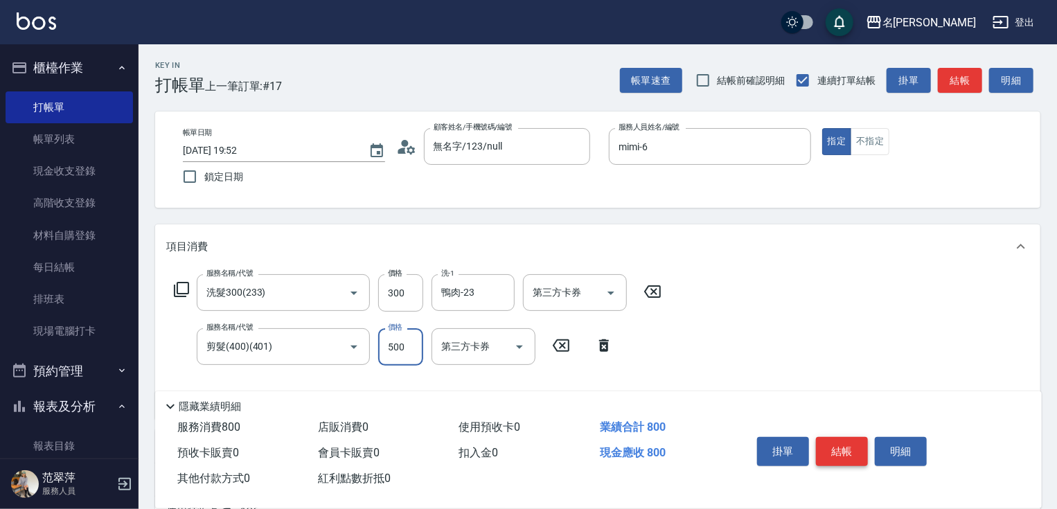
type input "500"
click at [838, 447] on button "結帳" at bounding box center [842, 451] width 52 height 29
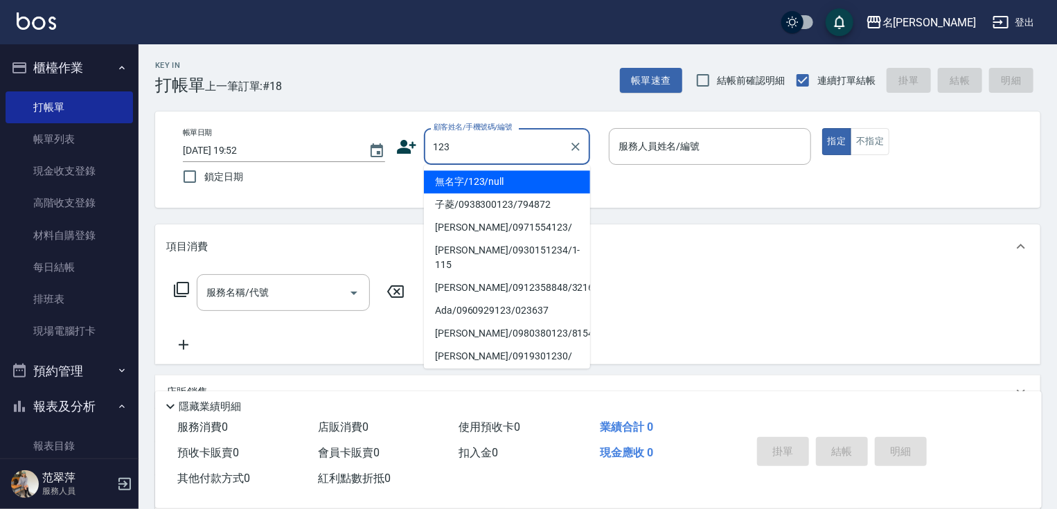
click at [515, 191] on li "無名字/123/null" at bounding box center [507, 181] width 166 height 23
type input "無名字/123/null"
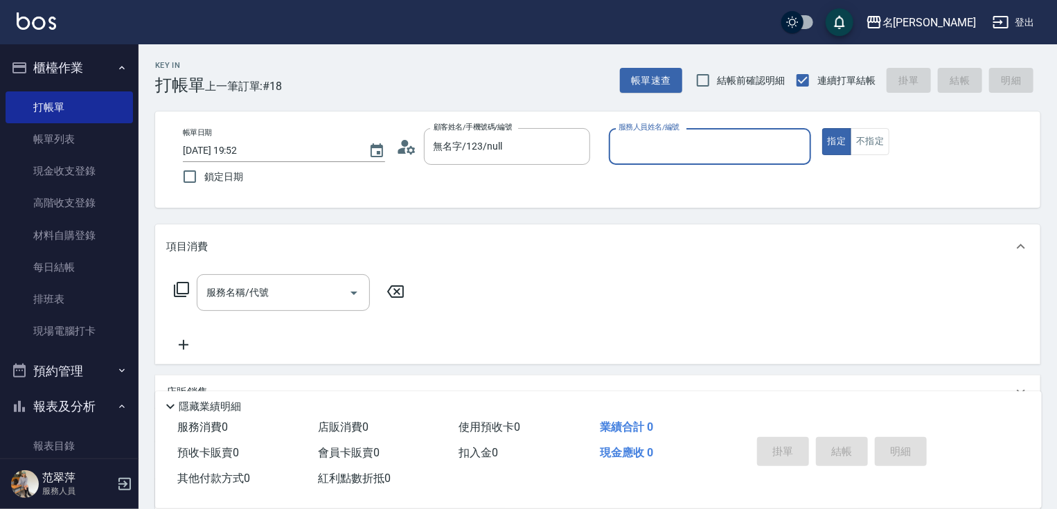
click at [629, 150] on input "服務人員姓名/編號" at bounding box center [710, 146] width 190 height 24
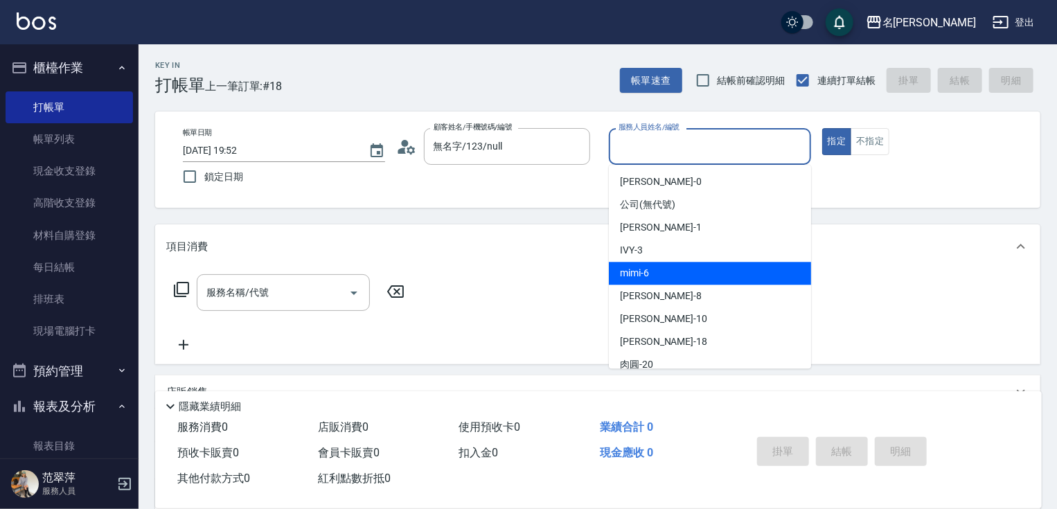
click at [664, 277] on div "mimi -6" at bounding box center [710, 273] width 202 height 23
type input "mimi-6"
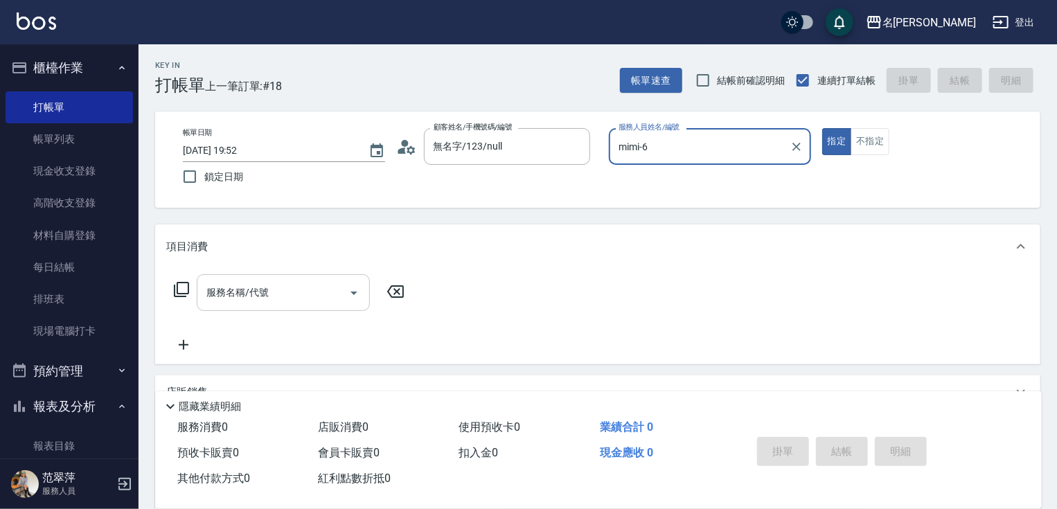
click at [279, 302] on input "服務名稱/代號" at bounding box center [273, 293] width 140 height 24
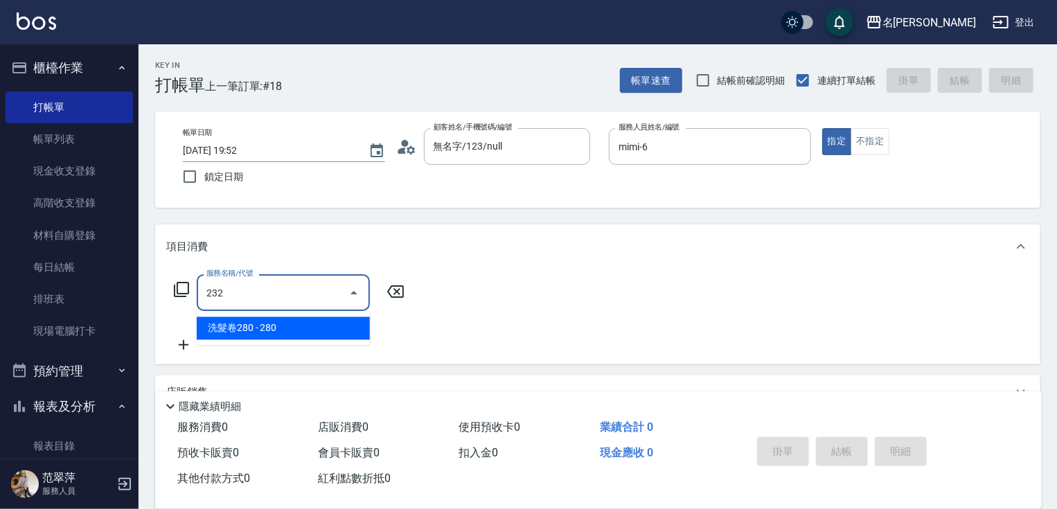
type input "洗髮卷280(232)"
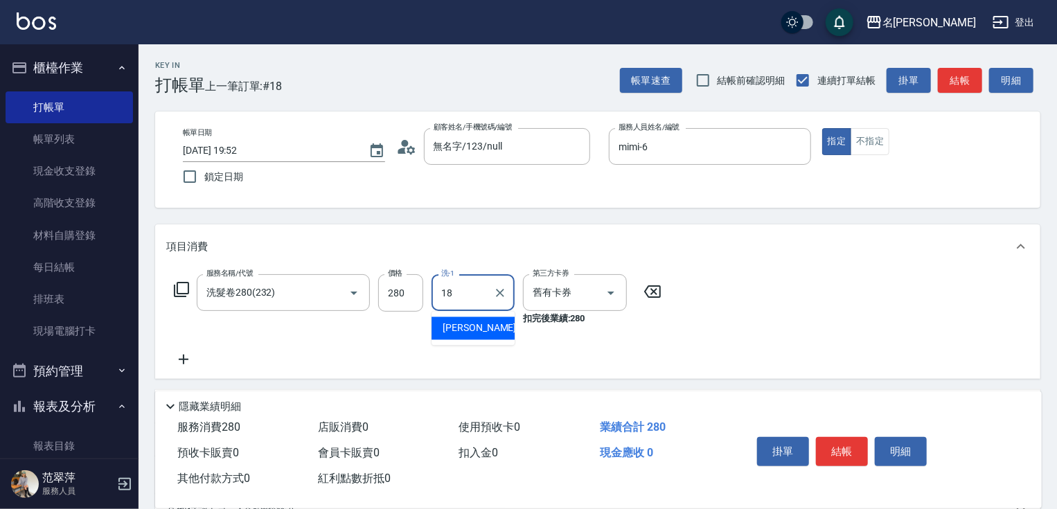
type input "小慧-18"
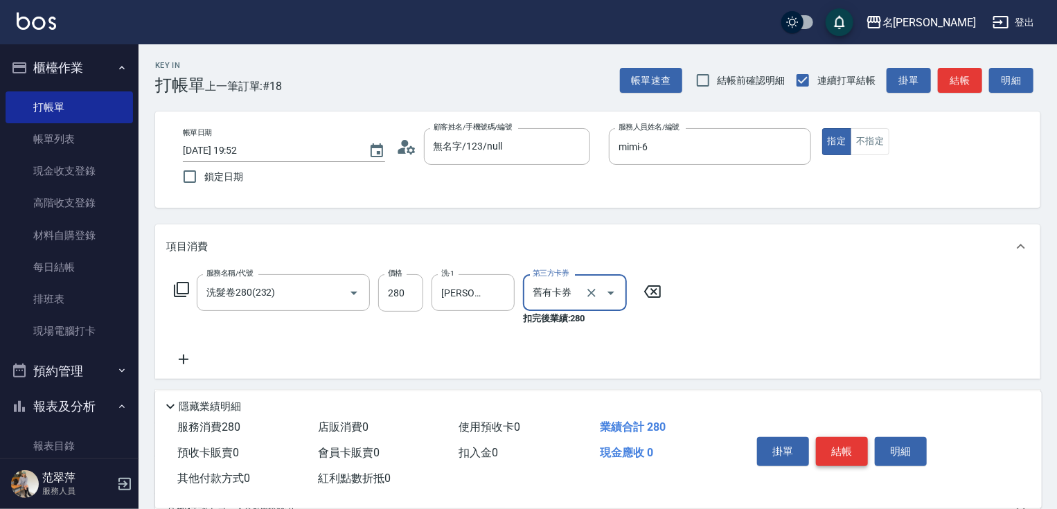
click at [843, 454] on button "結帳" at bounding box center [842, 451] width 52 height 29
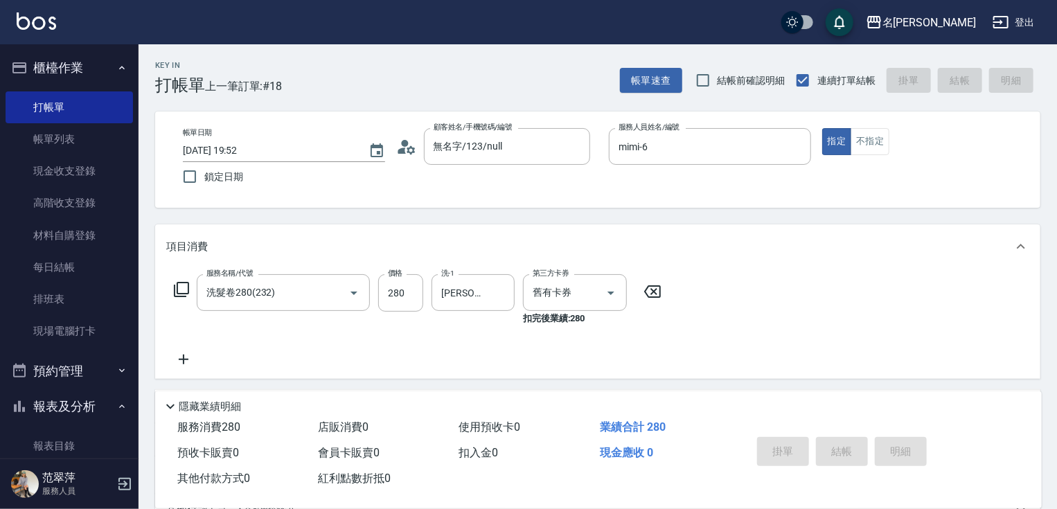
type input "2025/08/14 19:53"
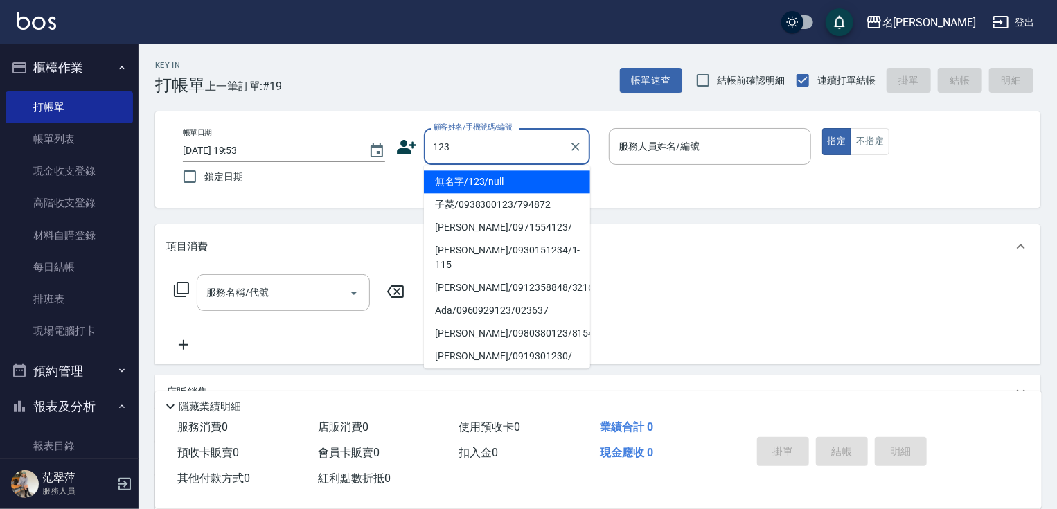
click at [509, 175] on li "無名字/123/null" at bounding box center [507, 181] width 166 height 23
type input "無名字/123/null"
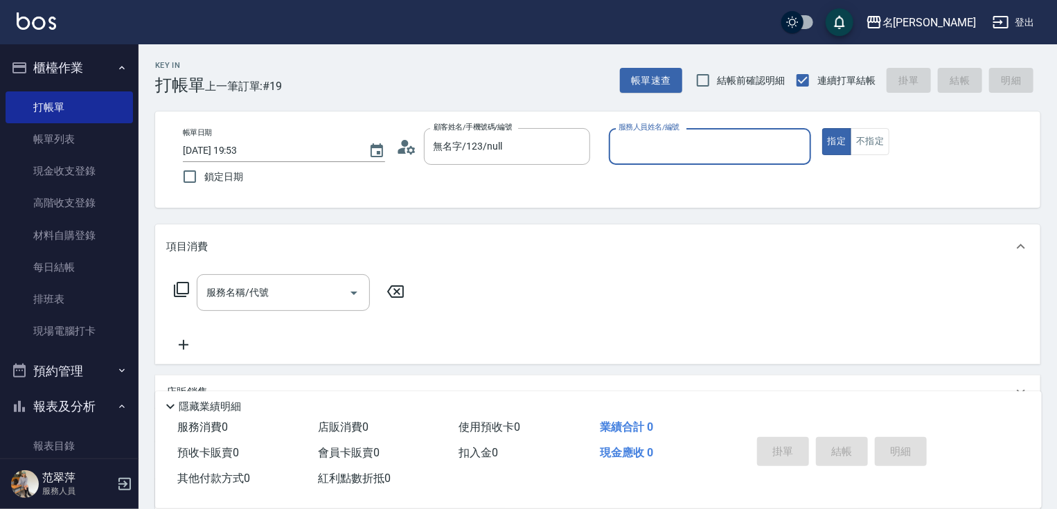
click at [657, 145] on input "服務人員姓名/編號" at bounding box center [710, 146] width 190 height 24
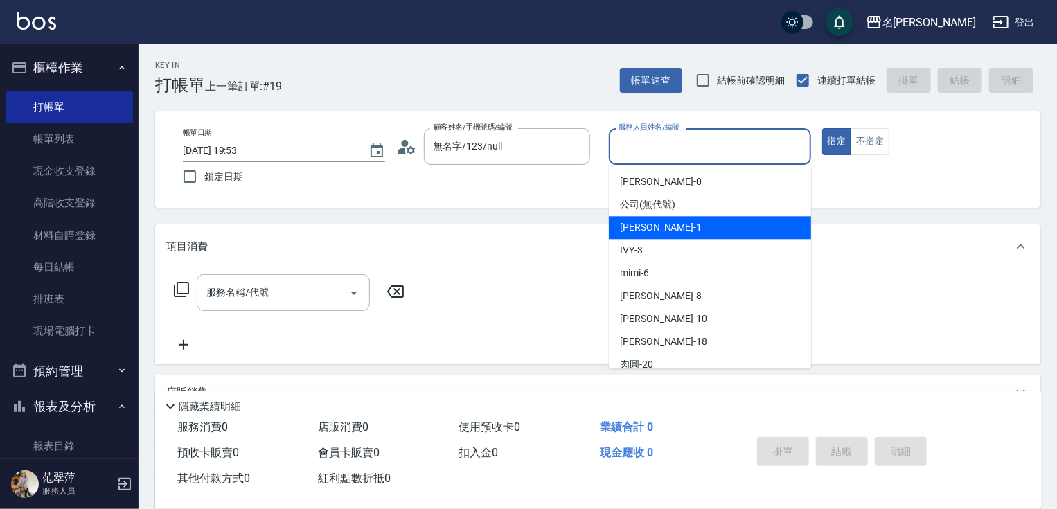
click at [653, 232] on span "Joanne -1" at bounding box center [661, 227] width 82 height 15
type input "Joanne-1"
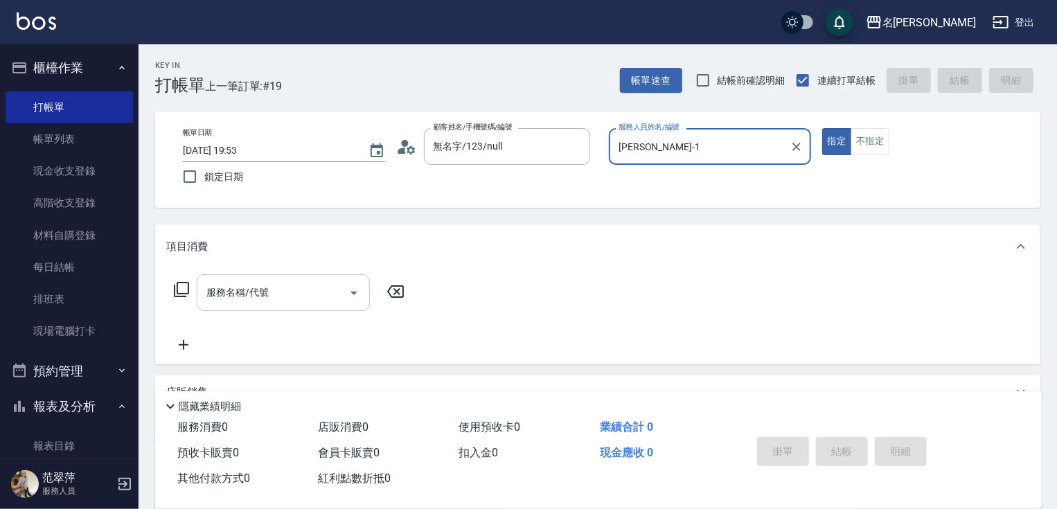
click at [297, 303] on input "服務名稱/代號" at bounding box center [273, 293] width 140 height 24
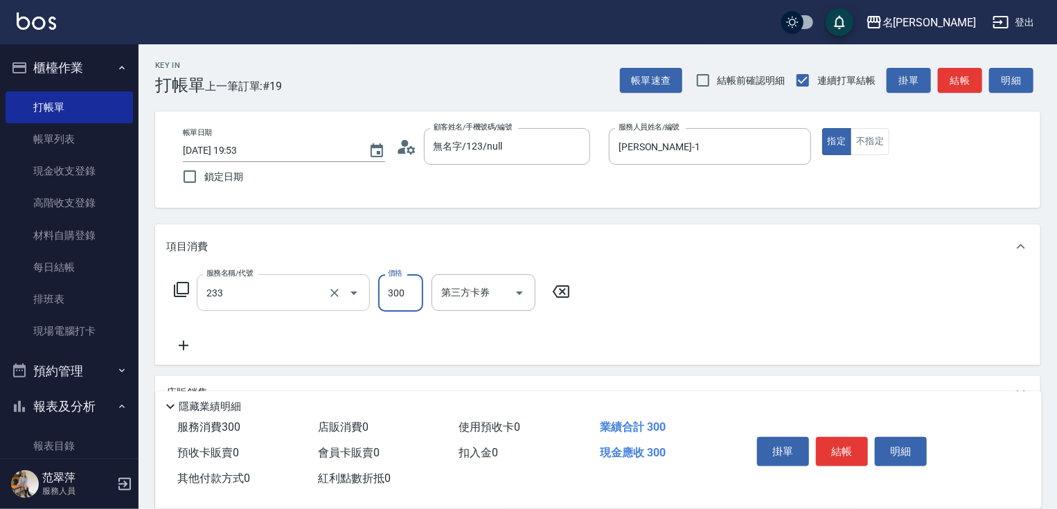
type input "洗髮300(233)"
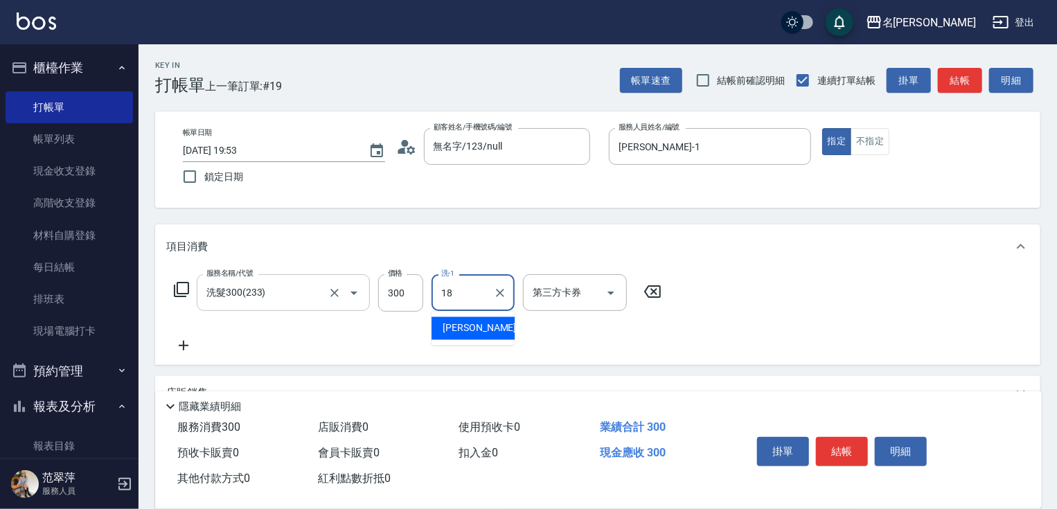
type input "小慧-18"
click at [851, 461] on button "結帳" at bounding box center [842, 451] width 52 height 29
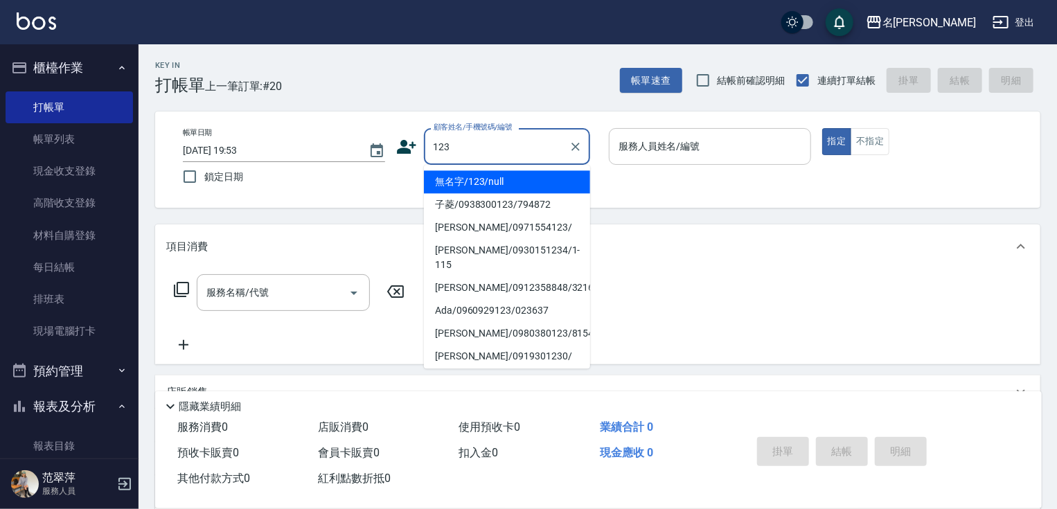
drag, startPoint x: 529, startPoint y: 183, endPoint x: 629, endPoint y: 162, distance: 101.9
click at [536, 180] on li "無名字/123/null" at bounding box center [507, 181] width 166 height 23
type input "無名字/123/null"
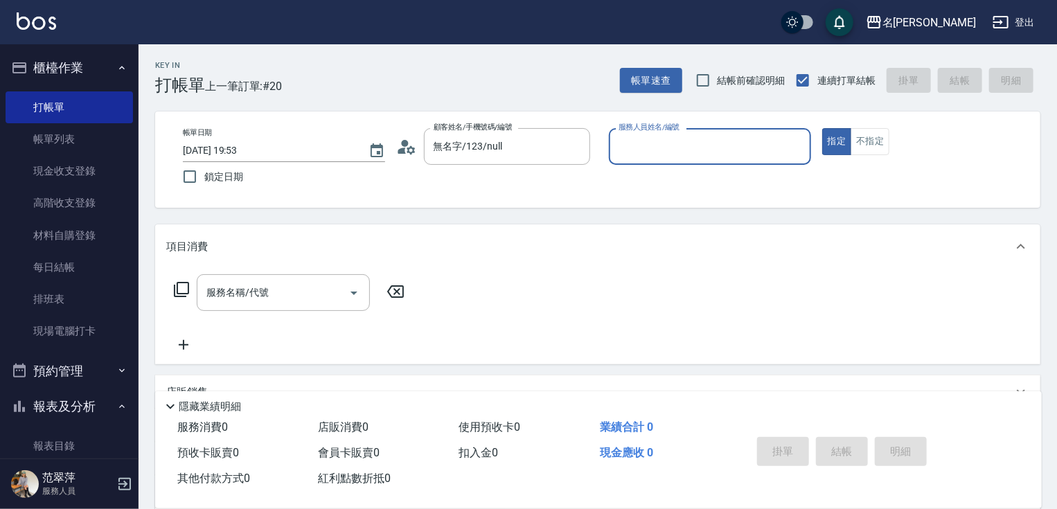
click at [660, 152] on input "服務人員姓名/編號" at bounding box center [710, 146] width 190 height 24
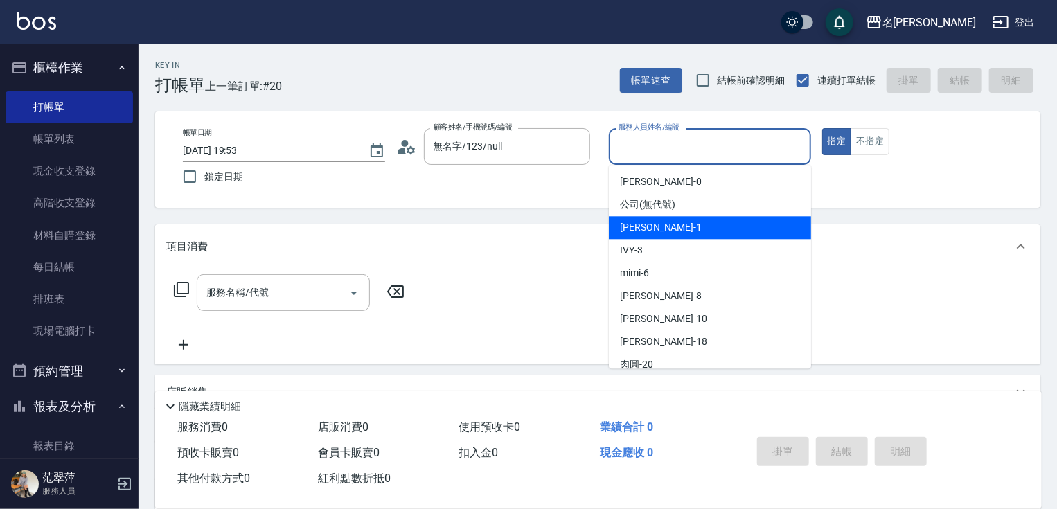
click at [652, 225] on span "Joanne -1" at bounding box center [661, 227] width 82 height 15
type input "Joanne-1"
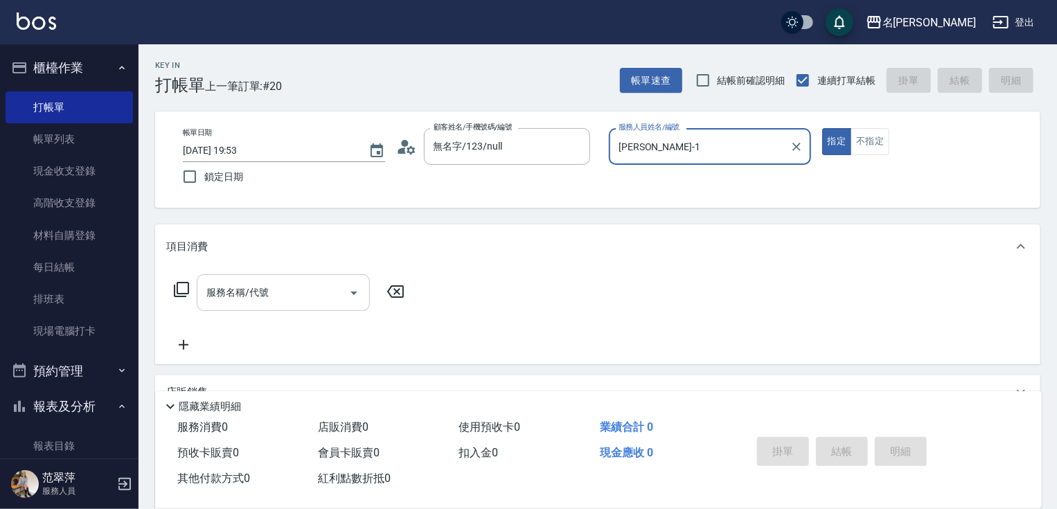
drag, startPoint x: 286, startPoint y: 291, endPoint x: 305, endPoint y: 290, distance: 18.7
click at [288, 290] on input "服務名稱/代號" at bounding box center [273, 293] width 140 height 24
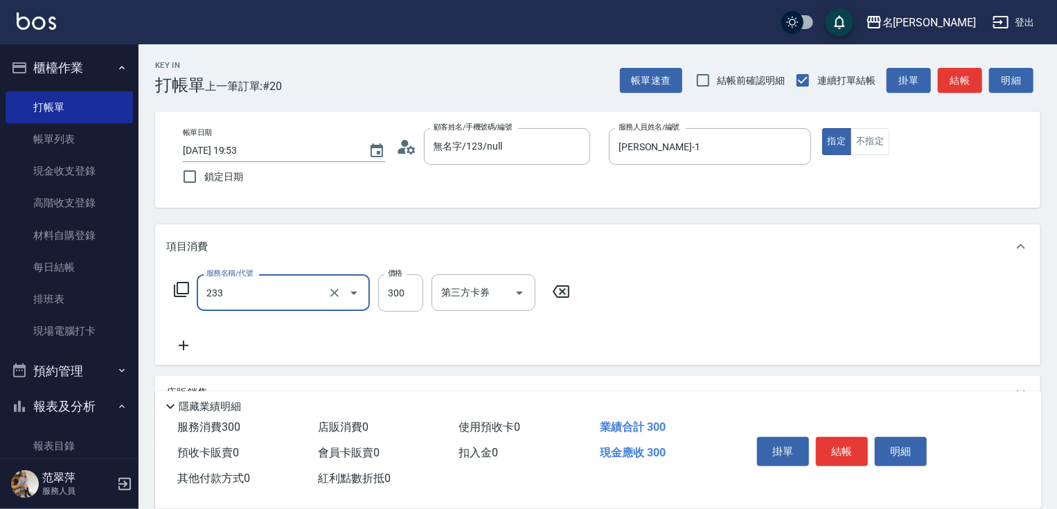
type input "洗髮300(233)"
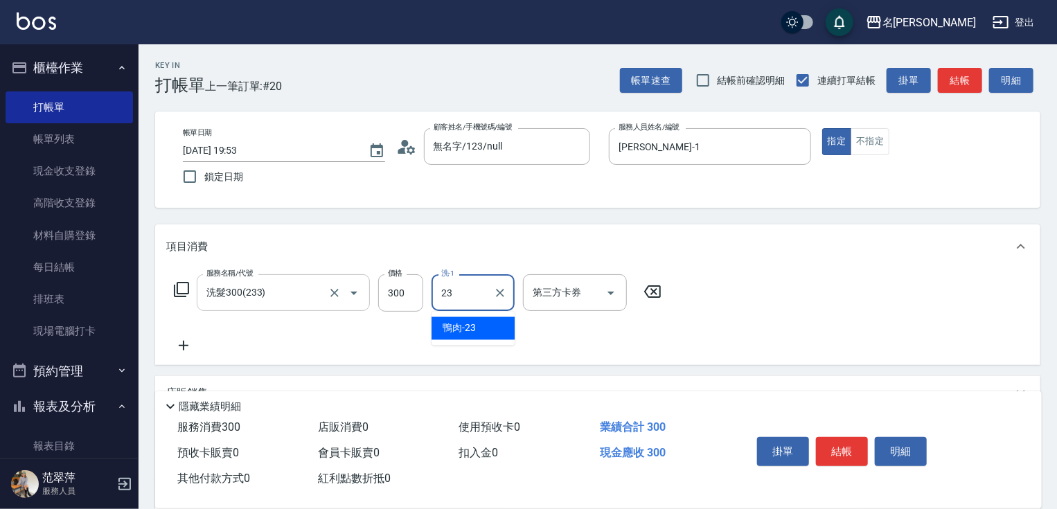
type input "鴨肉-23"
click at [183, 341] on icon at bounding box center [183, 345] width 35 height 17
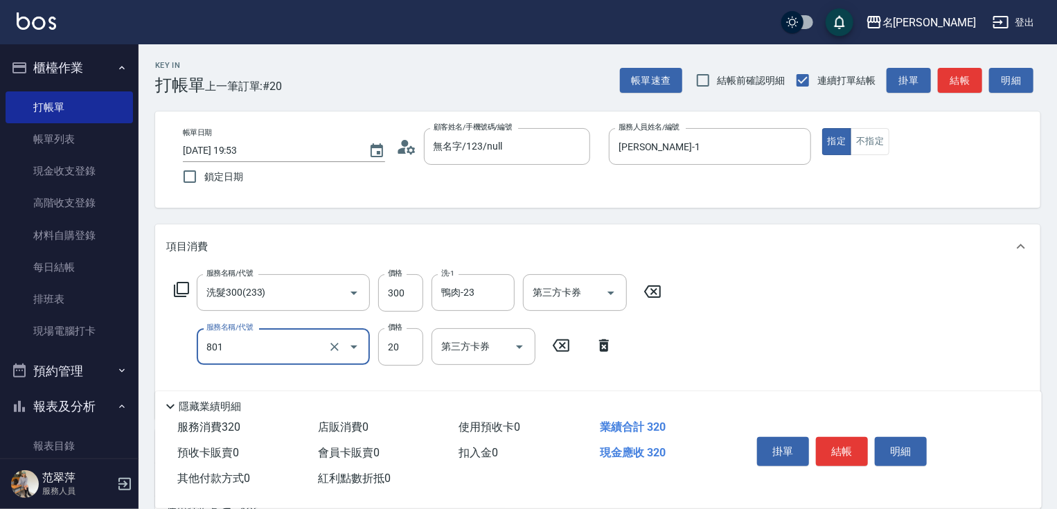
type input "潤絲20(801)"
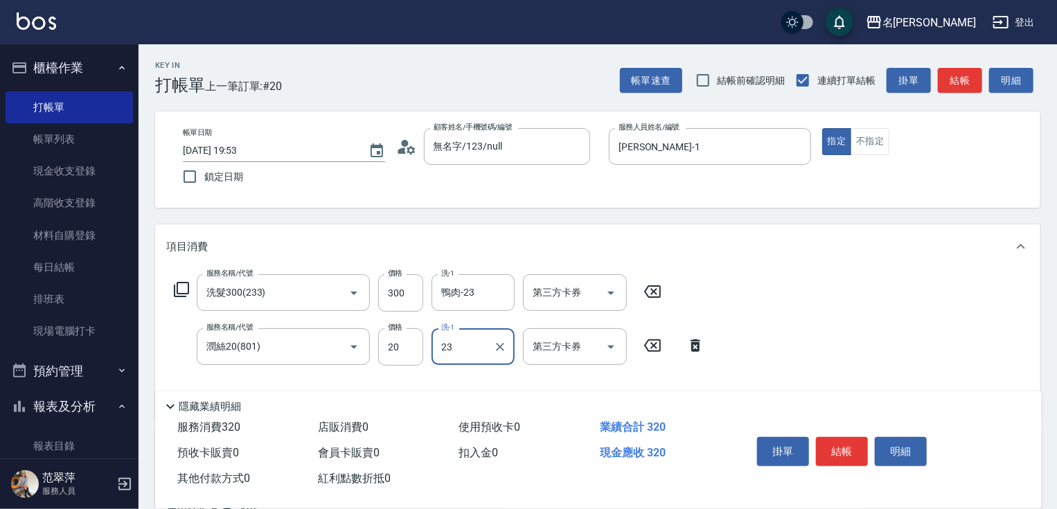
type input "鴨肉-23"
click at [398, 292] on input "300" at bounding box center [400, 292] width 45 height 37
type input "200"
click at [833, 459] on button "結帳" at bounding box center [842, 451] width 52 height 29
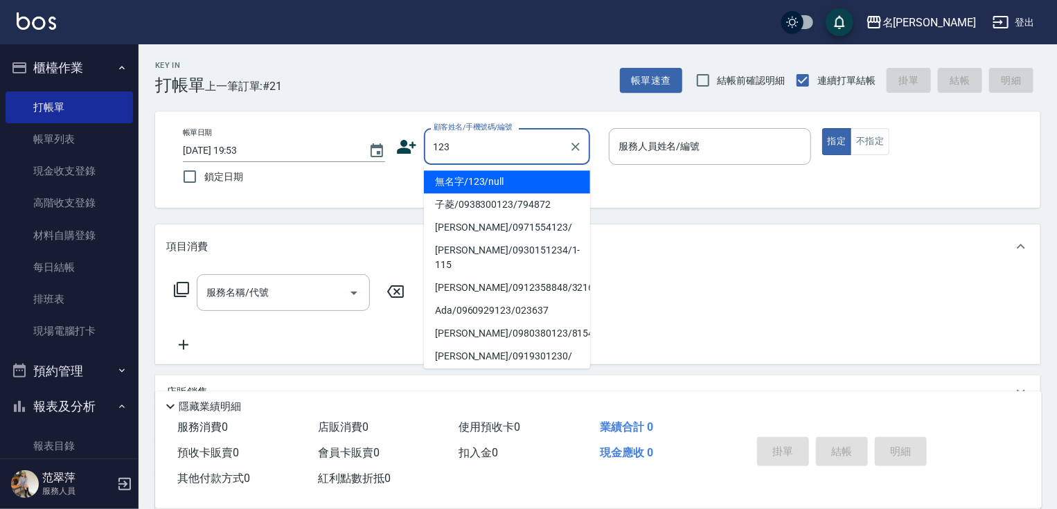
click at [493, 177] on li "無名字/123/null" at bounding box center [507, 181] width 166 height 23
type input "無名字/123/null"
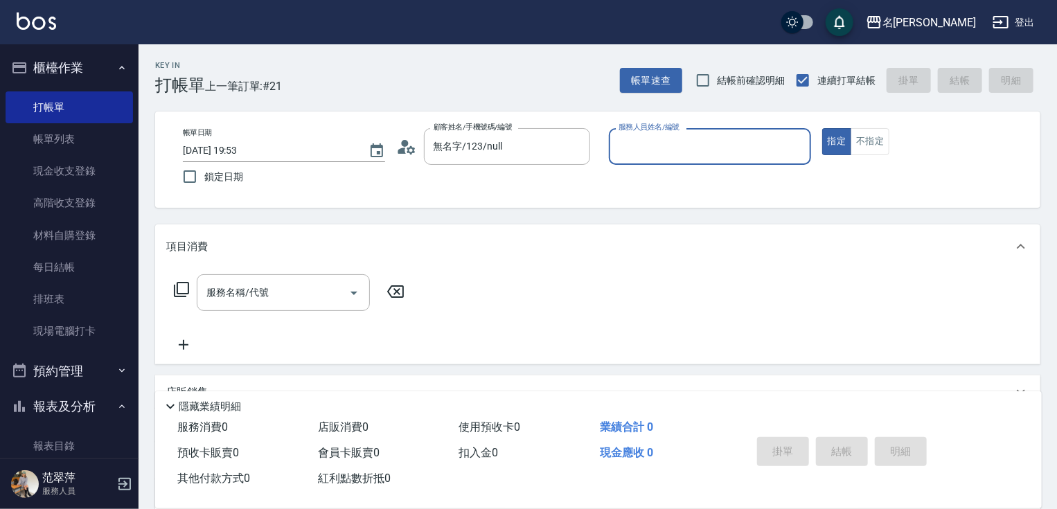
drag, startPoint x: 651, startPoint y: 152, endPoint x: 651, endPoint y: 161, distance: 9.0
click at [651, 158] on input "服務人員姓名/編號" at bounding box center [710, 146] width 190 height 24
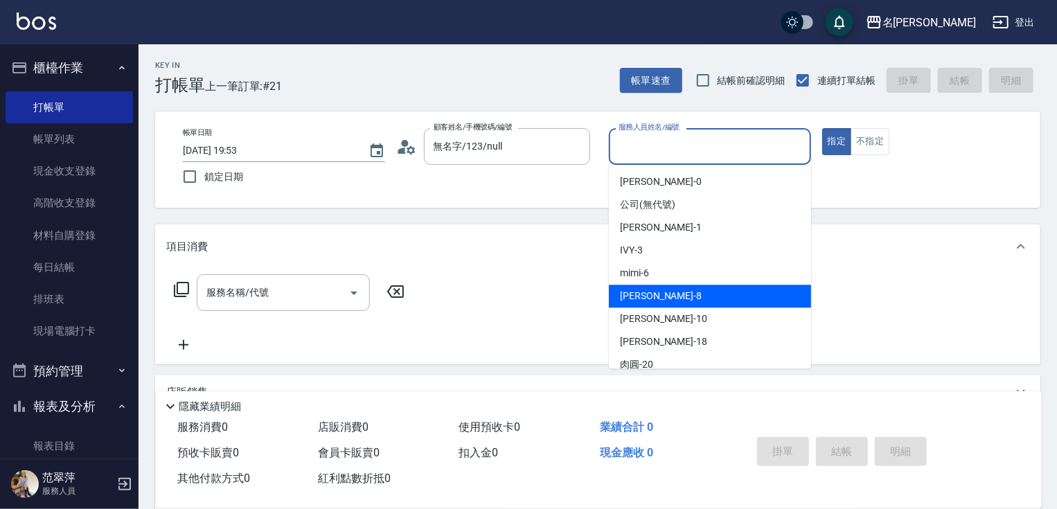
click at [665, 289] on div "曉容 -8" at bounding box center [710, 296] width 202 height 23
type input "曉容-8"
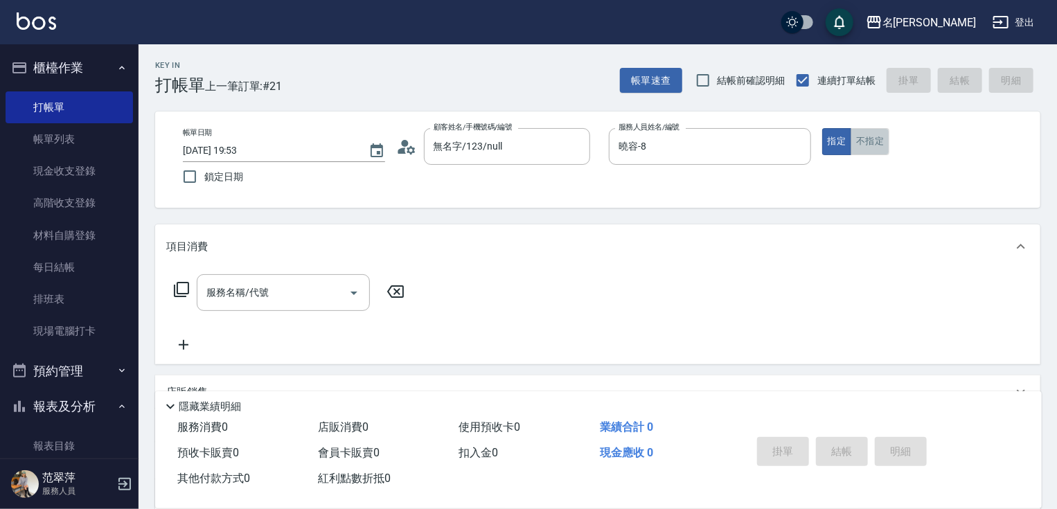
click at [861, 133] on button "不指定" at bounding box center [870, 141] width 39 height 27
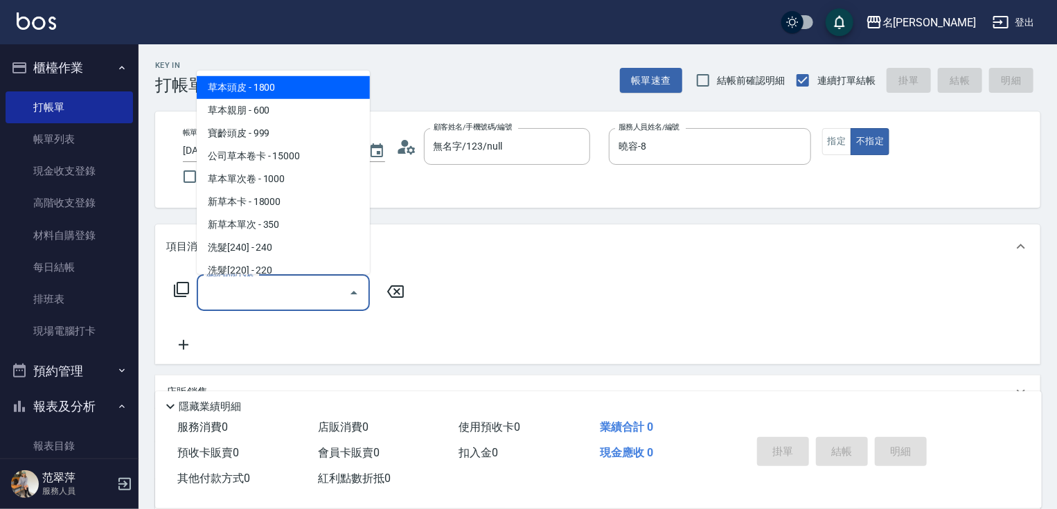
click at [286, 302] on input "服務名稱/代號" at bounding box center [273, 293] width 140 height 24
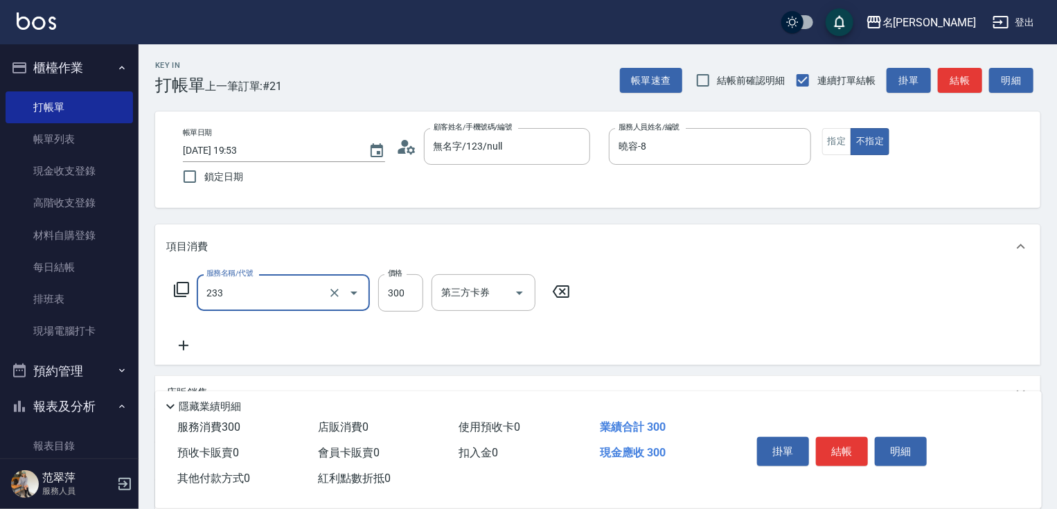
type input "洗髮300(233)"
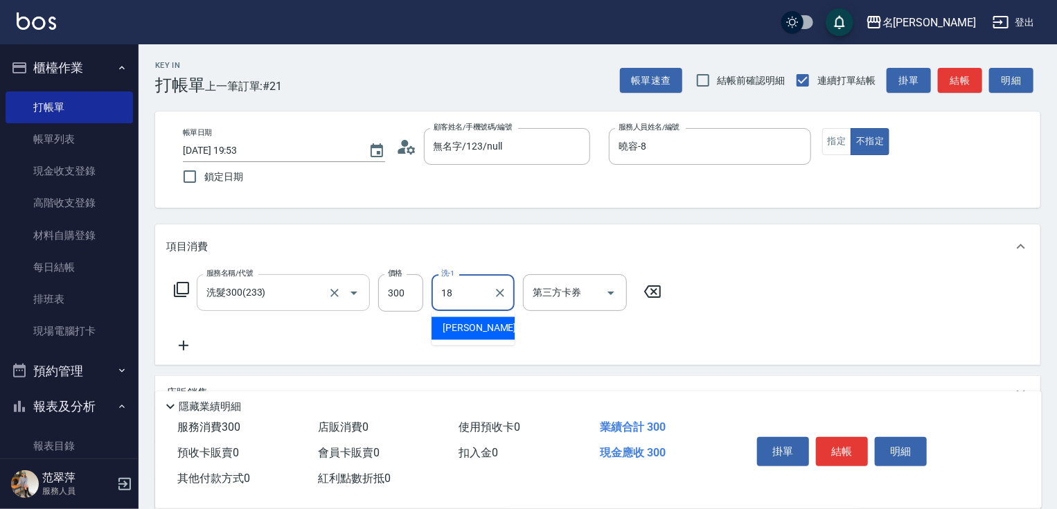
type input "小慧-18"
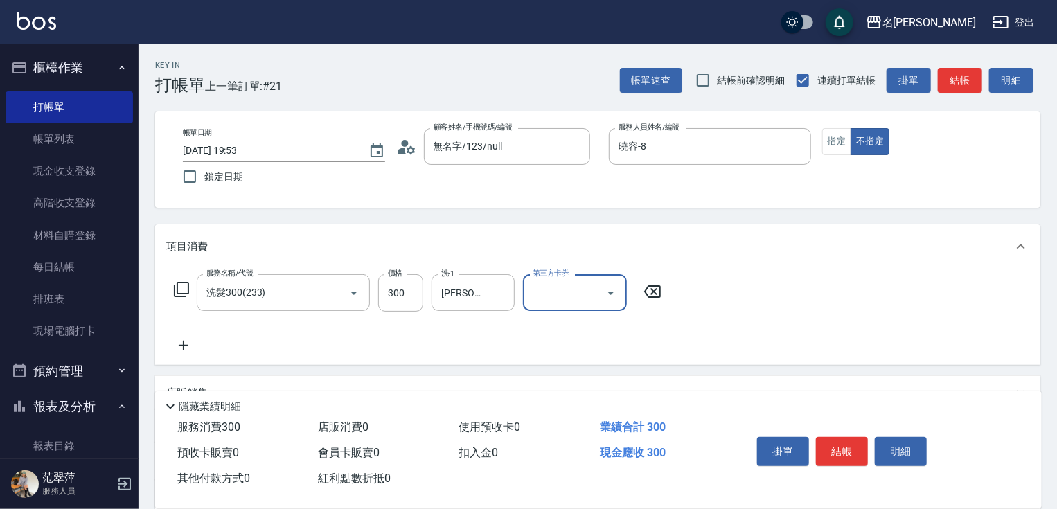
click at [186, 345] on icon at bounding box center [184, 346] width 10 height 10
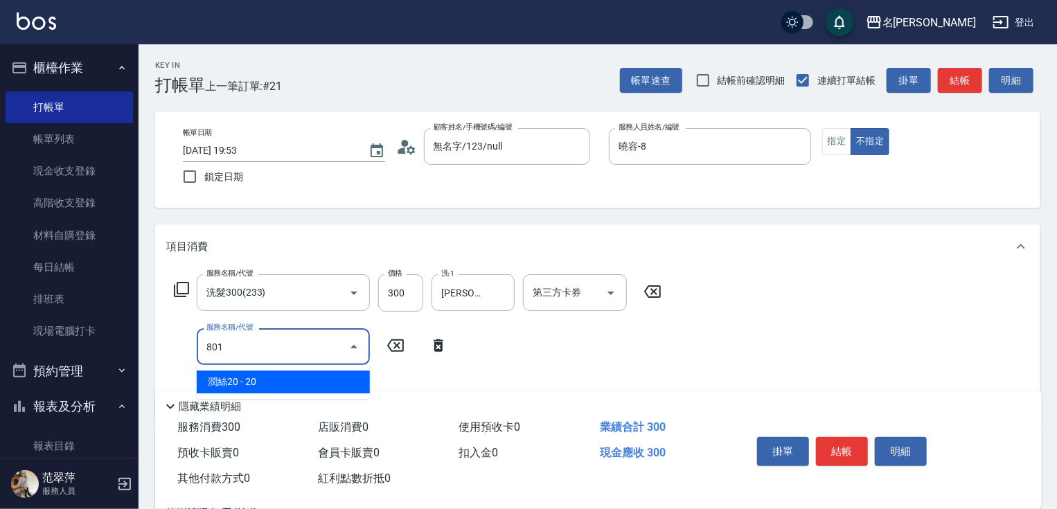
type input "潤絲20(801)"
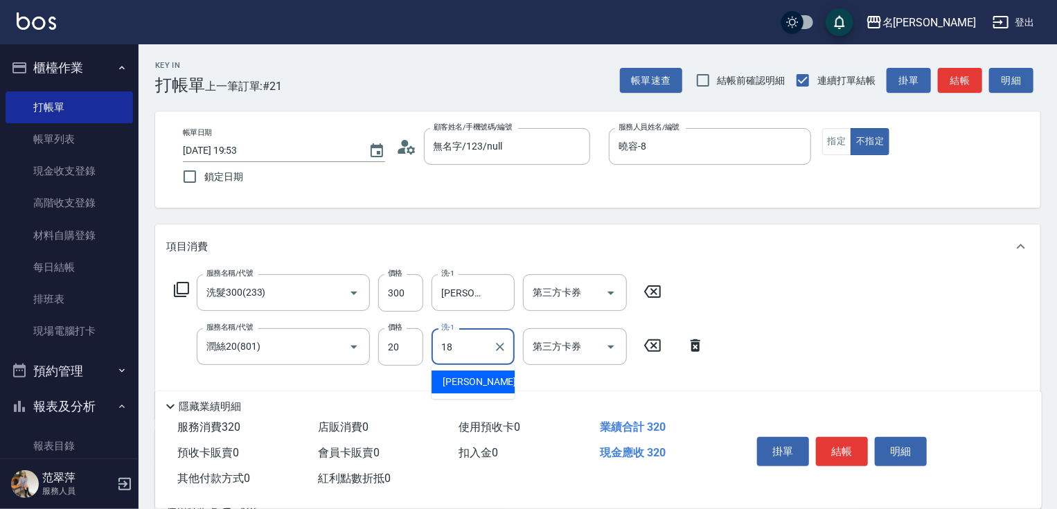
type input "小慧-18"
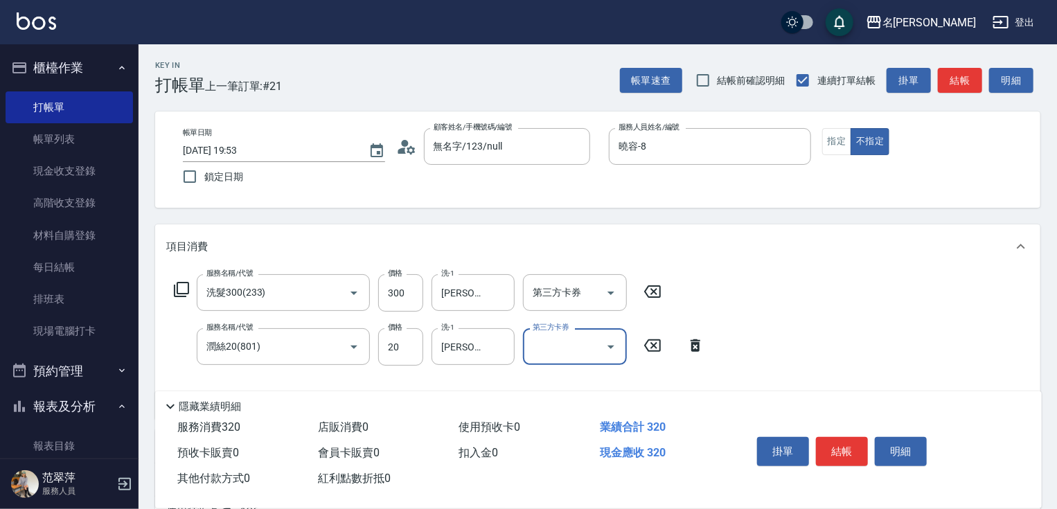
click at [833, 443] on button "結帳" at bounding box center [842, 451] width 52 height 29
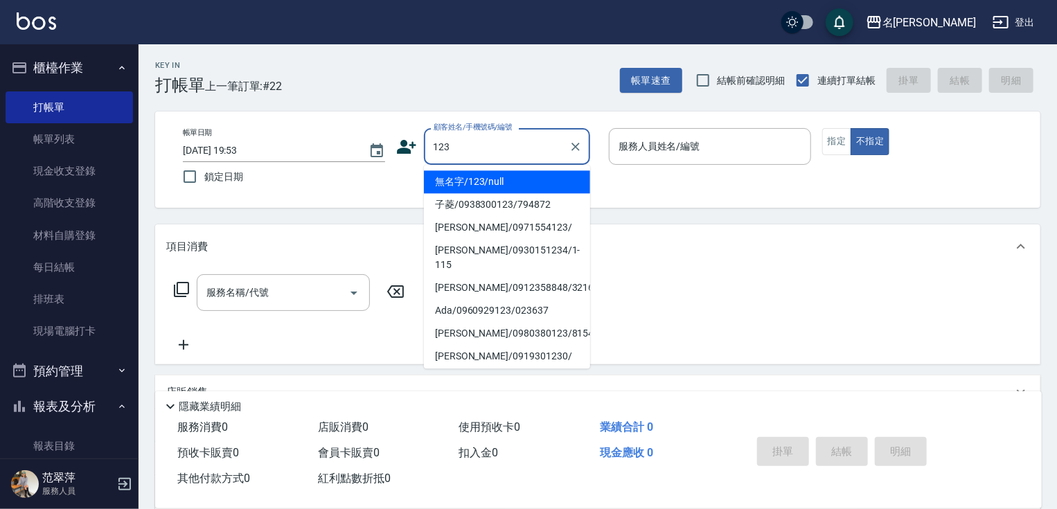
click at [484, 180] on li "無名字/123/null" at bounding box center [507, 181] width 166 height 23
type input "無名字/123/null"
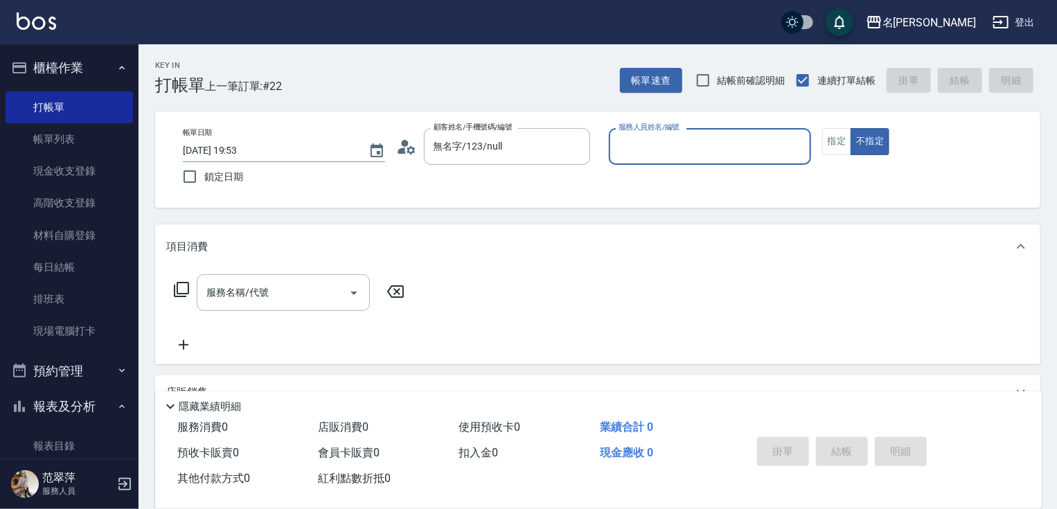
drag, startPoint x: 671, startPoint y: 150, endPoint x: 670, endPoint y: 159, distance: 9.7
click at [670, 154] on input "服務人員姓名/編號" at bounding box center [710, 146] width 190 height 24
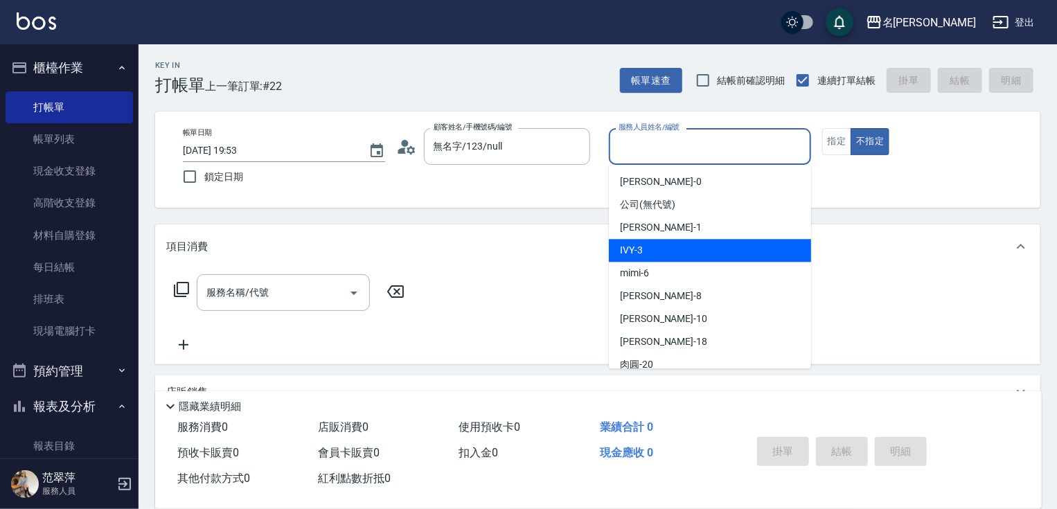
drag, startPoint x: 660, startPoint y: 252, endPoint x: 687, endPoint y: 236, distance: 31.7
click at [665, 245] on div "IVY -3" at bounding box center [710, 250] width 202 height 23
type input "IVY-3"
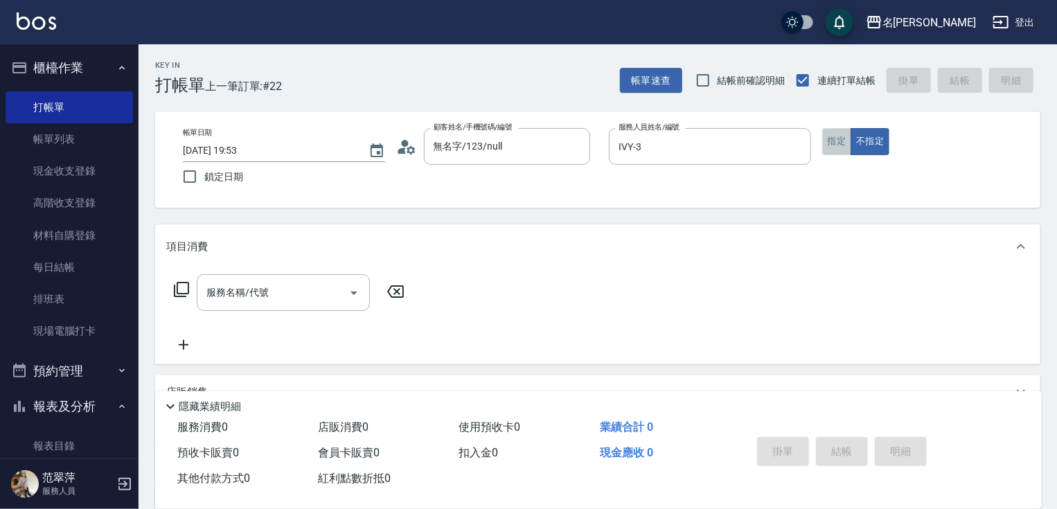
drag, startPoint x: 834, startPoint y: 144, endPoint x: 707, endPoint y: 182, distance: 132.2
click at [831, 146] on button "指定" at bounding box center [837, 141] width 30 height 27
click at [288, 290] on input "服務名稱/代號" at bounding box center [273, 293] width 140 height 24
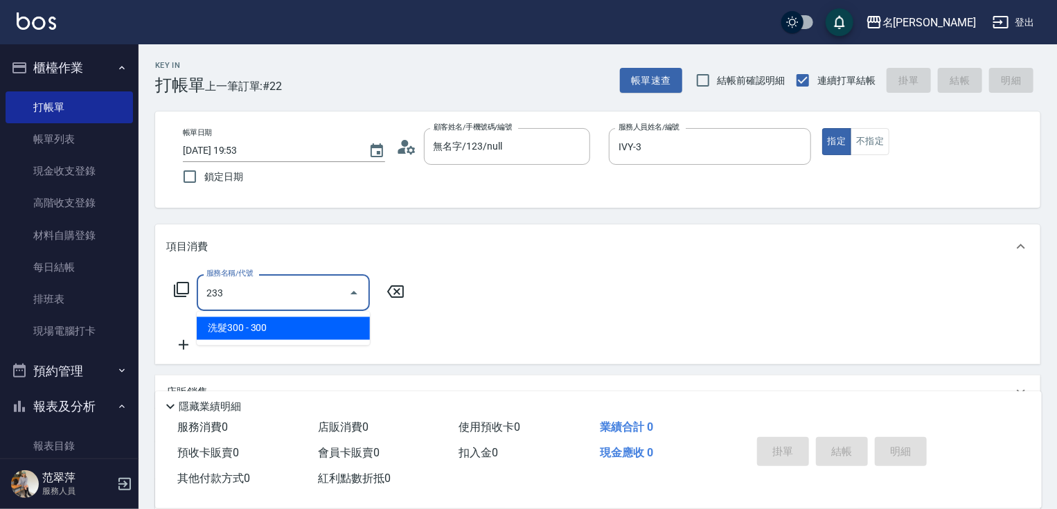
type input "洗髮300(233)"
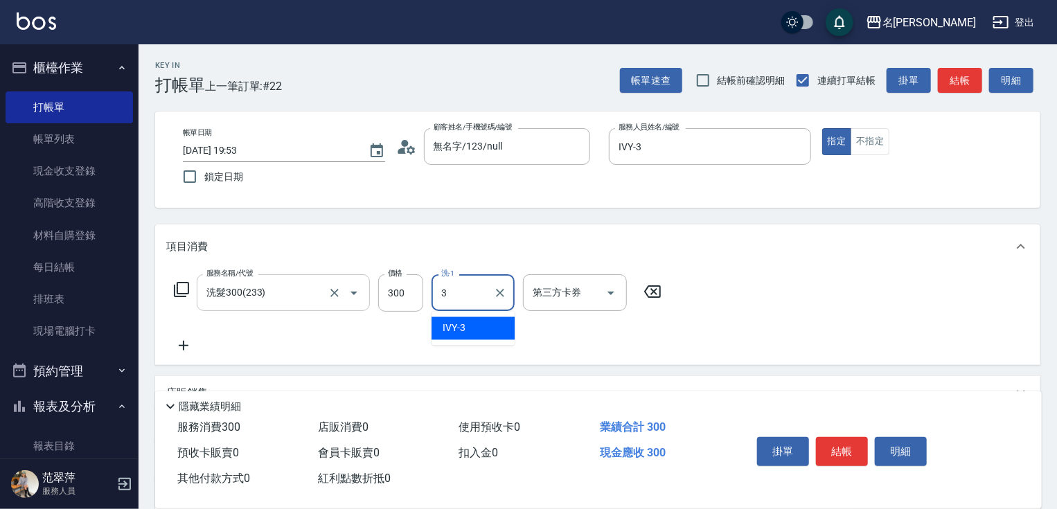
type input "IVY-3"
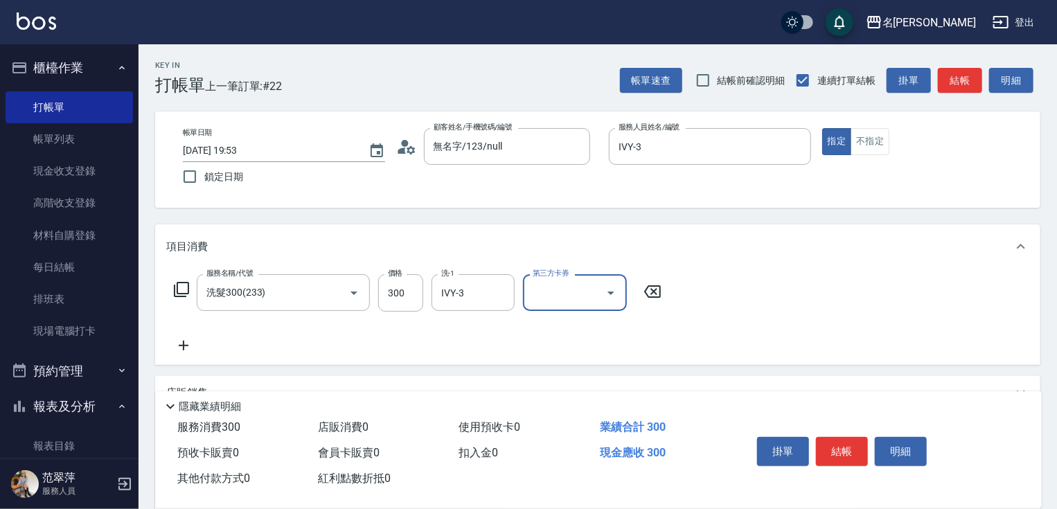
click at [181, 344] on icon at bounding box center [183, 345] width 35 height 17
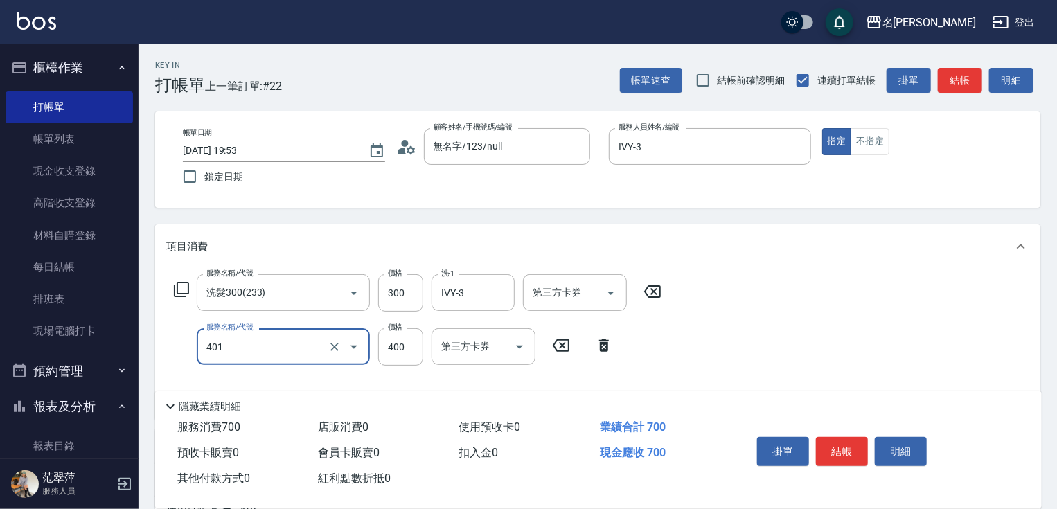
type input "剪髮(400)(401)"
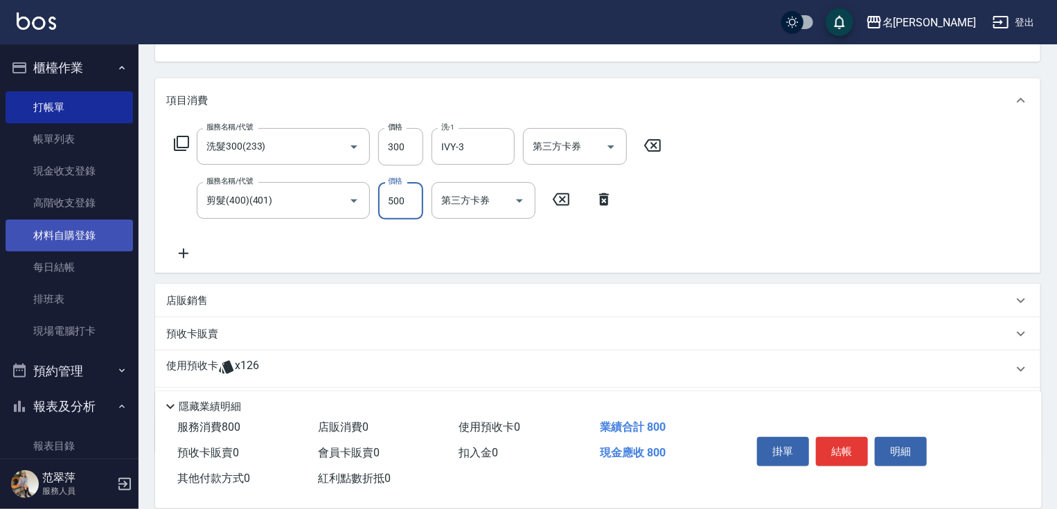
scroll to position [191, 0]
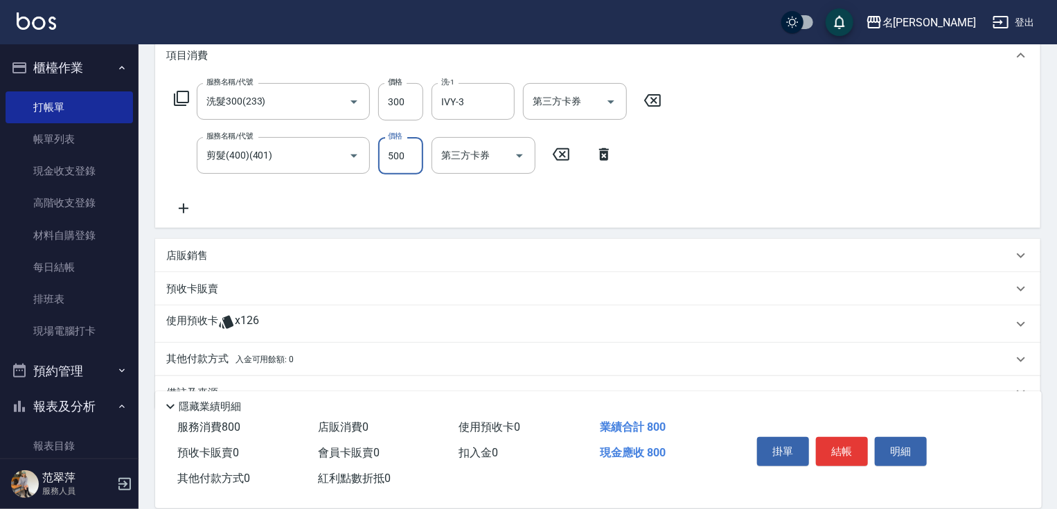
type input "500"
click at [213, 358] on p "其他付款方式 入金可用餘額: 0" at bounding box center [229, 359] width 127 height 15
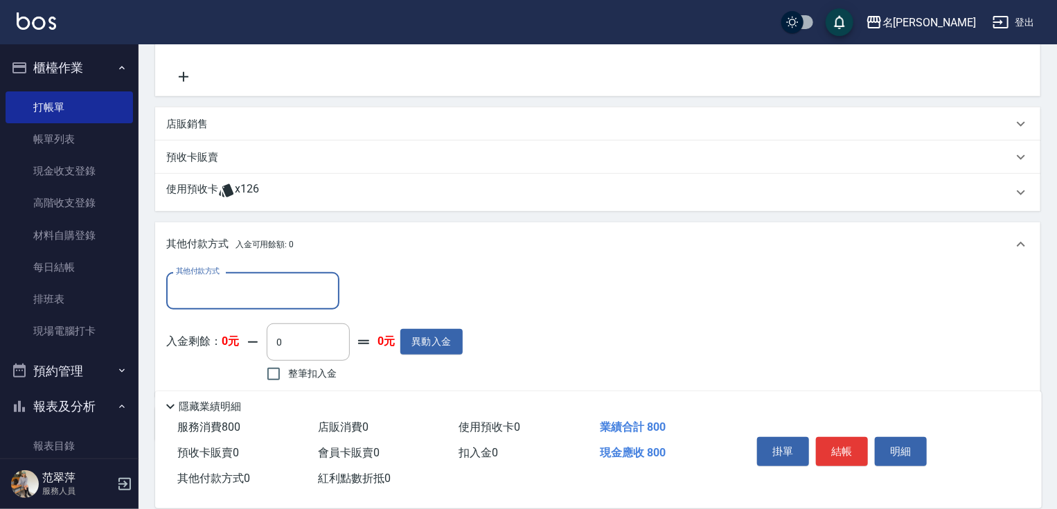
scroll to position [382, 0]
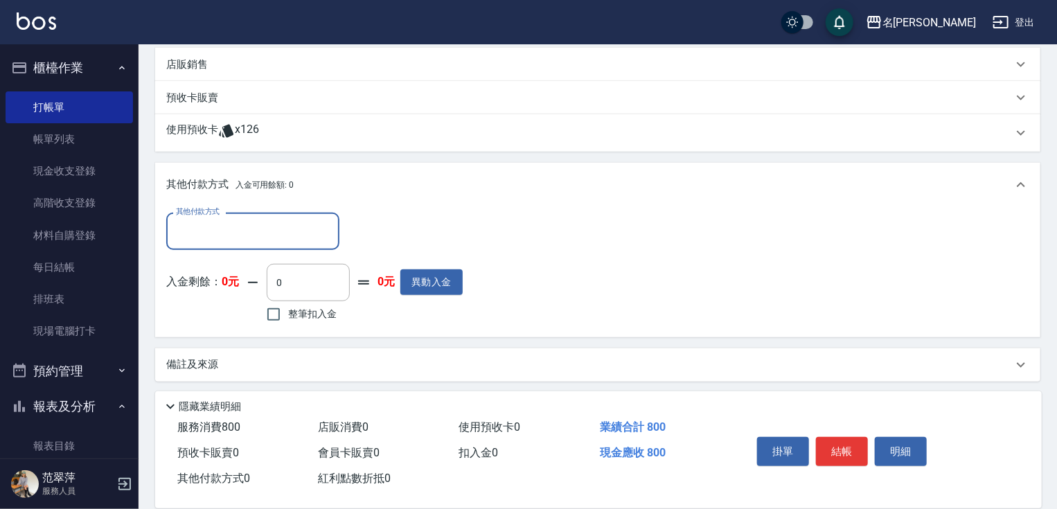
click at [220, 237] on input "其他付款方式" at bounding box center [253, 231] width 161 height 24
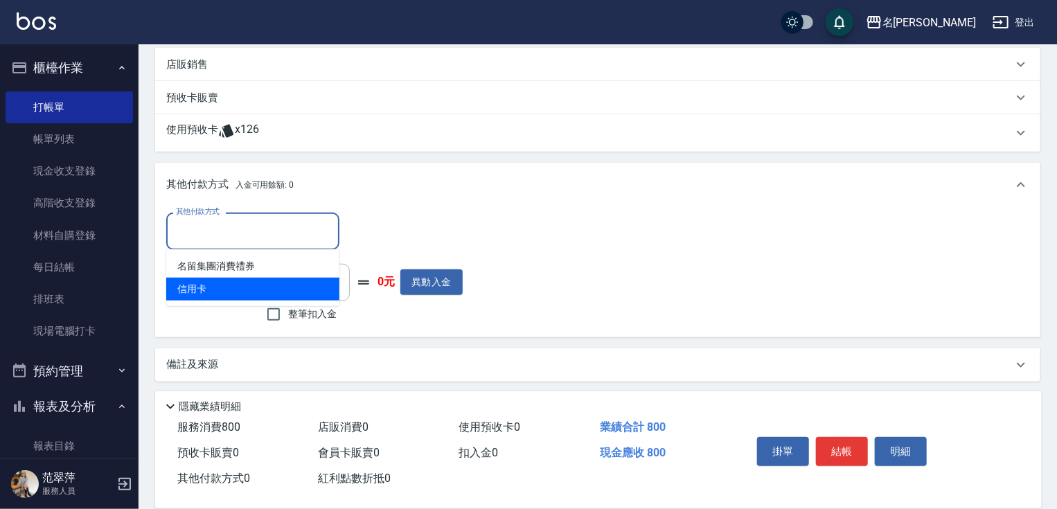
click at [208, 280] on span "信用卡" at bounding box center [252, 289] width 173 height 23
type input "信用卡"
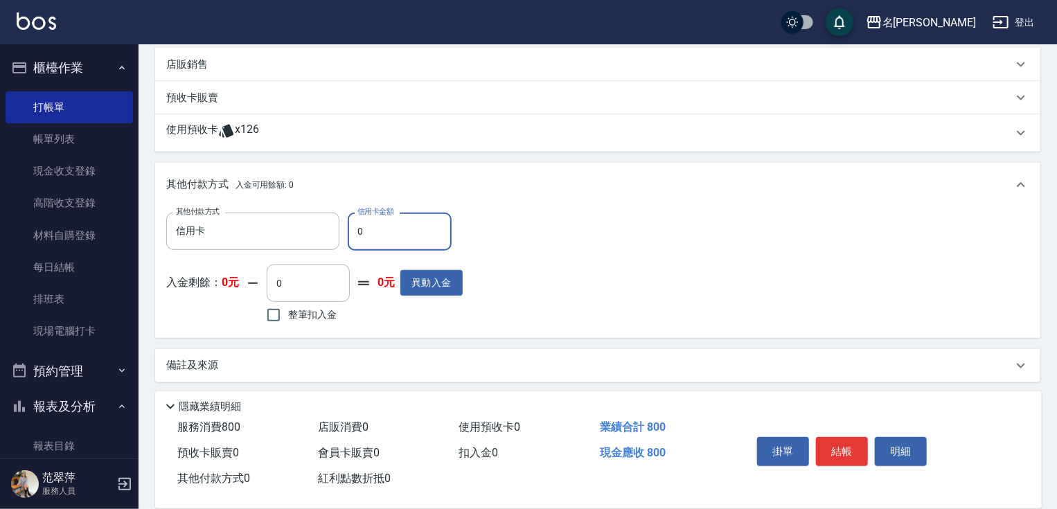
click at [360, 242] on input "0" at bounding box center [400, 231] width 104 height 37
click at [364, 238] on input "0" at bounding box center [400, 231] width 104 height 37
click at [352, 227] on input "0" at bounding box center [400, 231] width 104 height 37
type input "800"
click at [840, 439] on button "結帳" at bounding box center [842, 451] width 52 height 29
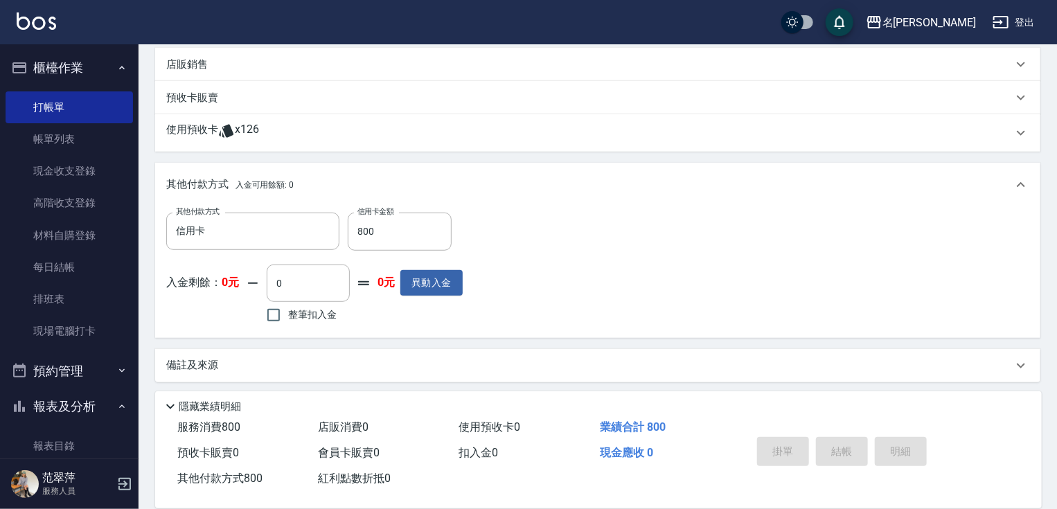
type input "2025/08/14 19:54"
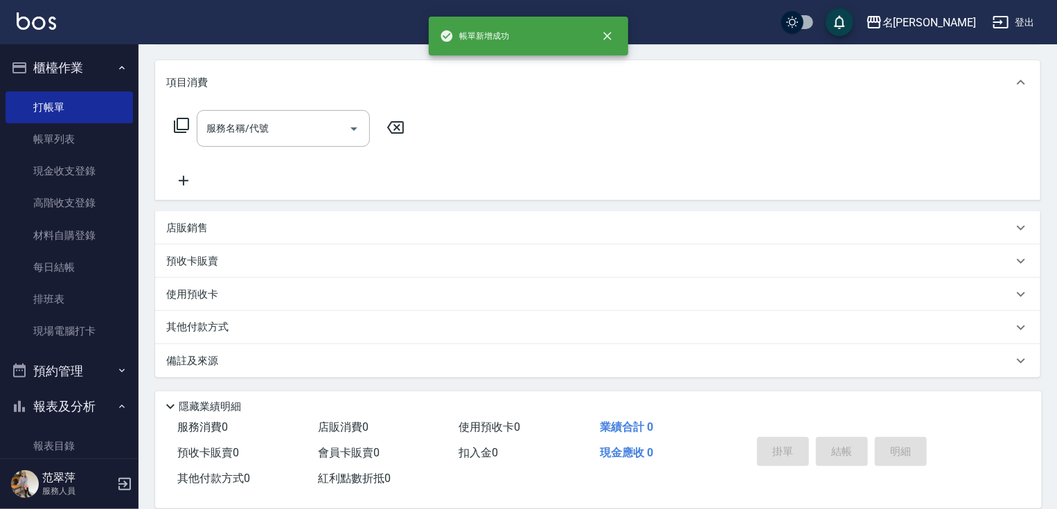
scroll to position [0, 0]
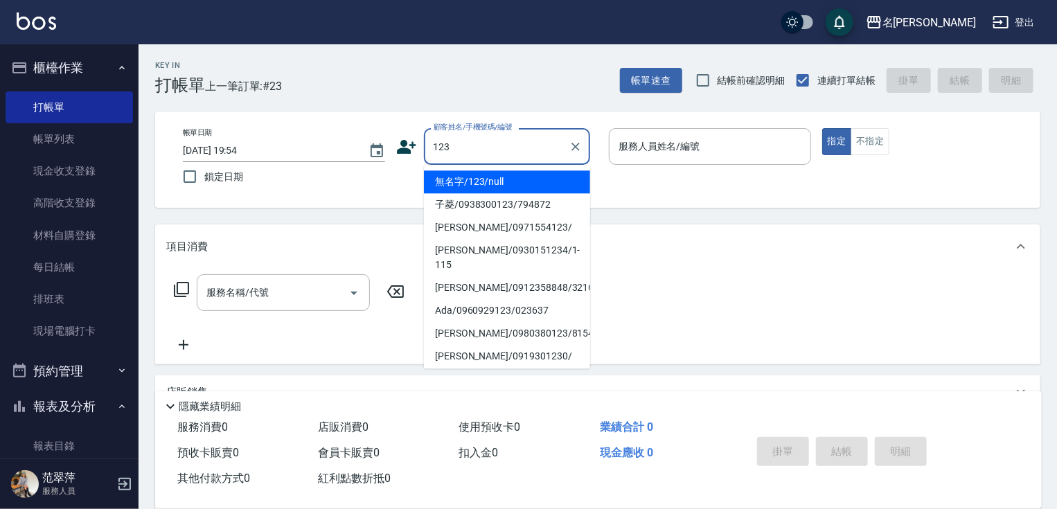
click at [522, 186] on li "無名字/123/null" at bounding box center [507, 181] width 166 height 23
type input "無名字/123/null"
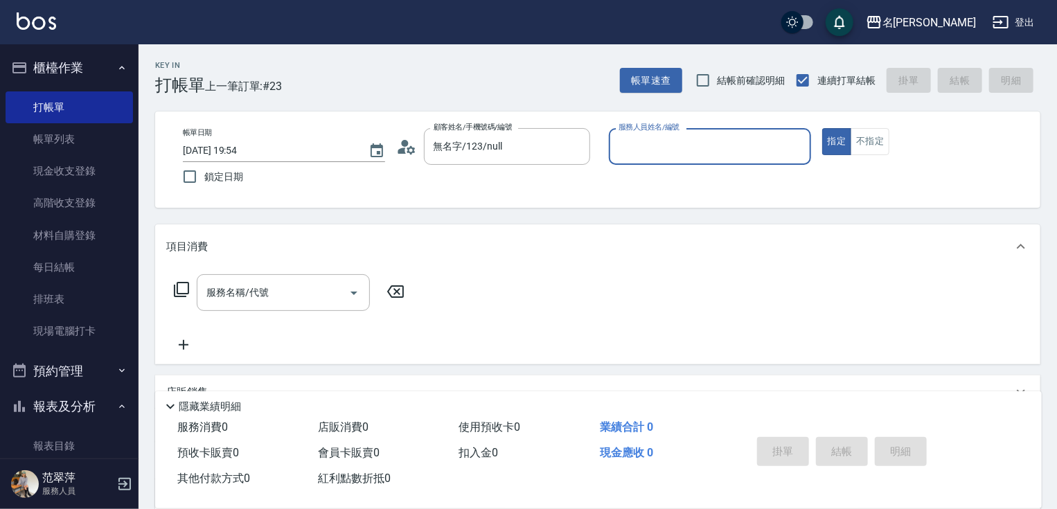
click at [660, 143] on input "服務人員姓名/編號" at bounding box center [710, 146] width 190 height 24
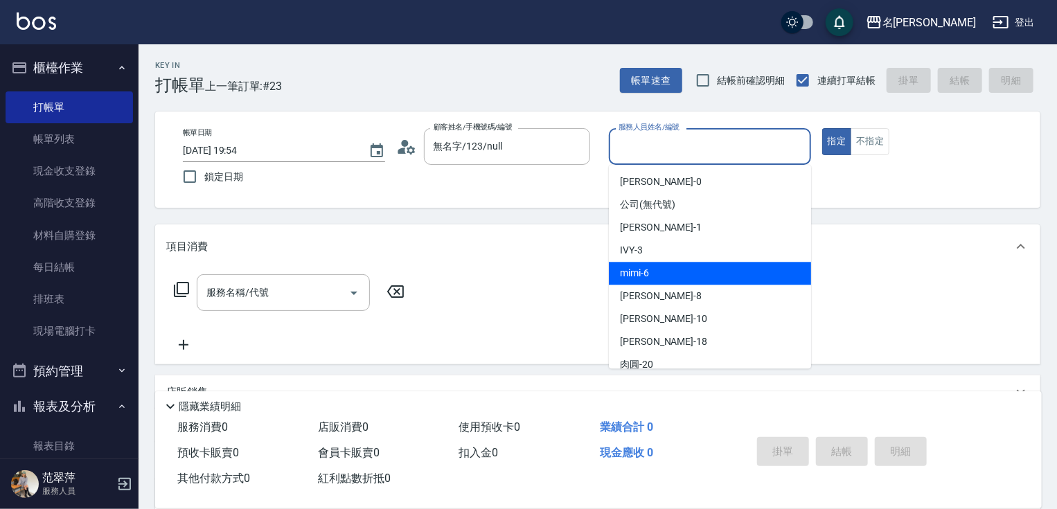
click at [646, 275] on span "mimi -6" at bounding box center [634, 273] width 29 height 15
type input "mimi-6"
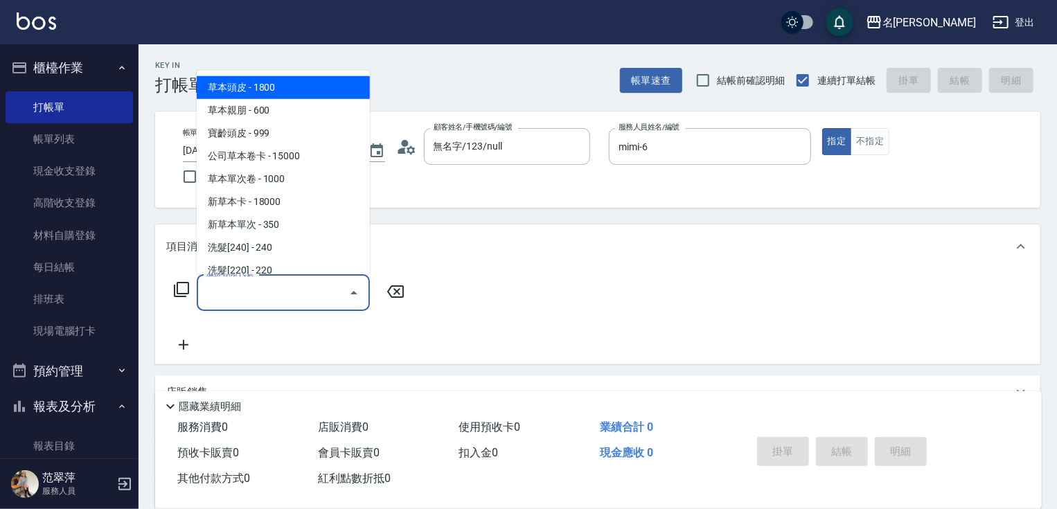
click at [275, 283] on input "服務名稱/代號" at bounding box center [273, 293] width 140 height 24
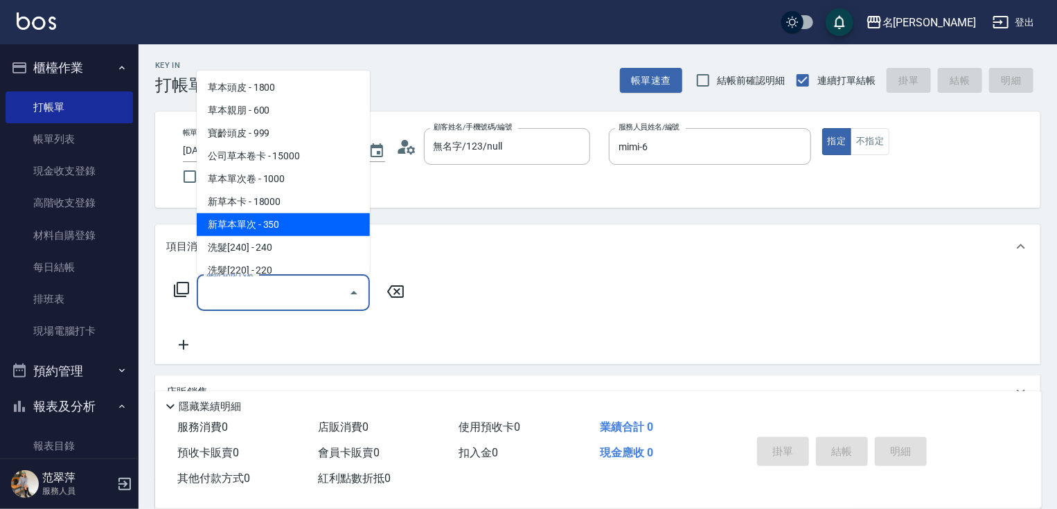
click at [316, 225] on span "新草本單次 - 350" at bounding box center [283, 224] width 173 height 23
type input "新草本單次(109)"
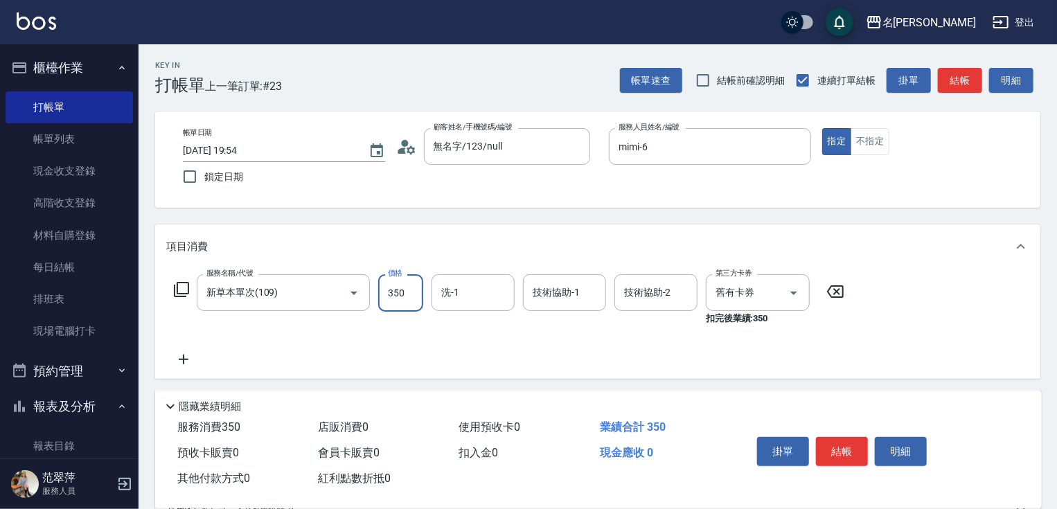
click at [385, 283] on input "350" at bounding box center [400, 292] width 45 height 37
type input "438"
type input "mimi-6"
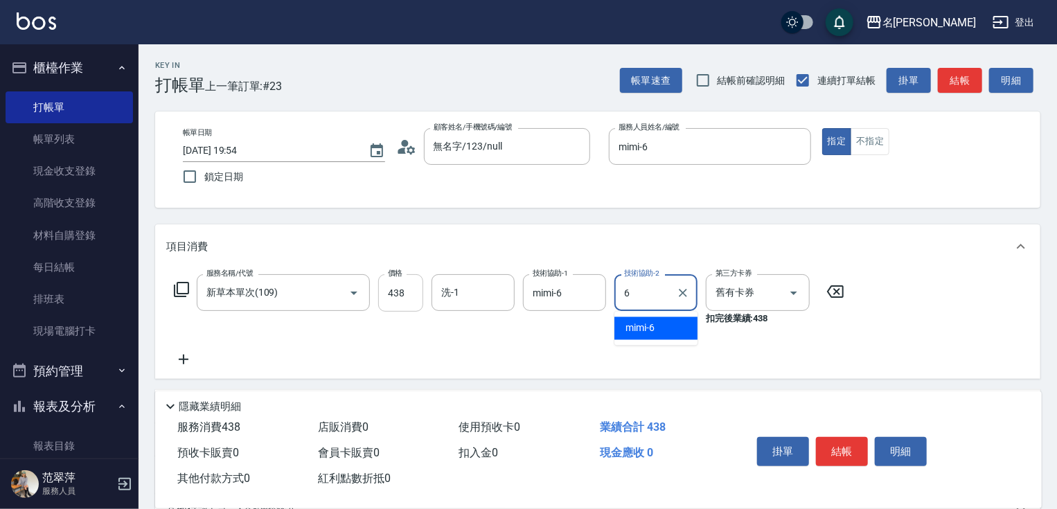
type input "mimi-6"
drag, startPoint x: 184, startPoint y: 361, endPoint x: 188, endPoint y: 339, distance: 21.9
click at [184, 358] on icon at bounding box center [184, 360] width 10 height 10
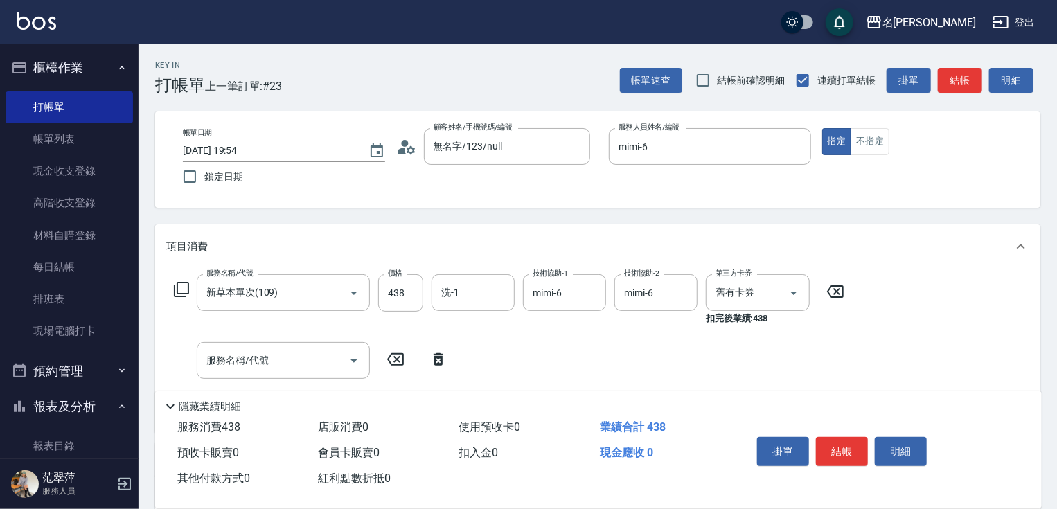
click at [182, 285] on icon at bounding box center [181, 289] width 17 height 17
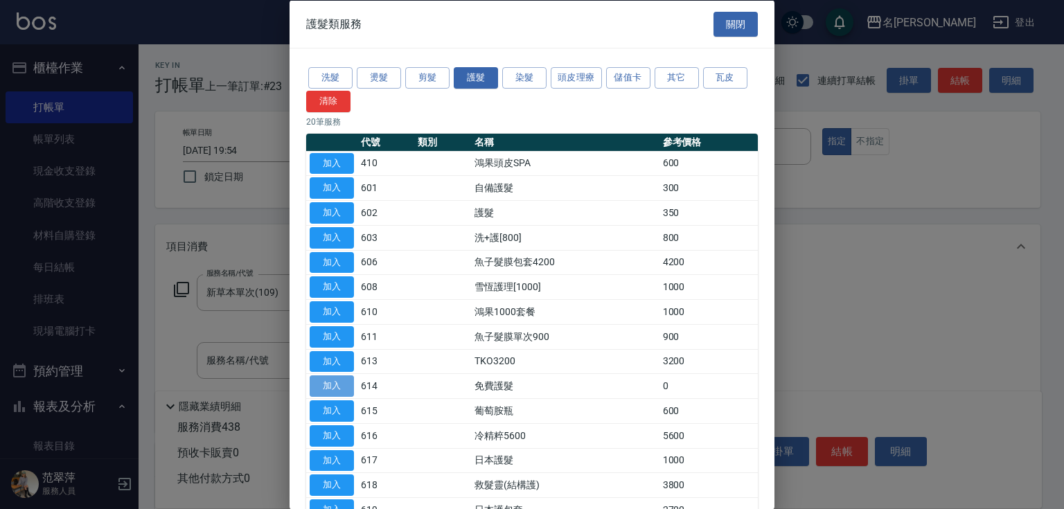
click at [333, 381] on button "加入" at bounding box center [332, 386] width 44 height 21
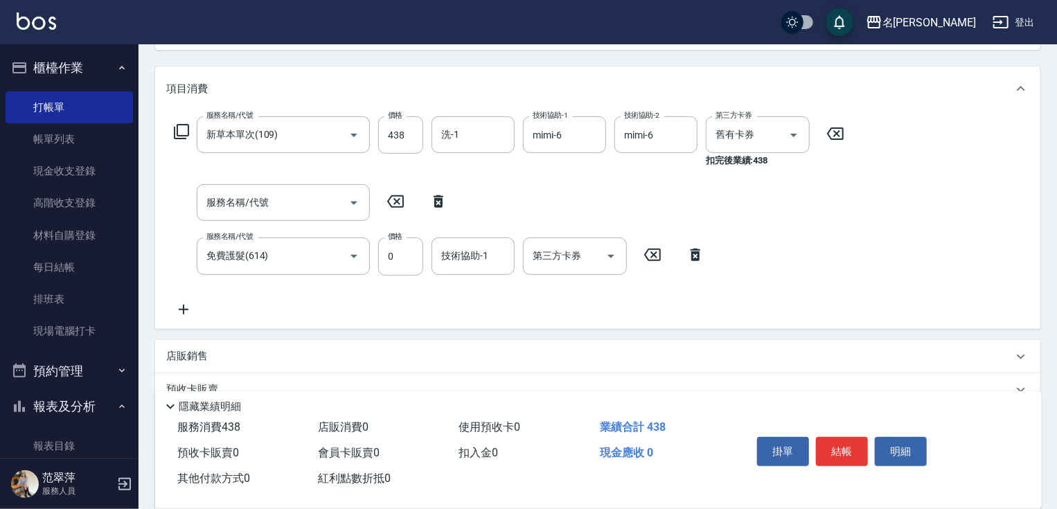
scroll to position [195, 0]
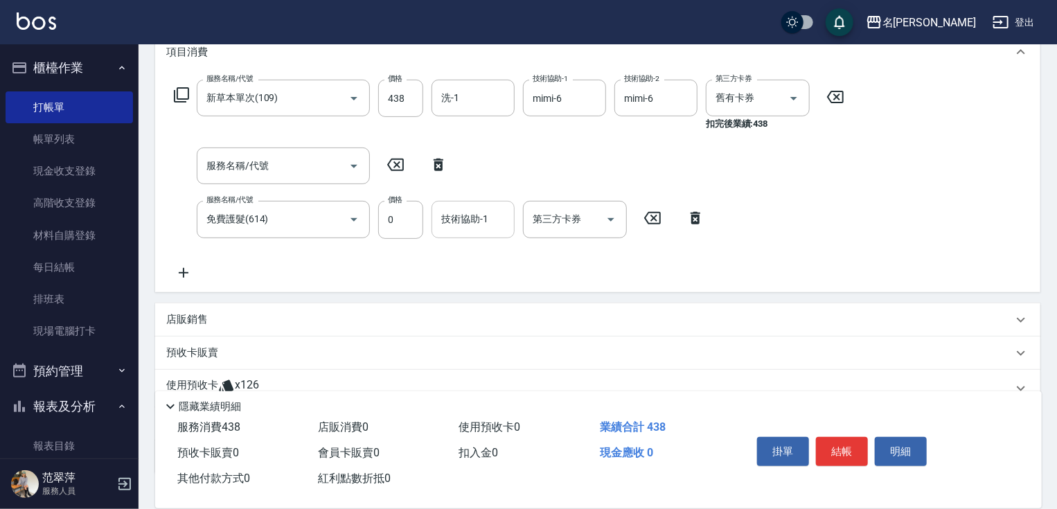
click at [471, 201] on div "服務名稱/代號 新草本單次(109) 服務名稱/代號 價格 438 價格 洗-1 洗-1 技術協助-1 mimi-6 技術協助-1 技術協助-2 mimi-6…" at bounding box center [509, 180] width 687 height 201
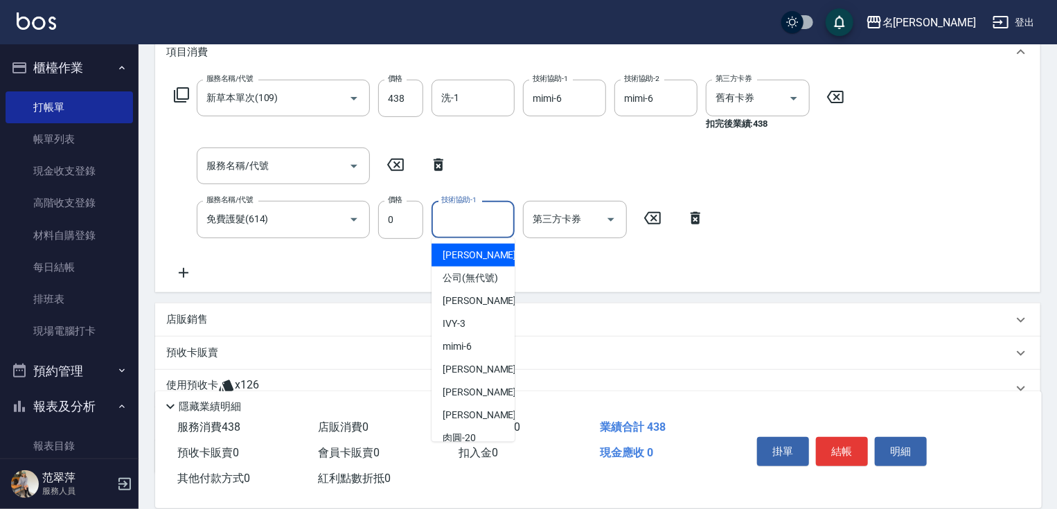
click at [467, 217] on input "技術協助-1" at bounding box center [473, 219] width 71 height 24
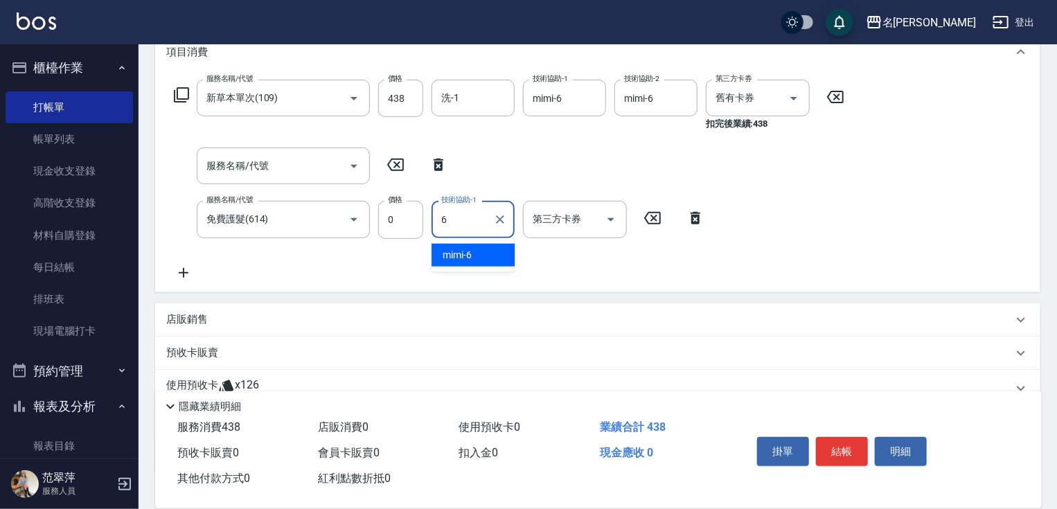
type input "mimi-6"
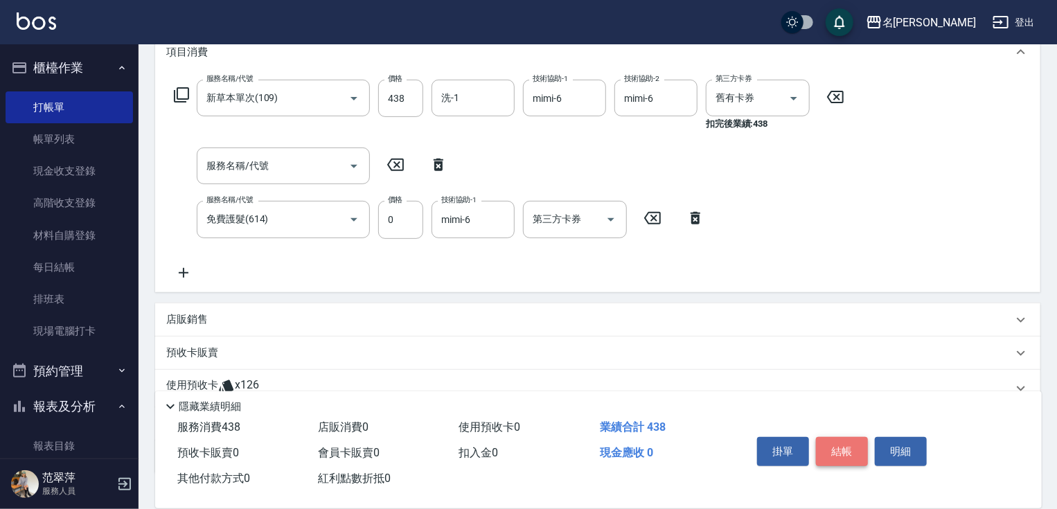
click at [856, 437] on button "結帳" at bounding box center [842, 451] width 52 height 29
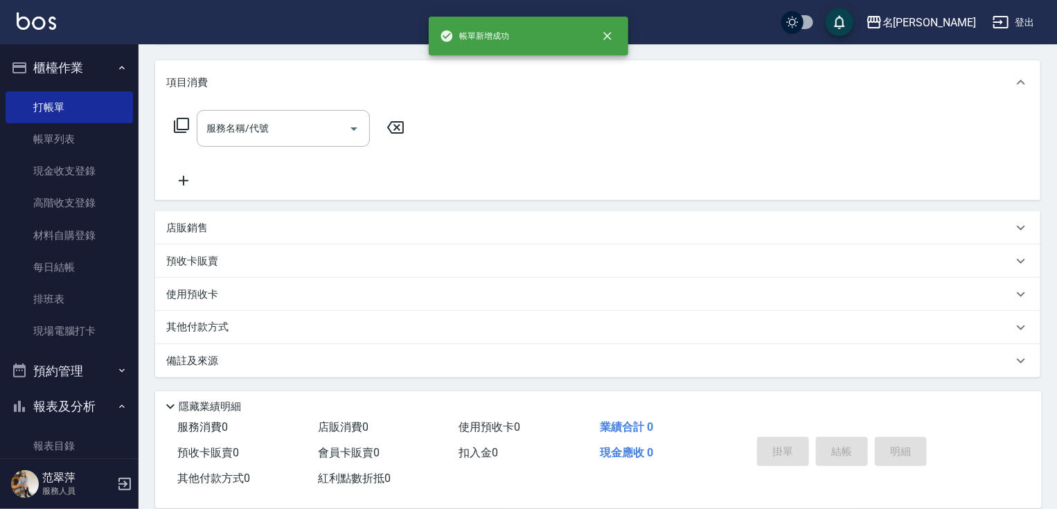
scroll to position [0, 0]
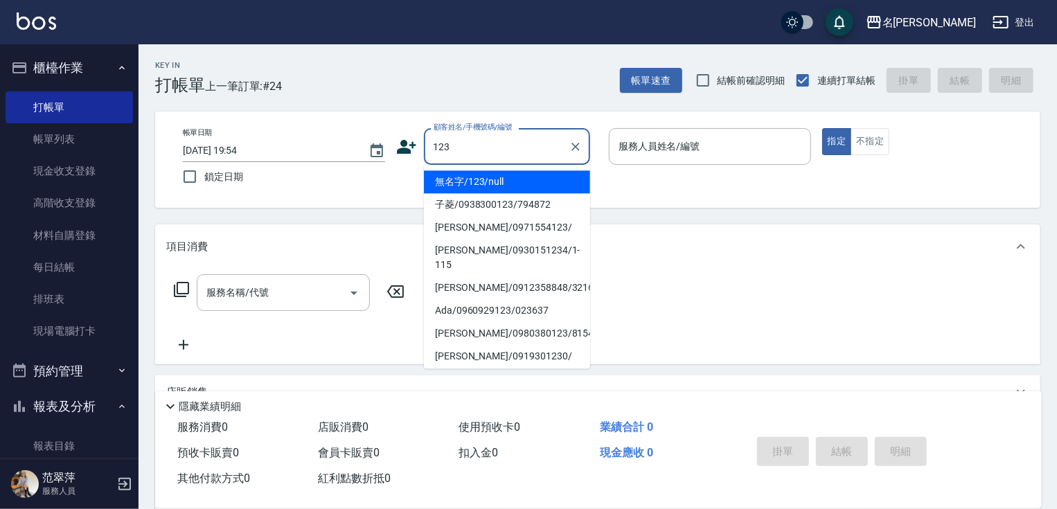
click at [477, 170] on li "無名字/123/null" at bounding box center [507, 181] width 166 height 23
type input "無名字/123/null"
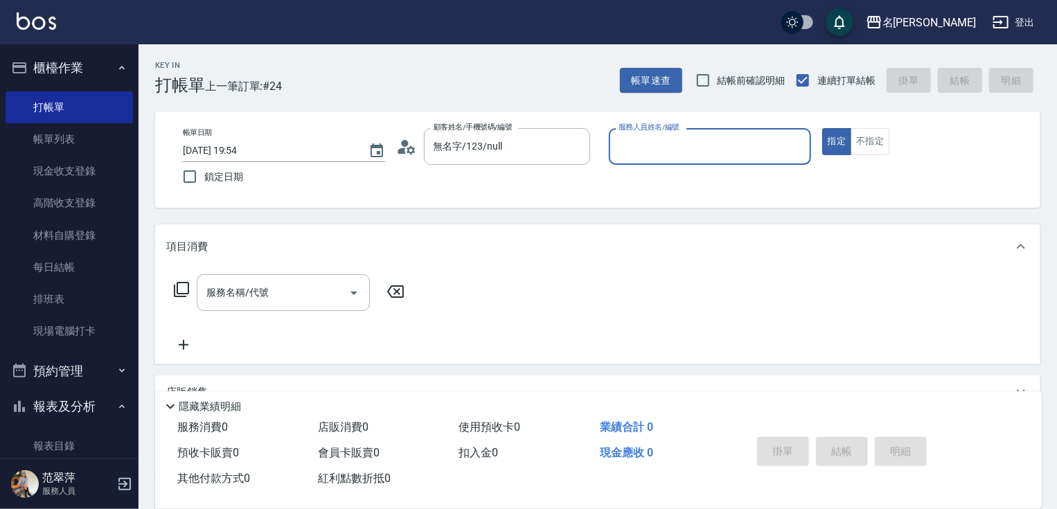
click at [644, 148] on input "服務人員姓名/編號" at bounding box center [710, 146] width 190 height 24
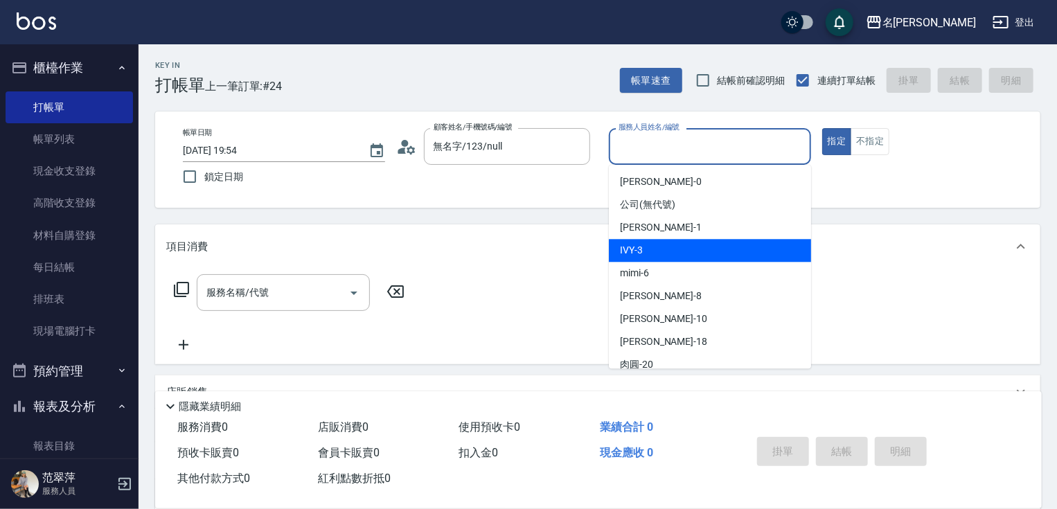
click at [656, 252] on div "IVY -3" at bounding box center [710, 250] width 202 height 23
type input "IVY-3"
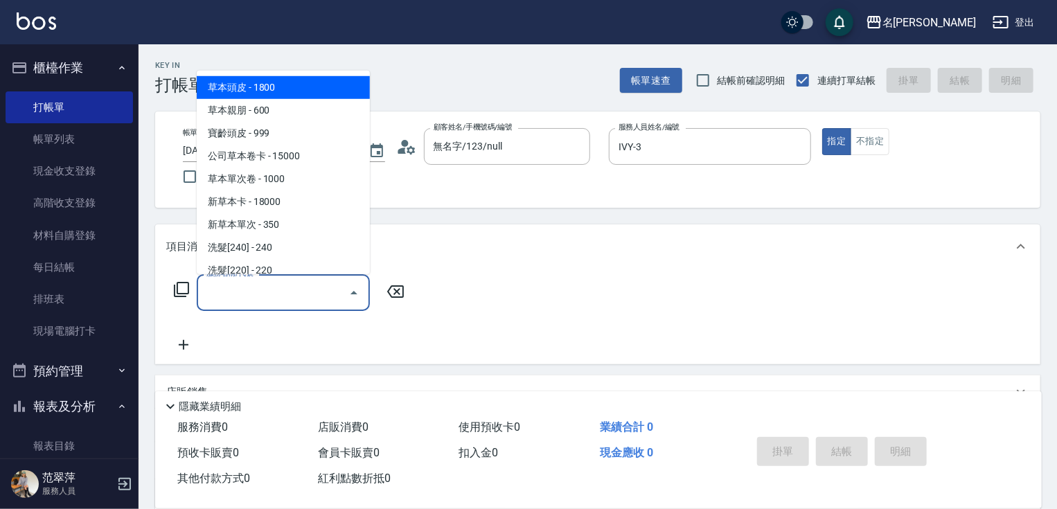
click at [295, 302] on input "服務名稱/代號" at bounding box center [273, 293] width 140 height 24
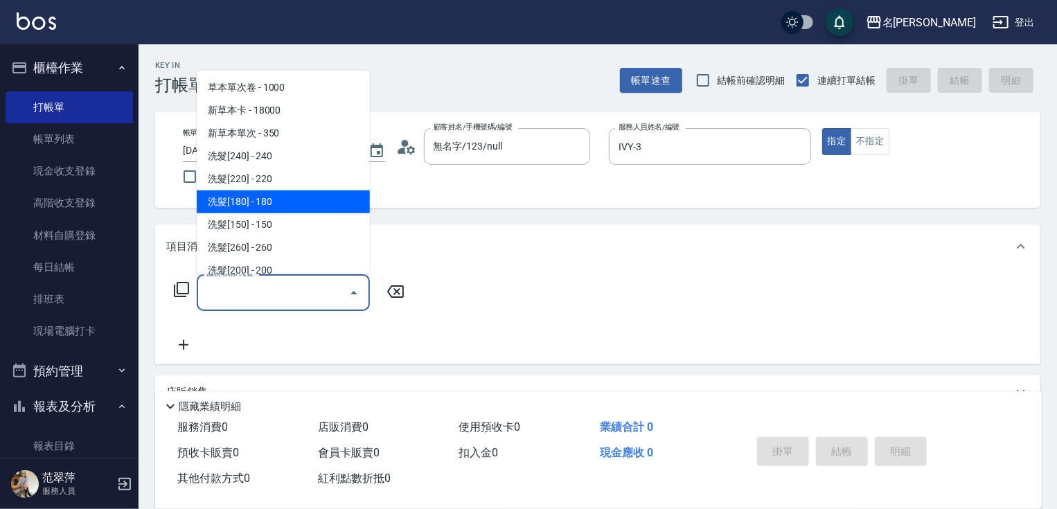
scroll to position [111, 0]
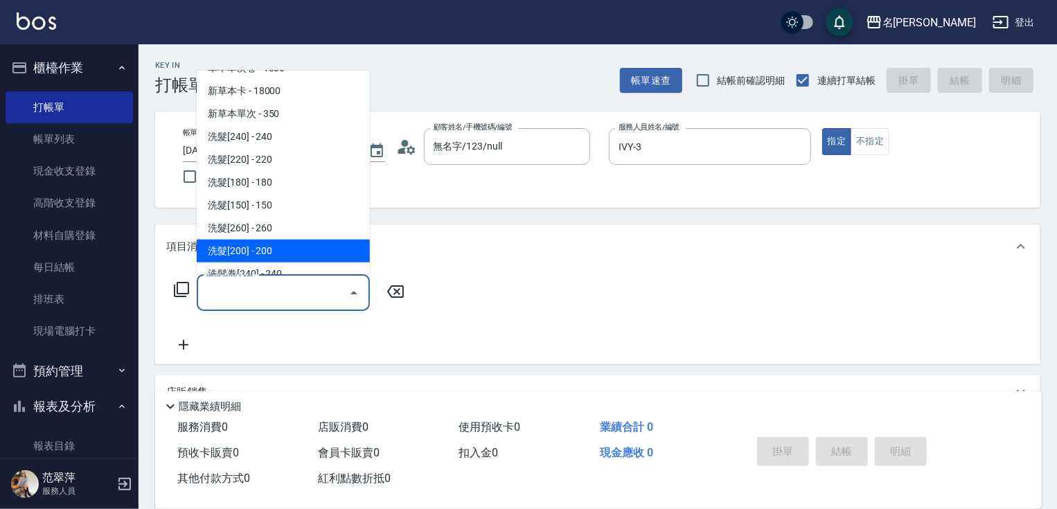
click at [257, 245] on span "洗髮[200] - 200" at bounding box center [283, 251] width 173 height 23
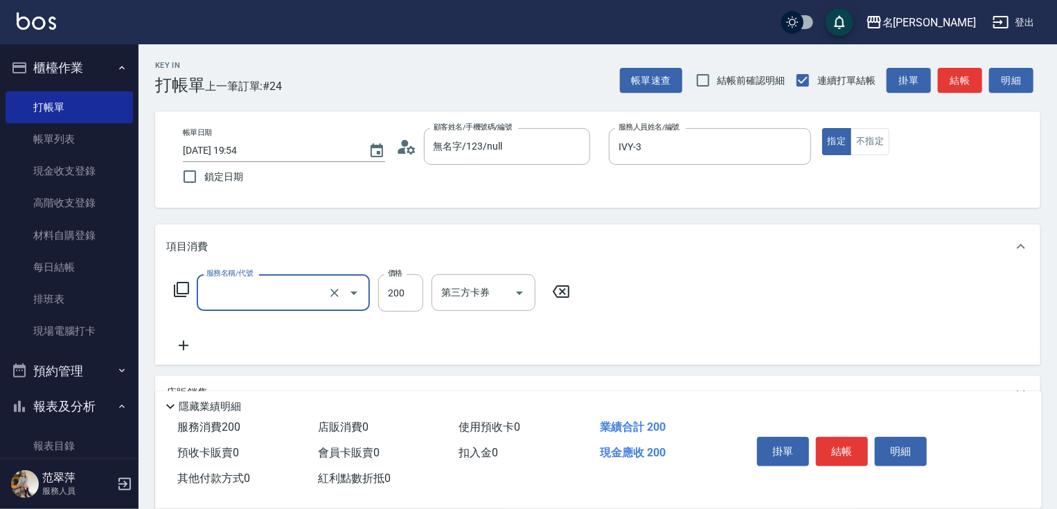
type input "洗髮[200](205)"
click at [475, 294] on input "洗-1" at bounding box center [473, 293] width 71 height 24
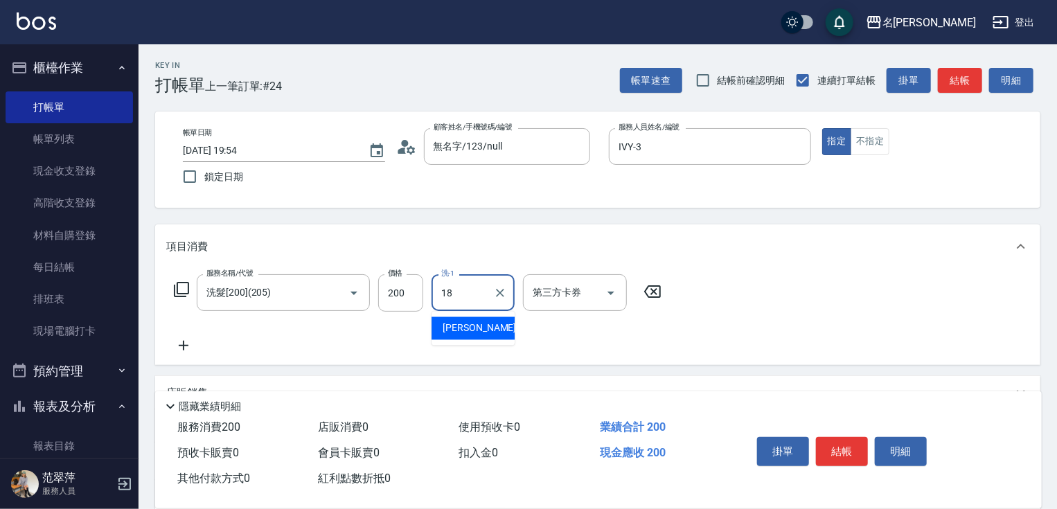
type input "小慧-18"
click at [834, 445] on button "結帳" at bounding box center [842, 451] width 52 height 29
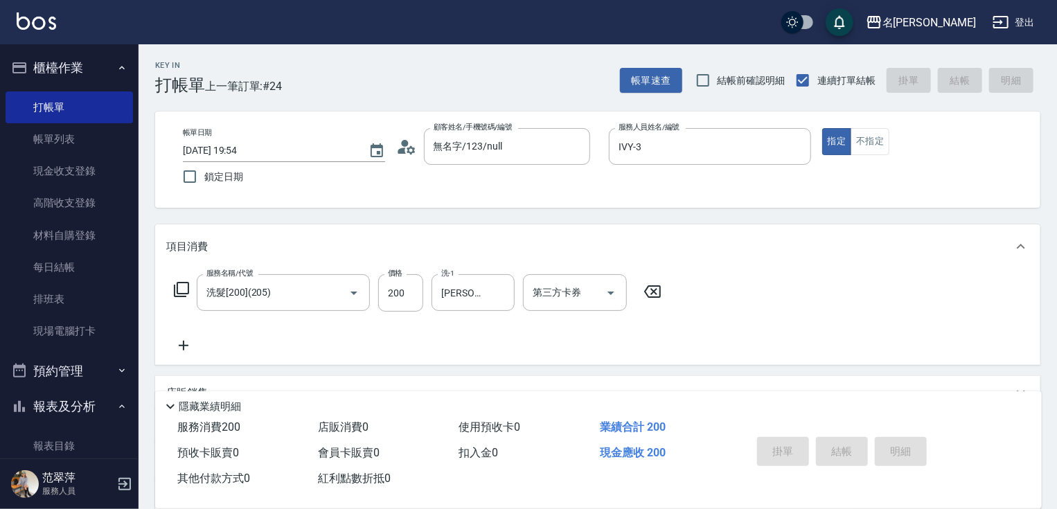
type input "2025/08/14 19:55"
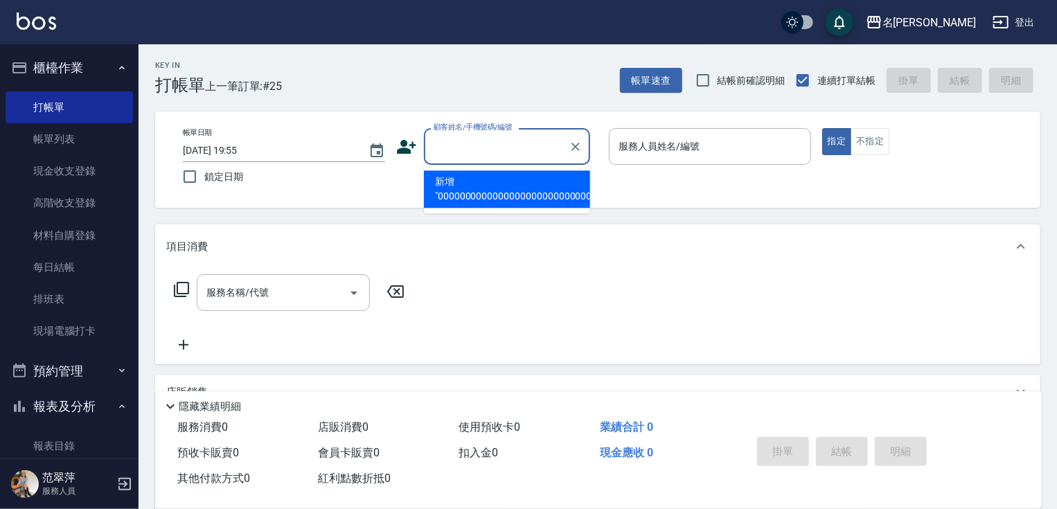
type input "0000000000000000000000000000000000000000000000000000000000000000000000000000000…"
click at [580, 147] on icon "Clear" at bounding box center [576, 147] width 14 height 14
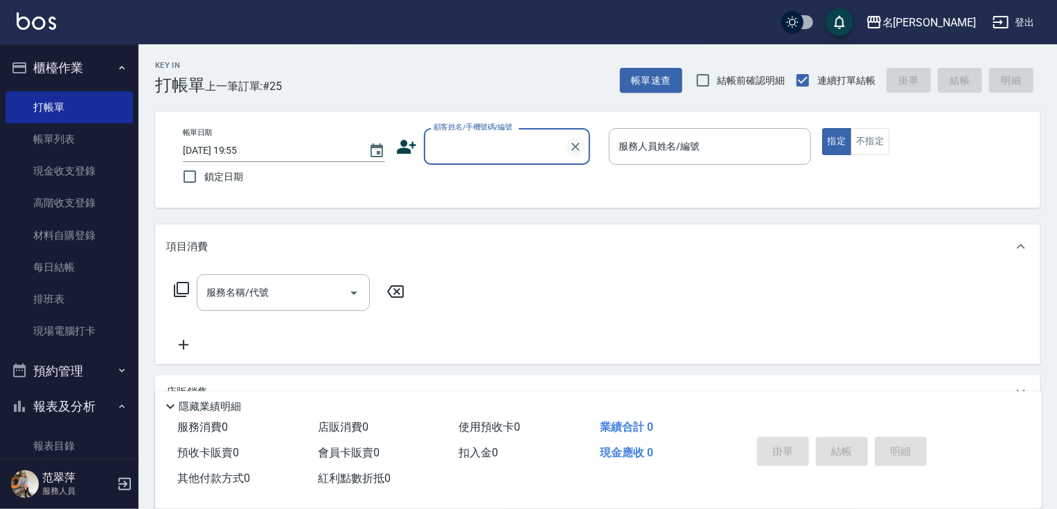
scroll to position [0, 0]
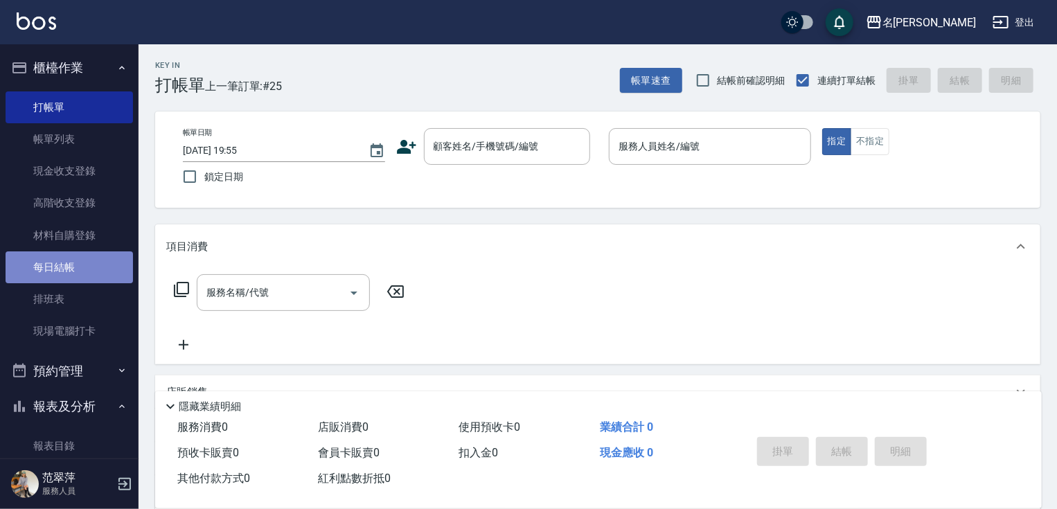
click at [98, 258] on link "每日結帳" at bounding box center [69, 268] width 127 height 32
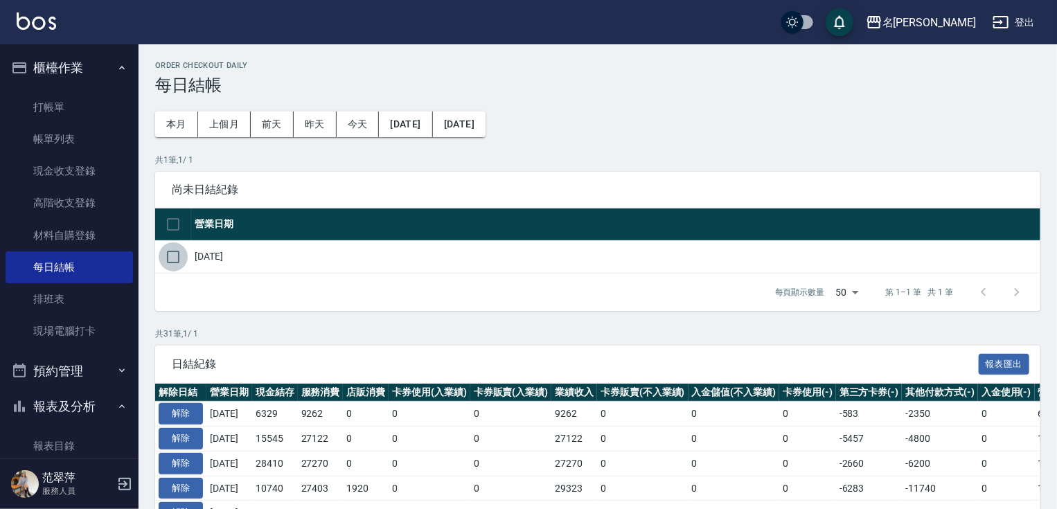
click at [172, 252] on input "checkbox" at bounding box center [173, 256] width 29 height 29
checkbox input "true"
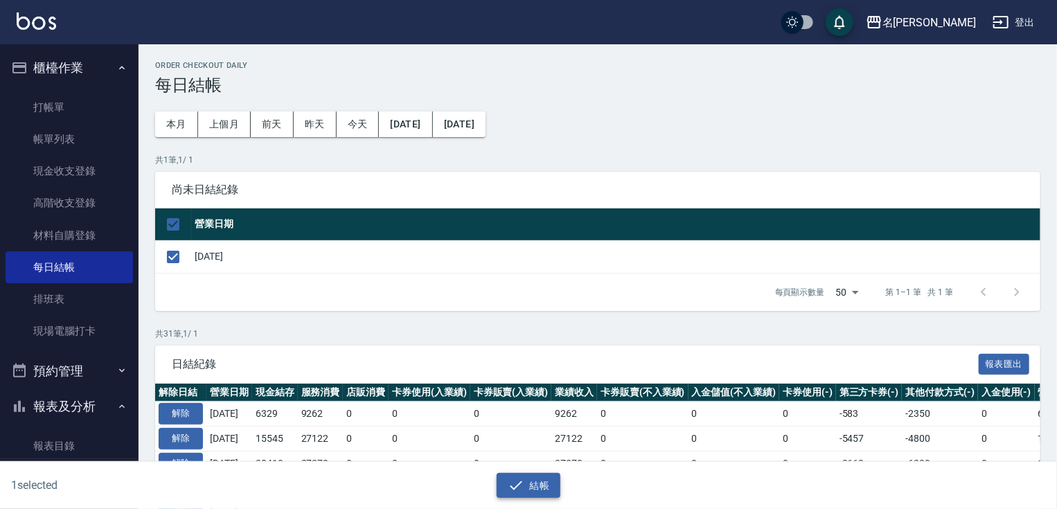
click at [534, 483] on button "結帳" at bounding box center [529, 486] width 64 height 26
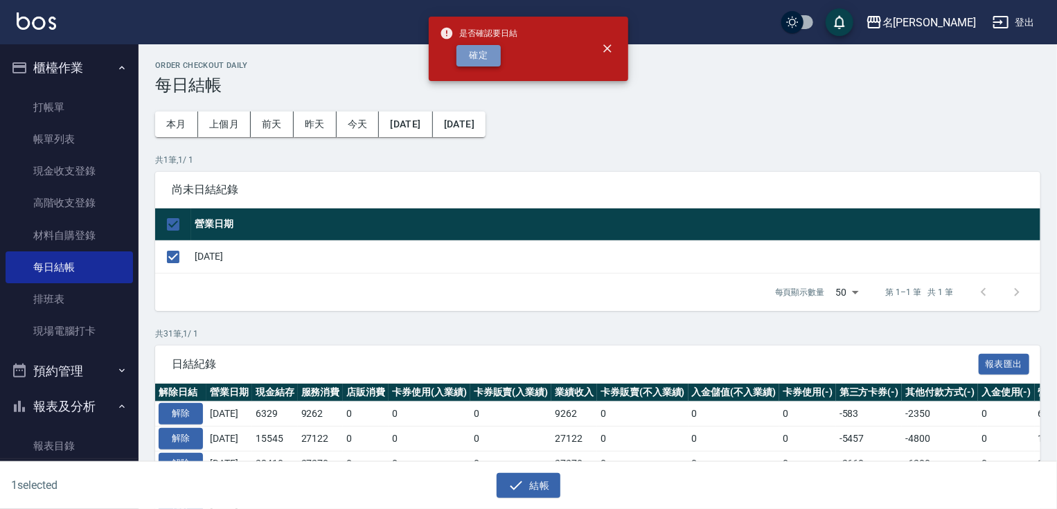
click at [480, 57] on button "確定" at bounding box center [479, 55] width 44 height 21
checkbox input "false"
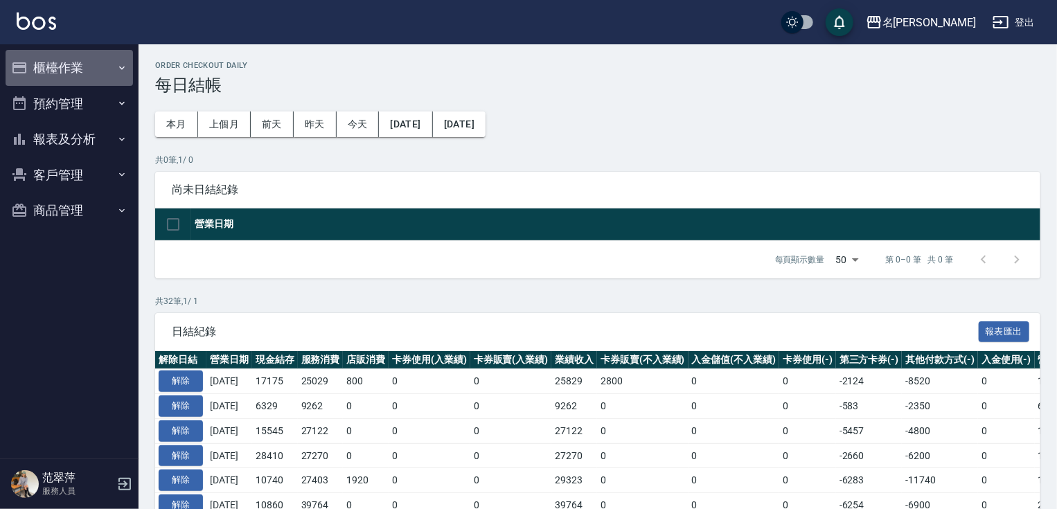
click at [67, 72] on button "櫃檯作業" at bounding box center [69, 68] width 127 height 36
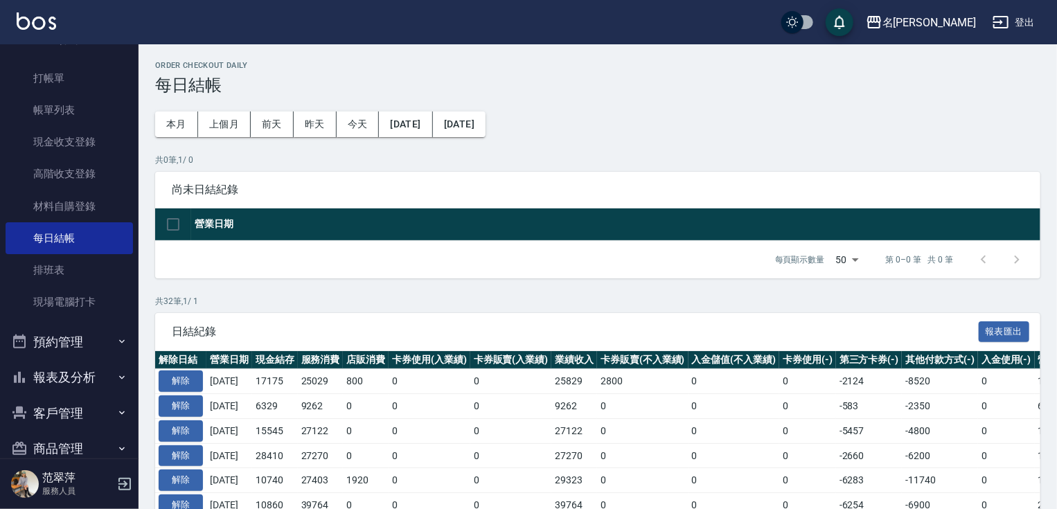
scroll to position [53, 0]
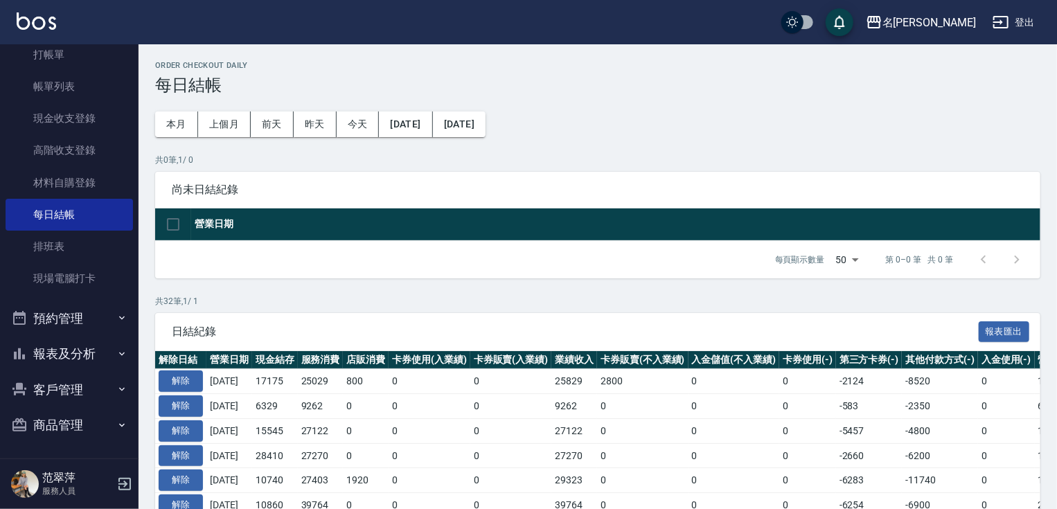
click at [60, 349] on button "報表及分析" at bounding box center [69, 354] width 127 height 36
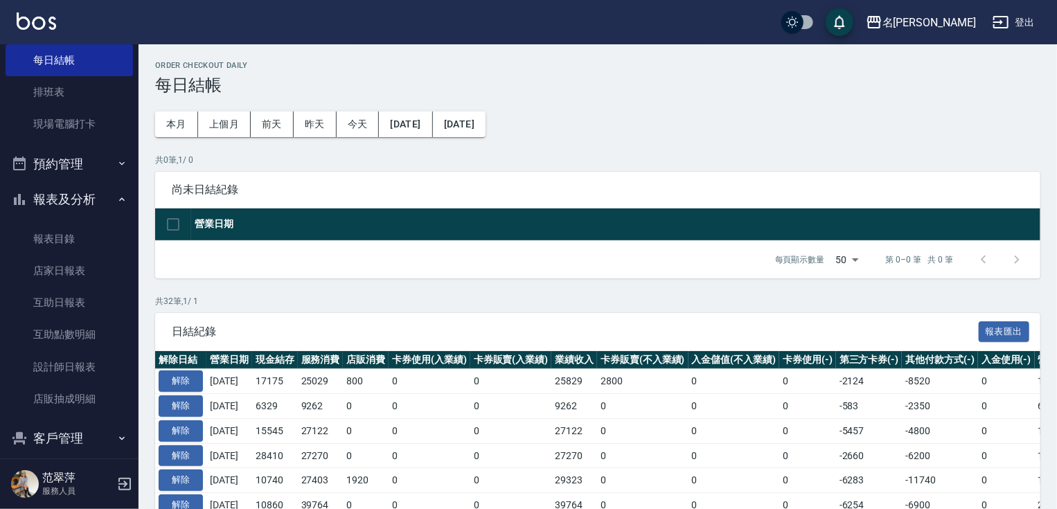
scroll to position [210, 0]
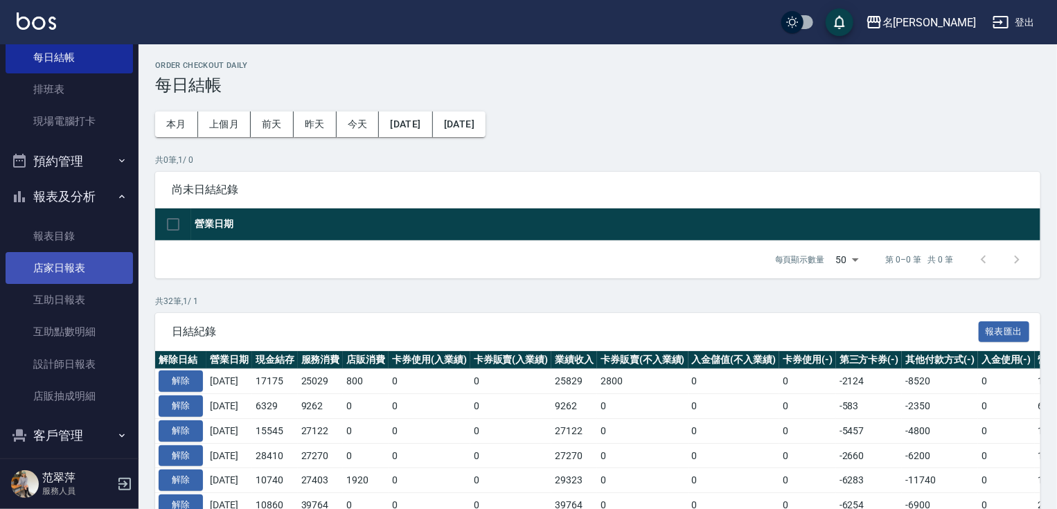
click at [89, 265] on link "店家日報表" at bounding box center [69, 268] width 127 height 32
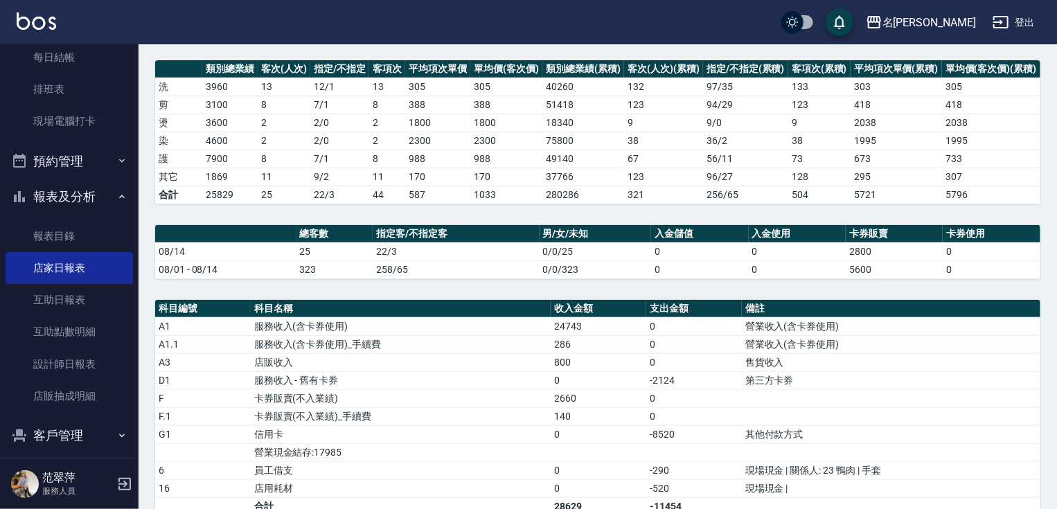
scroll to position [285, 0]
